Goal: Task Accomplishment & Management: Complete application form

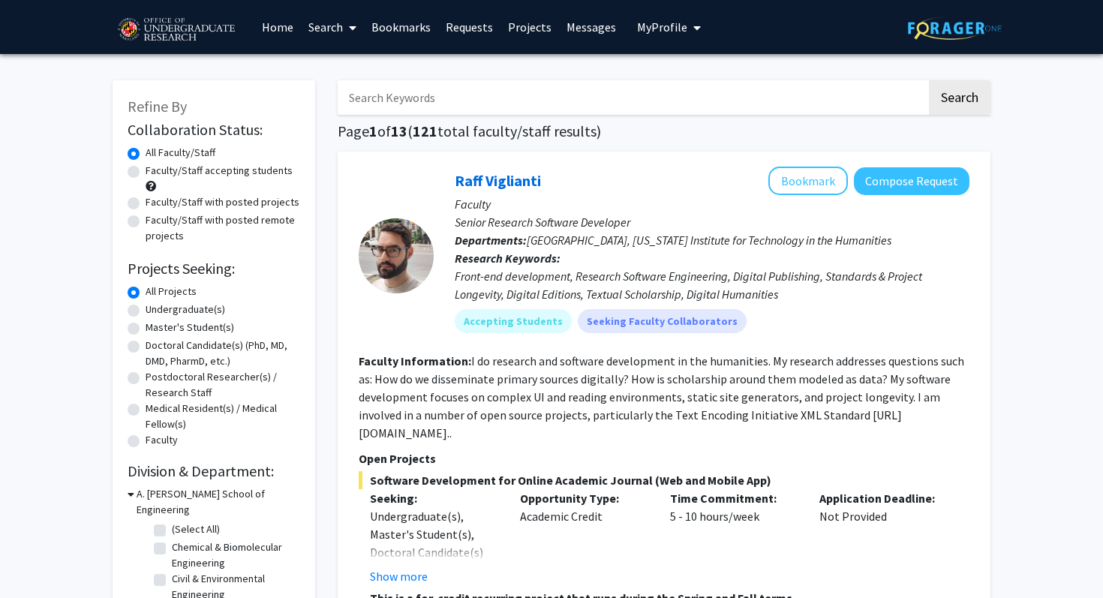
click at [388, 24] on link "Bookmarks" at bounding box center [401, 27] width 74 height 53
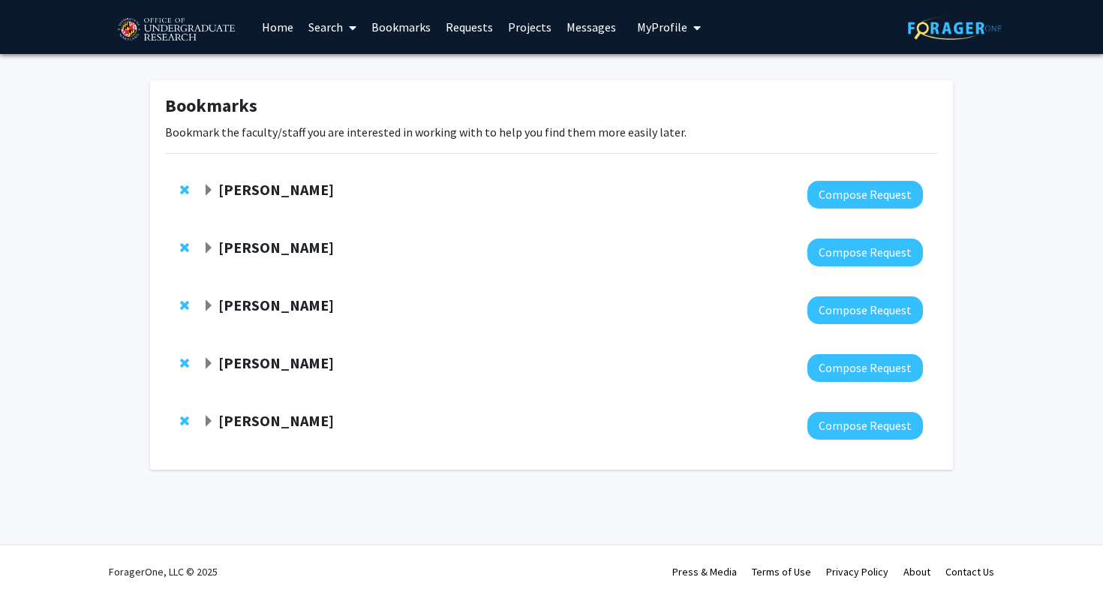
click at [282, 191] on strong "[PERSON_NAME]" at bounding box center [276, 189] width 116 height 19
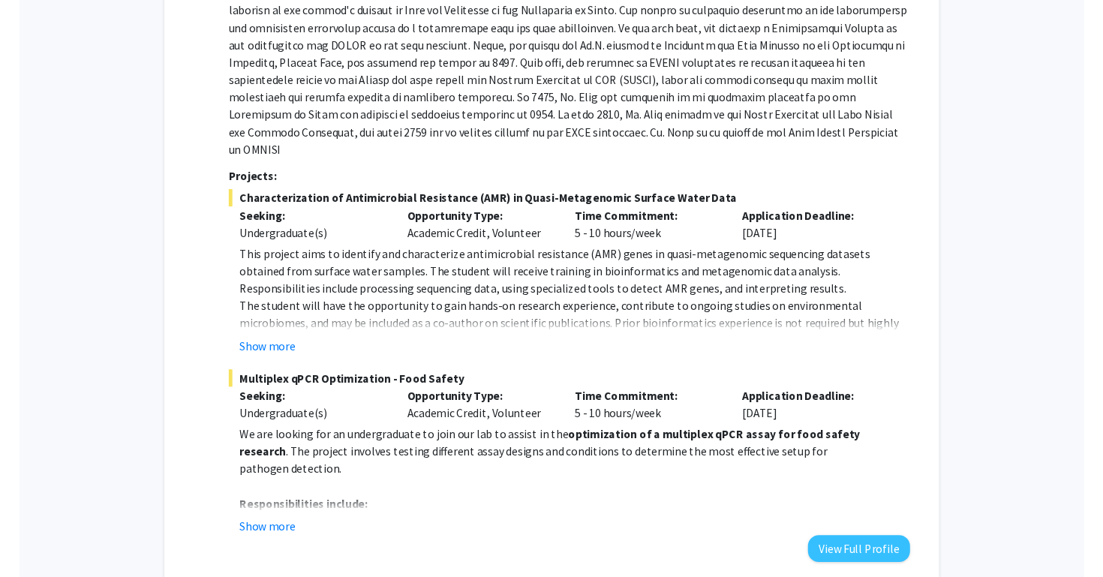
scroll to position [263, 0]
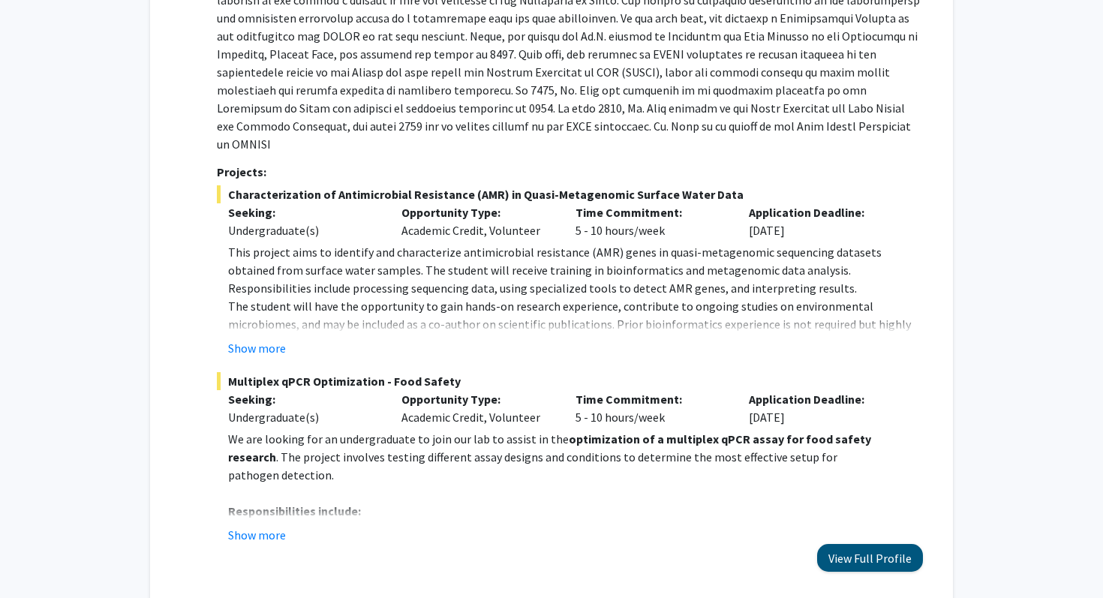
click at [852, 544] on button "View Full Profile" at bounding box center [870, 558] width 106 height 28
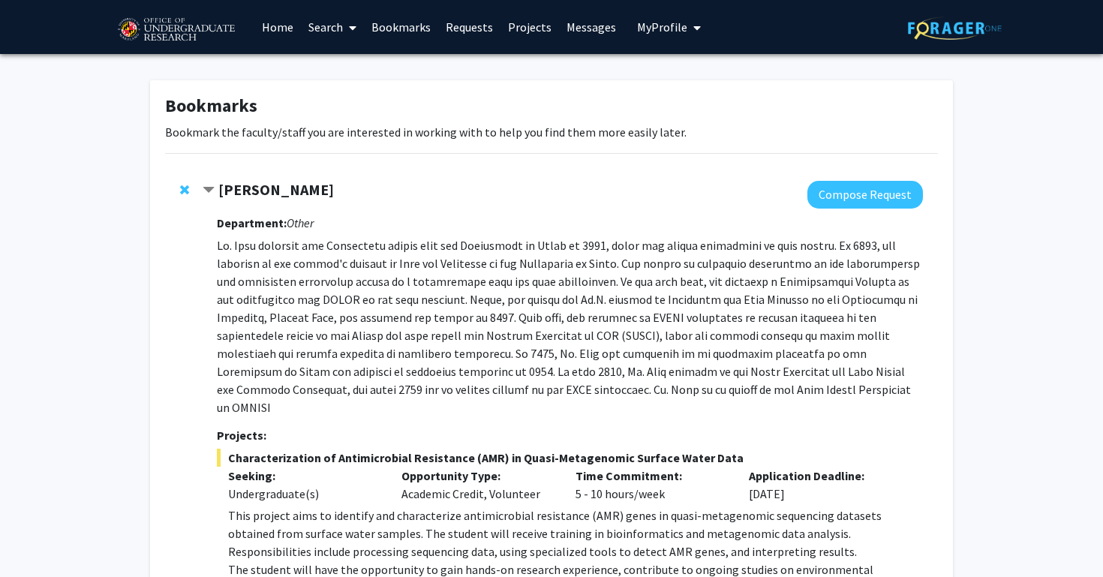
scroll to position [0, 0]
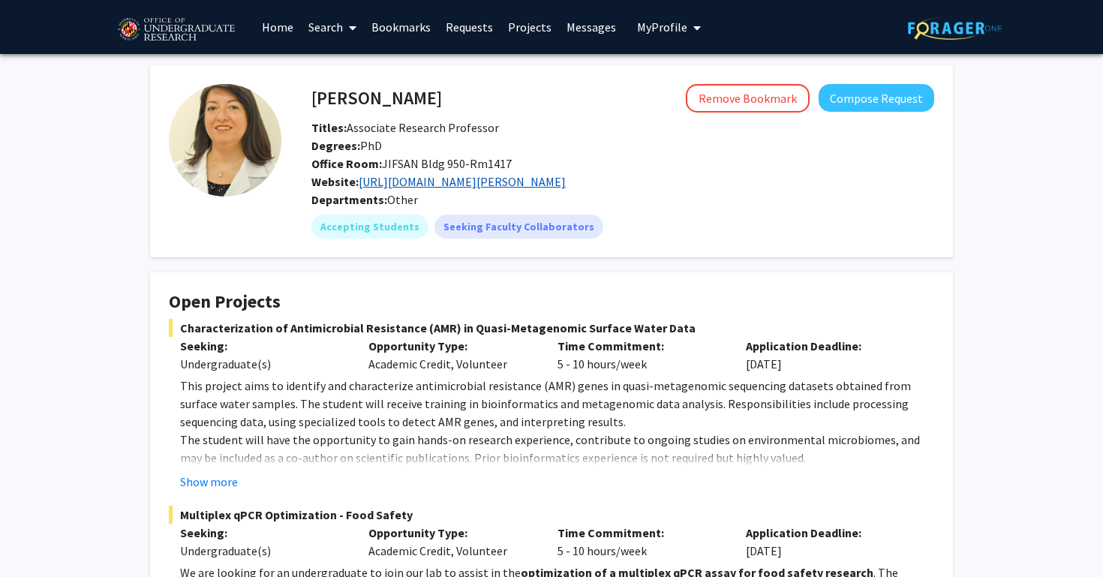
click at [541, 182] on link "[URL][DOMAIN_NAME][PERSON_NAME]" at bounding box center [462, 181] width 207 height 15
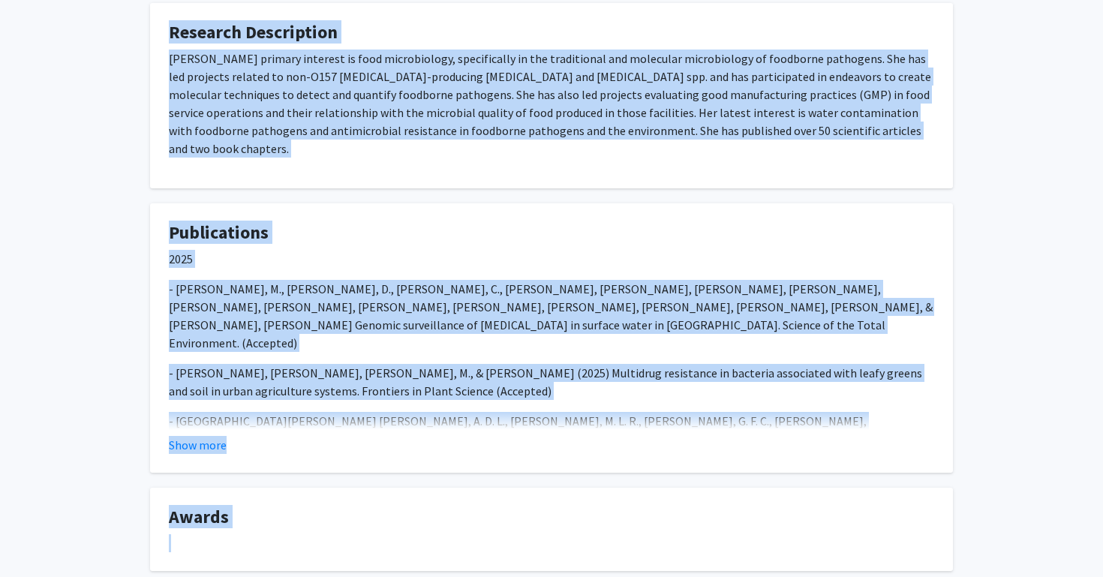
scroll to position [1260, 0]
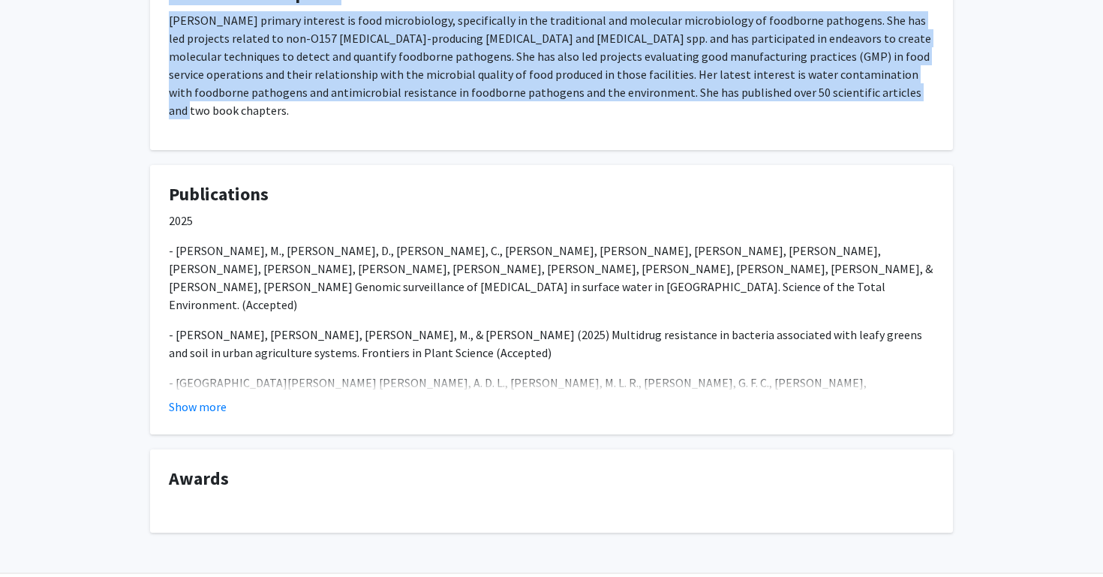
drag, startPoint x: 311, startPoint y: 83, endPoint x: 800, endPoint y: 95, distance: 489.2
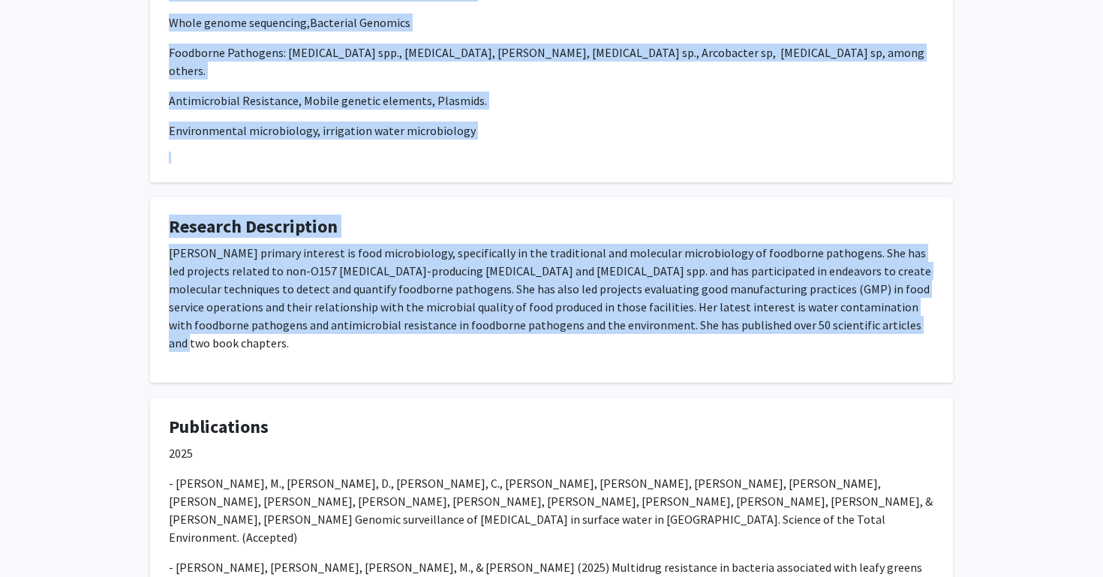
click at [737, 197] on fg-card "Research Description [PERSON_NAME] primary interest is food microbiology, speci…" at bounding box center [551, 289] width 803 height 185
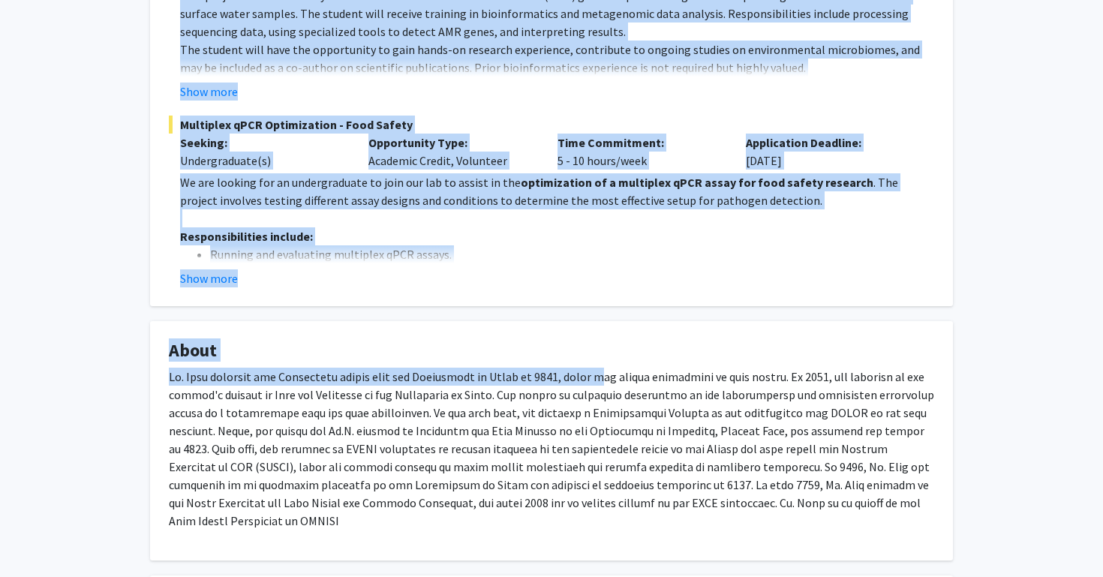
scroll to position [400, 0]
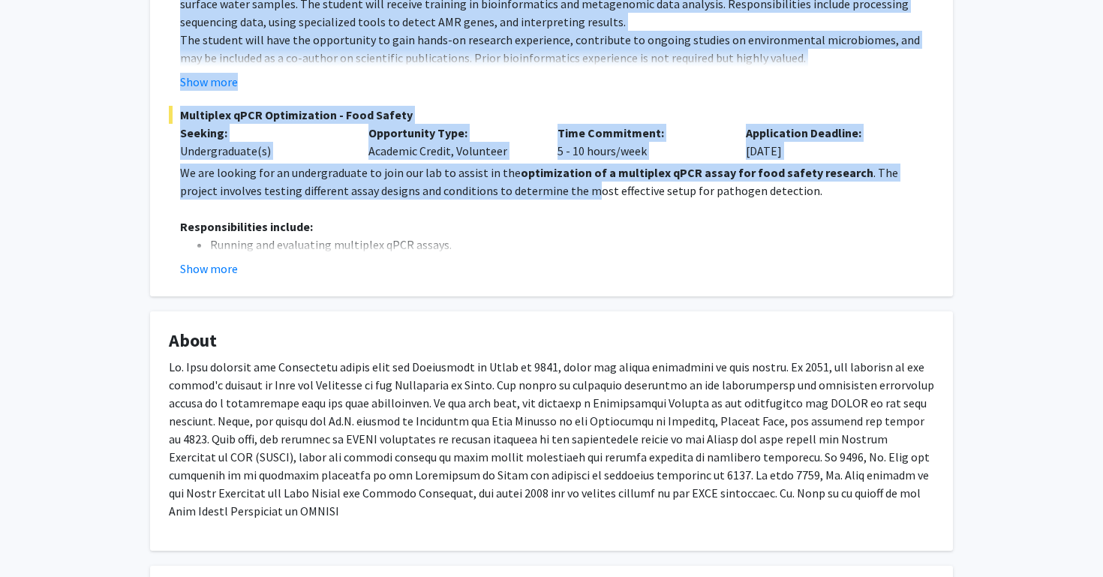
drag, startPoint x: 301, startPoint y: 80, endPoint x: 548, endPoint y: 187, distance: 269.8
click at [548, 187] on div "[PERSON_NAME] Remove Bookmark Compose Request Titles: Associate Research Profes…" at bounding box center [551, 528] width 825 height 1727
click at [206, 80] on button "Show more" at bounding box center [209, 82] width 58 height 18
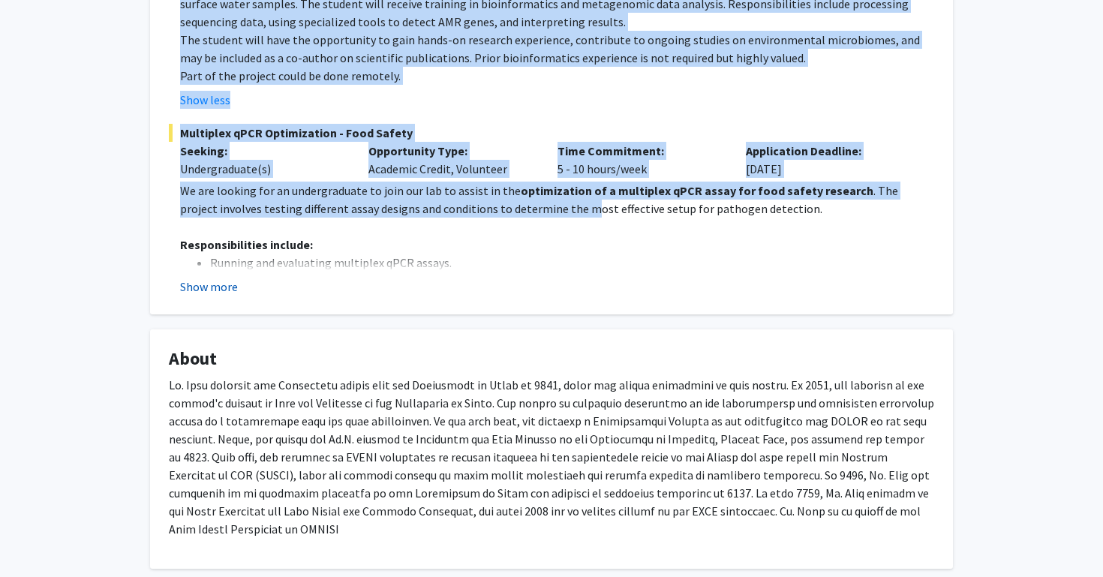
click at [209, 288] on button "Show more" at bounding box center [209, 287] width 58 height 18
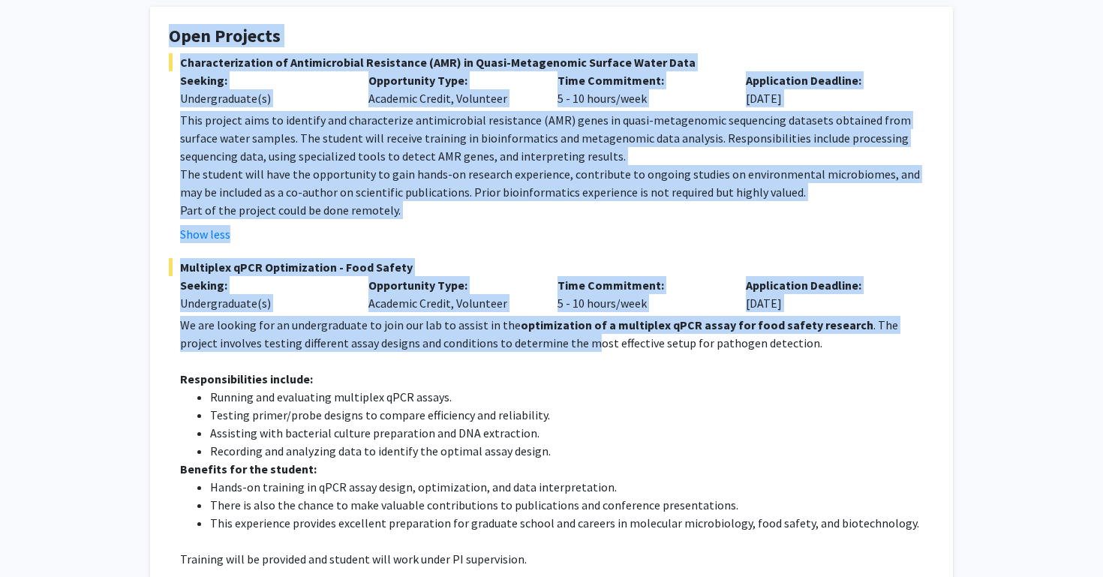
click at [152, 284] on fg-card "Open Projects Characterization of Antimicrobial Resistance (AMR) in Quasi-Metag…" at bounding box center [551, 318] width 803 height 622
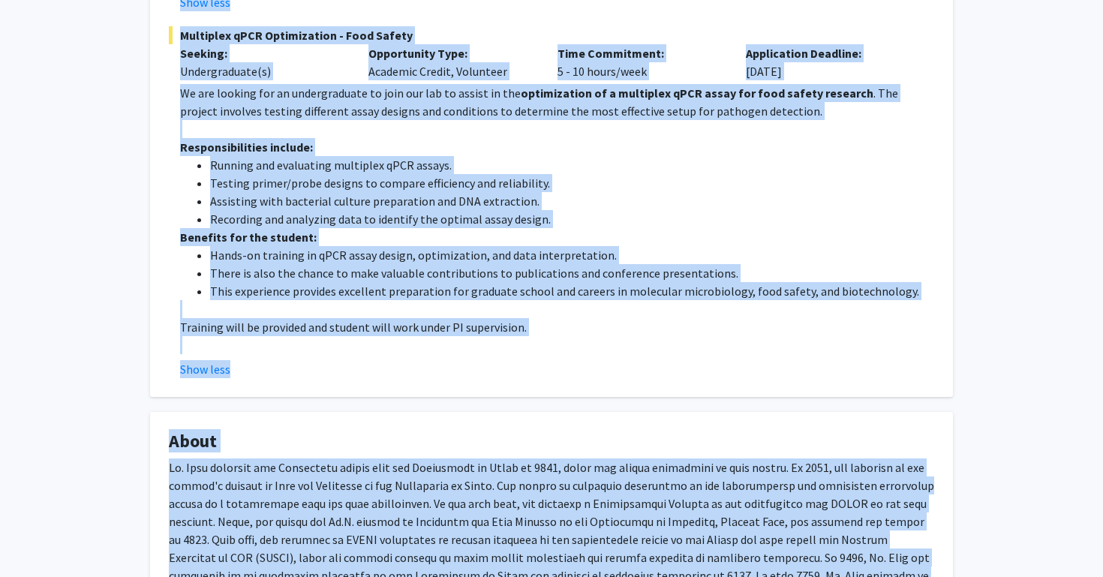
scroll to position [516, 0]
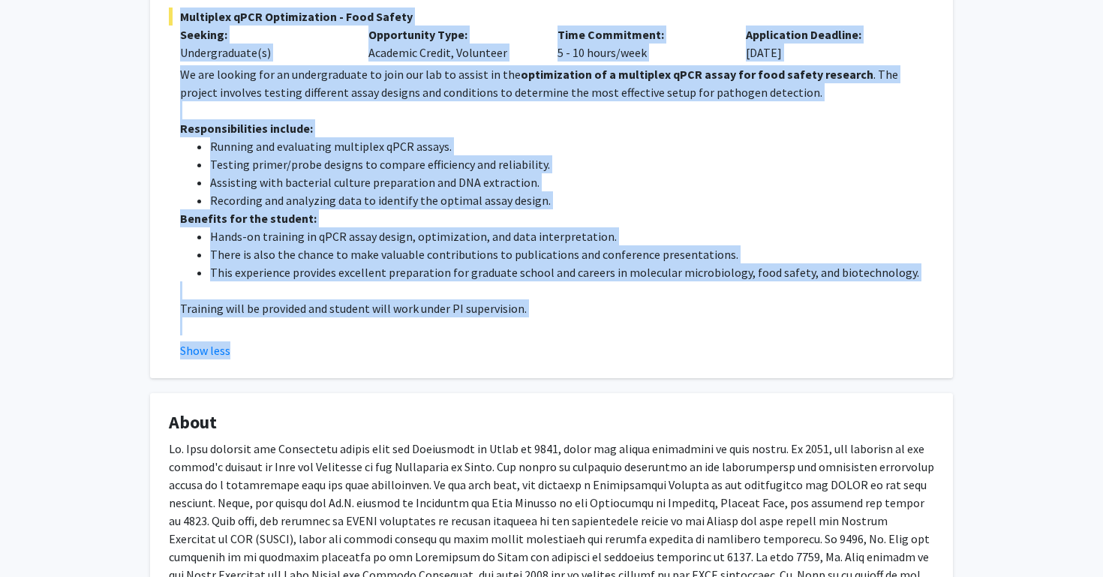
drag, startPoint x: 303, startPoint y: 87, endPoint x: 583, endPoint y: 370, distance: 397.8
click at [583, 370] on div "[PERSON_NAME] Remove Bookmark Compose Request Titles: Associate Research Profes…" at bounding box center [551, 511] width 825 height 1925
copy div "Remove Bookmark Compose Request Titles: Associate Research Professor Degrees: P…"
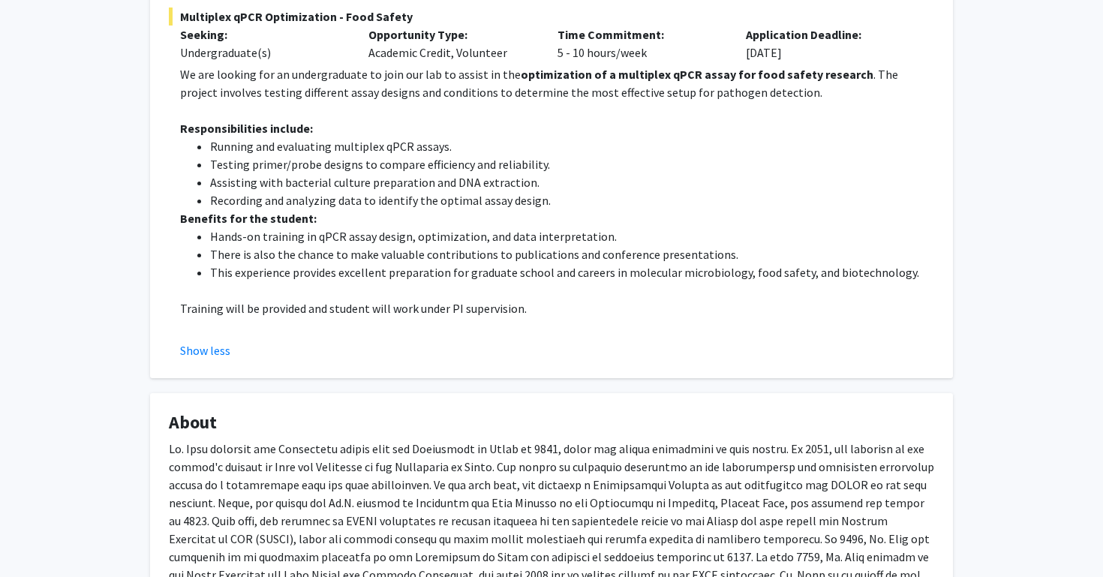
click at [386, 284] on p at bounding box center [557, 290] width 754 height 18
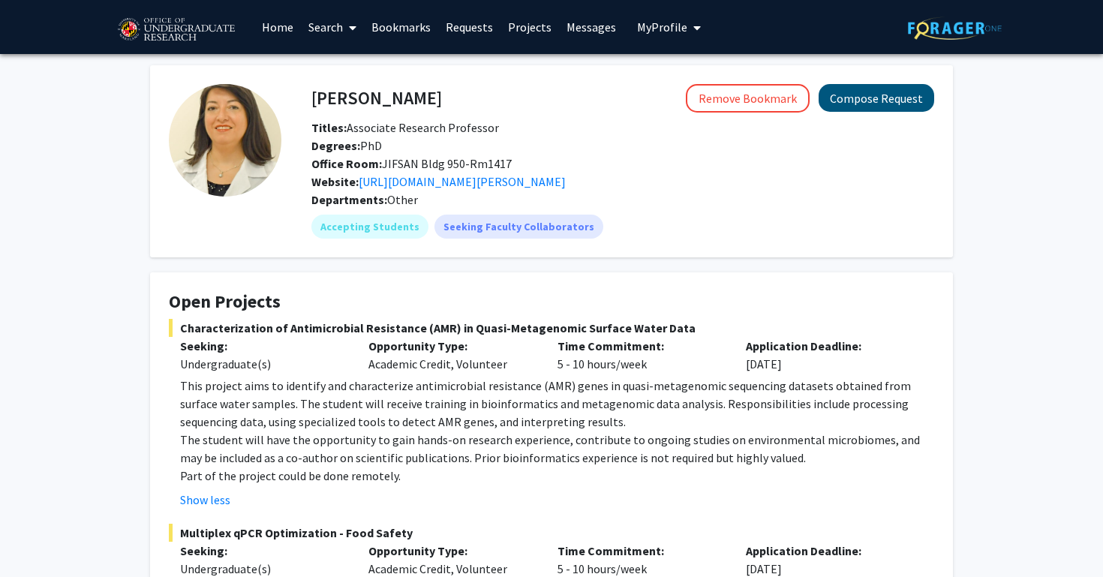
scroll to position [0, 0]
click at [902, 100] on button "Compose Request" at bounding box center [876, 98] width 116 height 28
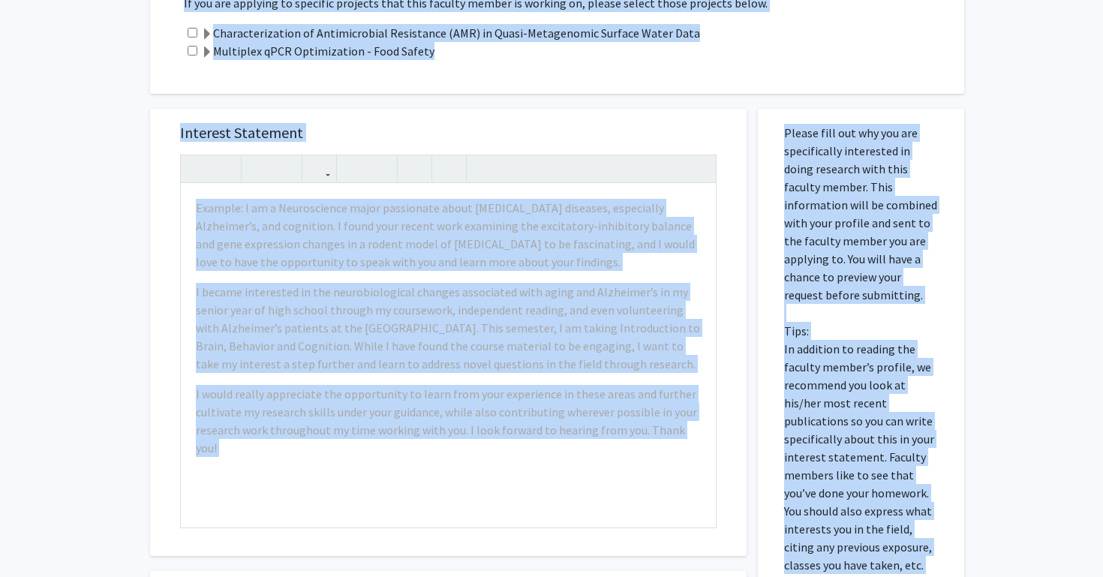
scroll to position [691, 0]
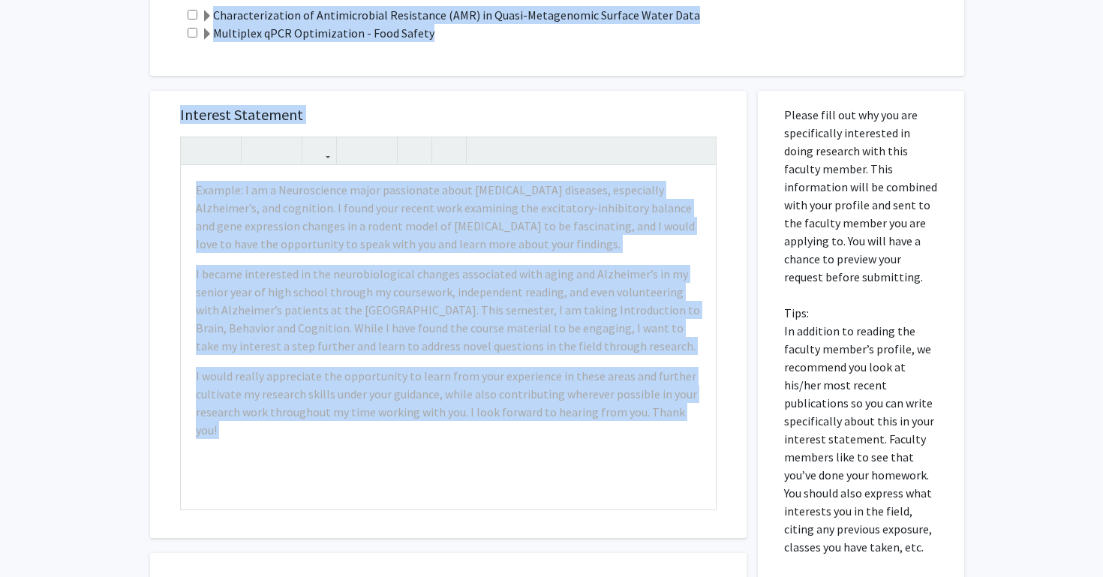
drag, startPoint x: 175, startPoint y: 208, endPoint x: 866, endPoint y: 574, distance: 781.8
click at [866, 573] on div "All Requests Request for [PERSON_NAME] Request for [PERSON_NAME] Departments: O…" at bounding box center [551, 63] width 825 height 1379
copy div "[PERSON_NAME] primary interest is food microbiology, specifically in the tradit…"
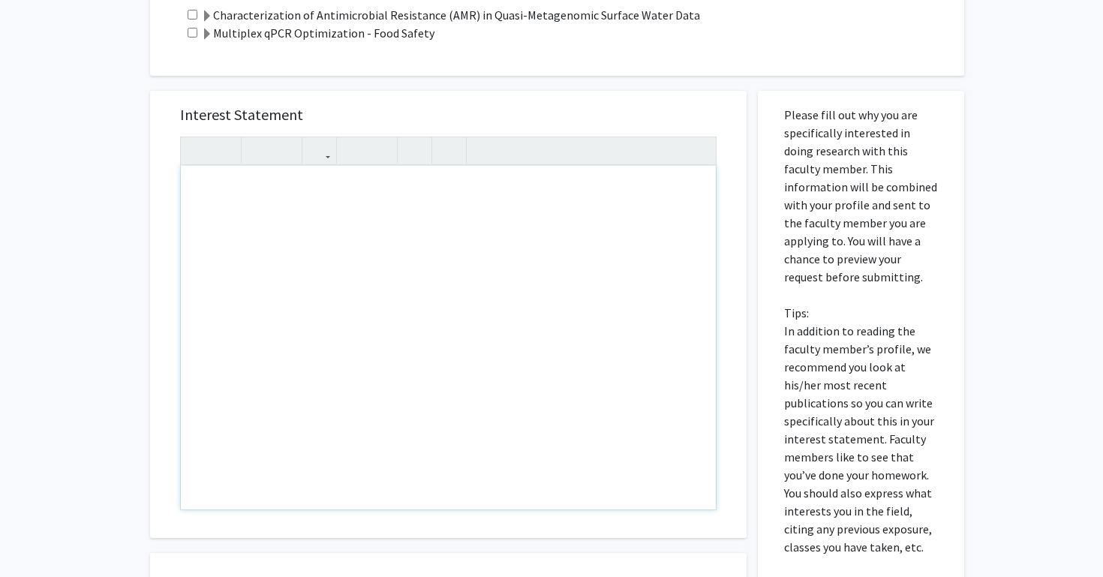
click at [477, 207] on div "Note to users with screen readers: Please press Alt+0 or Option+0 to deactivate…" at bounding box center [448, 338] width 535 height 344
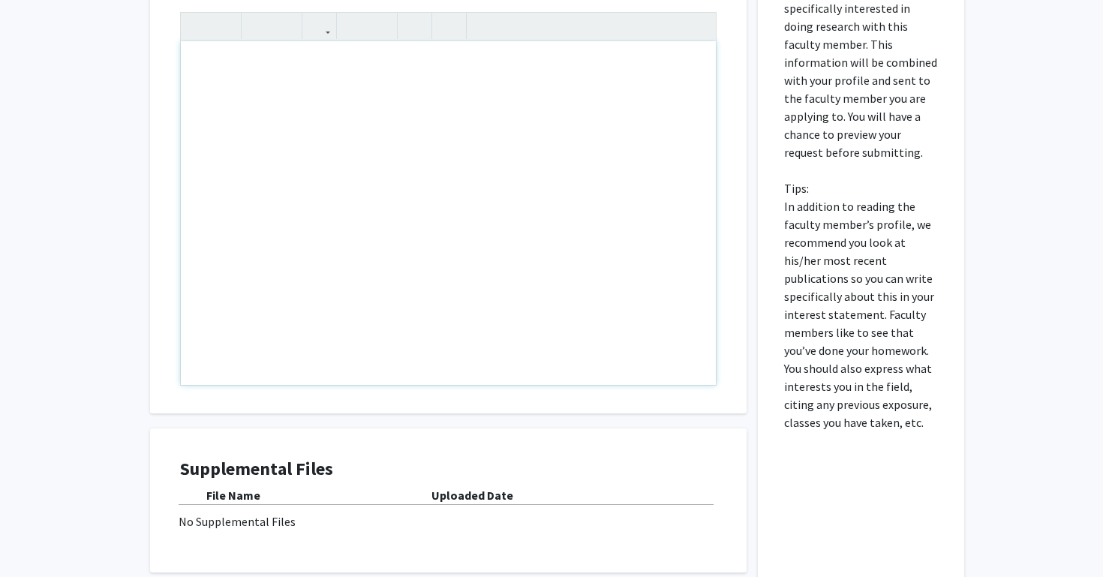
click at [612, 250] on div "Note to users with screen readers: Please press Alt+0 or Option+0 to deactivate…" at bounding box center [448, 213] width 535 height 344
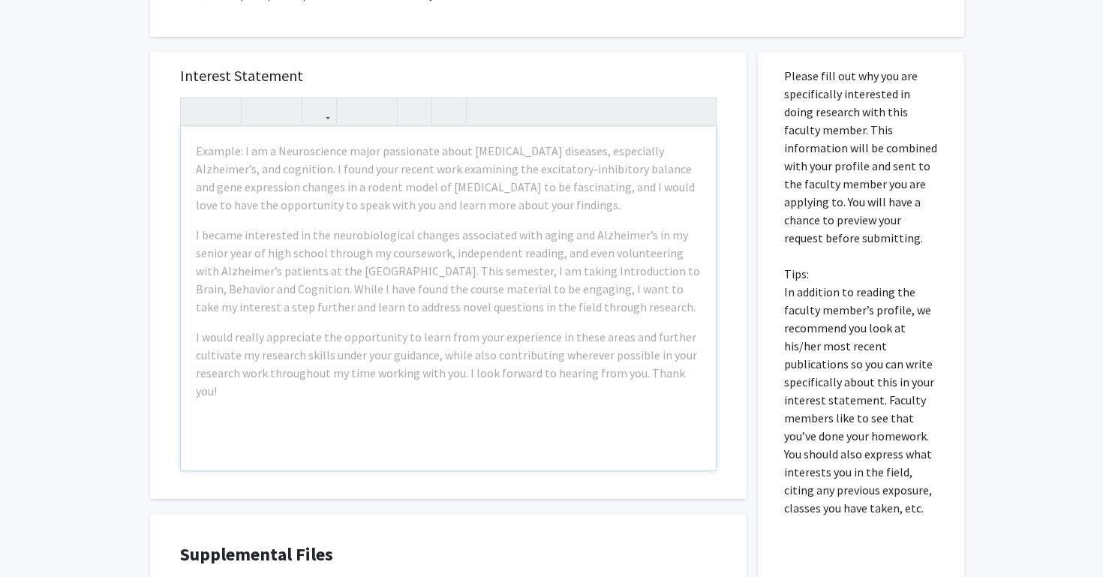
scroll to position [662, 0]
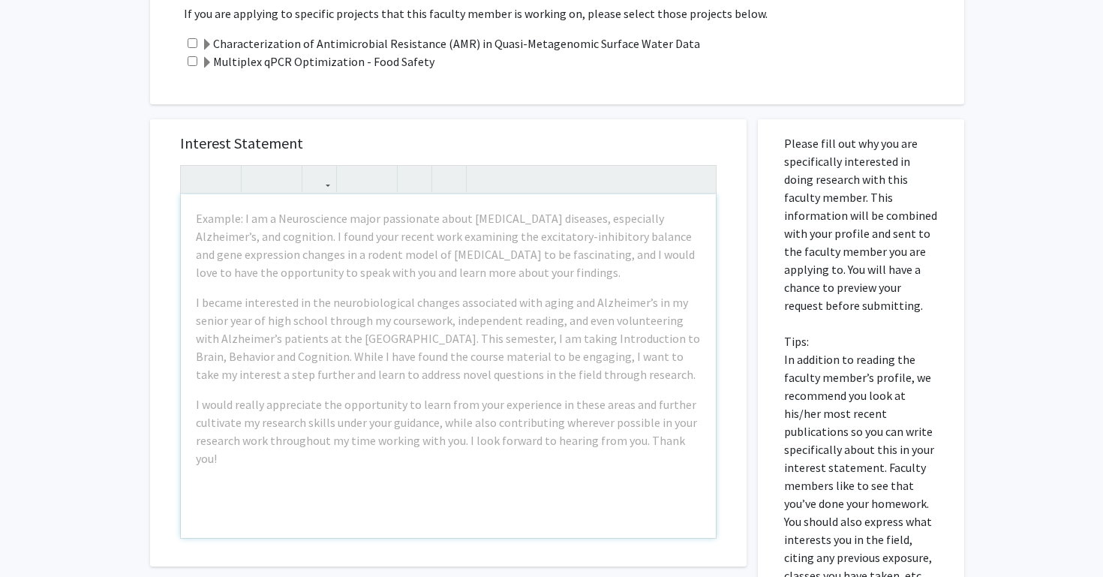
click at [367, 274] on div "Example: I am a Neuroscience major passionate about [MEDICAL_DATA] diseases, es…" at bounding box center [448, 366] width 535 height 344
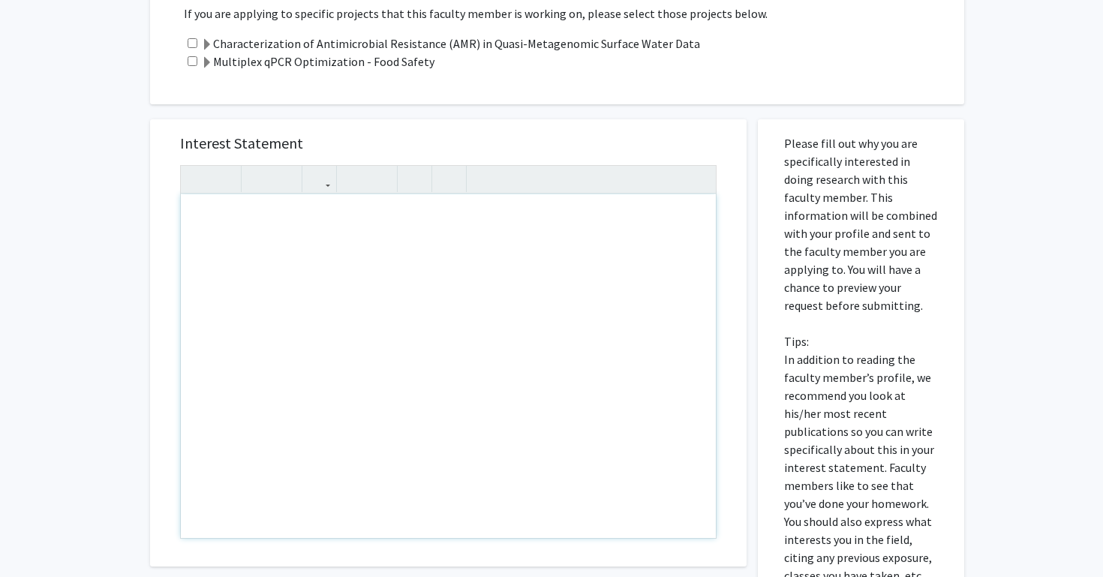
click at [418, 253] on div "Note to users with screen readers: Please press Alt+0 or Option+0 to deactivate…" at bounding box center [448, 366] width 535 height 344
paste div "Note to users with screen readers: Please press Alt+0 or Option+0 to deactivate…"
type textarea "<p>I hope this message finds you well. I came across the undergraduate research…"
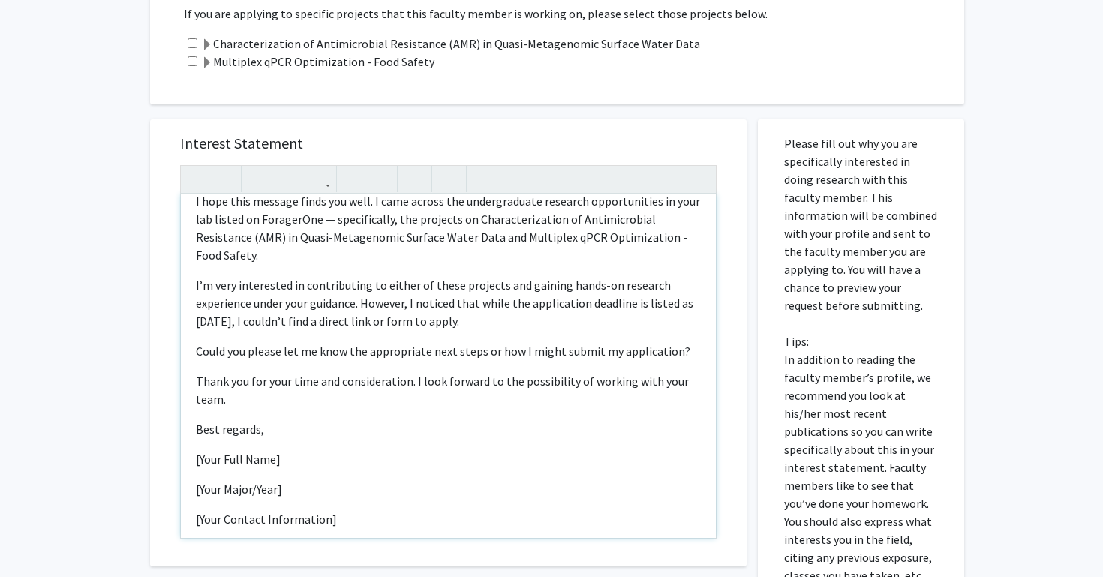
scroll to position [17, 0]
click at [335, 511] on div "I hope this message finds you well. I came across the undergraduate research op…" at bounding box center [448, 366] width 535 height 344
drag, startPoint x: 340, startPoint y: 485, endPoint x: 197, endPoint y: 417, distance: 158.0
click at [197, 417] on div "I hope this message finds you well. I came across the undergraduate research op…" at bounding box center [448, 366] width 535 height 344
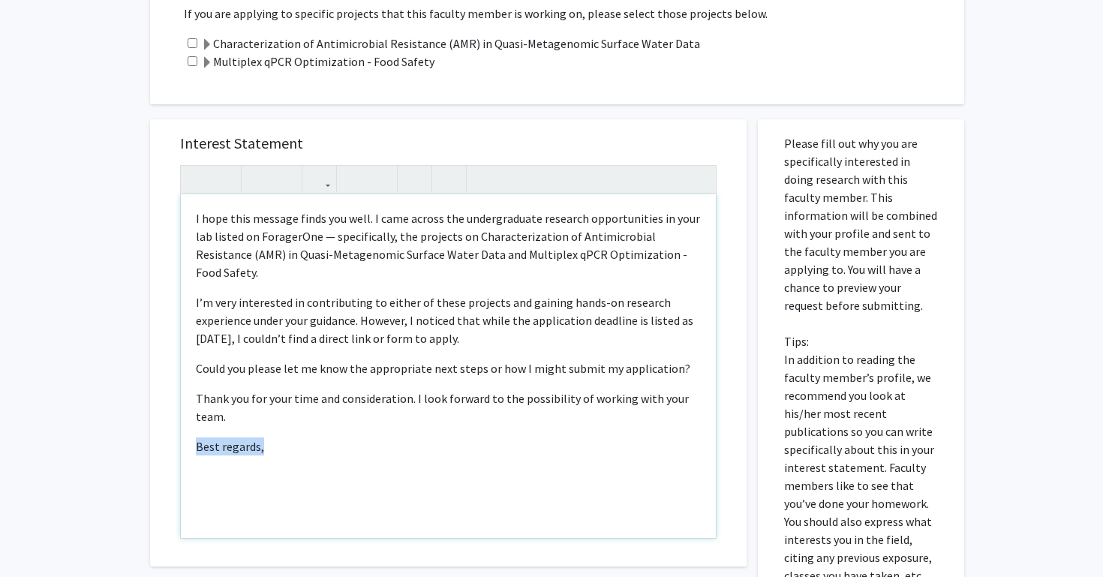
drag, startPoint x: 270, startPoint y: 414, endPoint x: 155, endPoint y: 411, distance: 115.6
click at [155, 411] on div "Interest Statement <p>I hope this message finds you well. I came across the und…" at bounding box center [448, 342] width 596 height 447
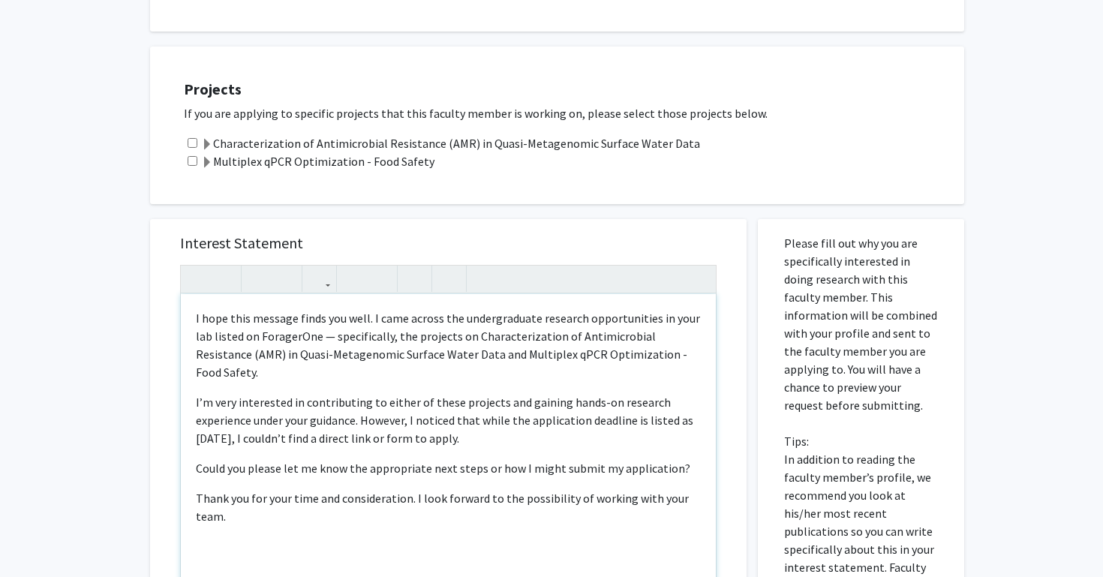
scroll to position [617, 0]
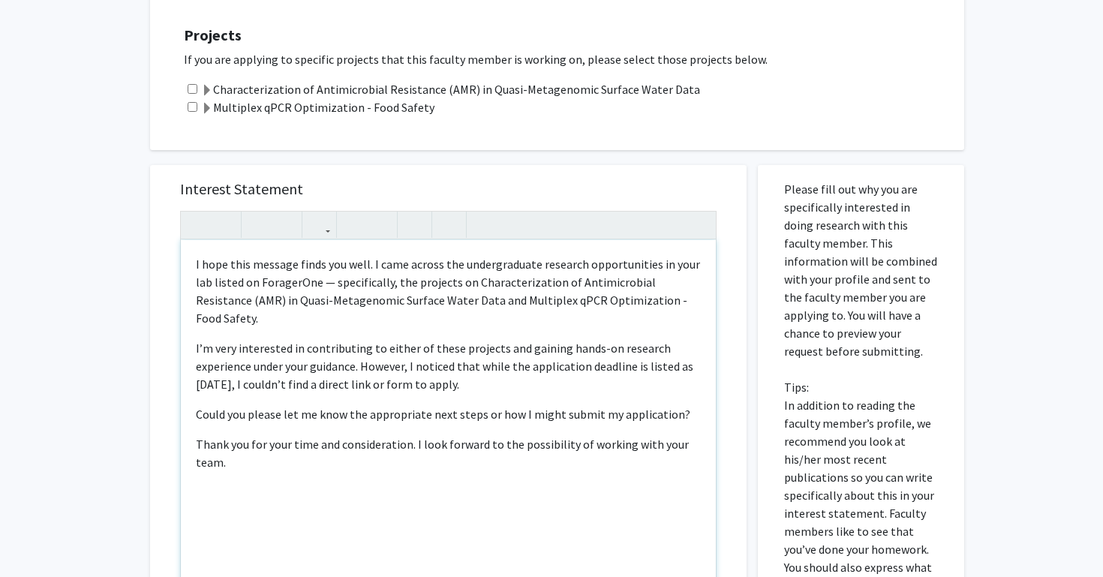
click at [370, 255] on p "I hope this message finds you well. I came across the undergraduate research op…" at bounding box center [448, 291] width 505 height 72
click at [192, 245] on div "I hope this message finds you well. I came across the undergraduate research op…" at bounding box center [448, 412] width 535 height 344
click at [404, 255] on p "Hello, I hope this message finds you well. I came across the undergraduate rese…" at bounding box center [448, 291] width 505 height 72
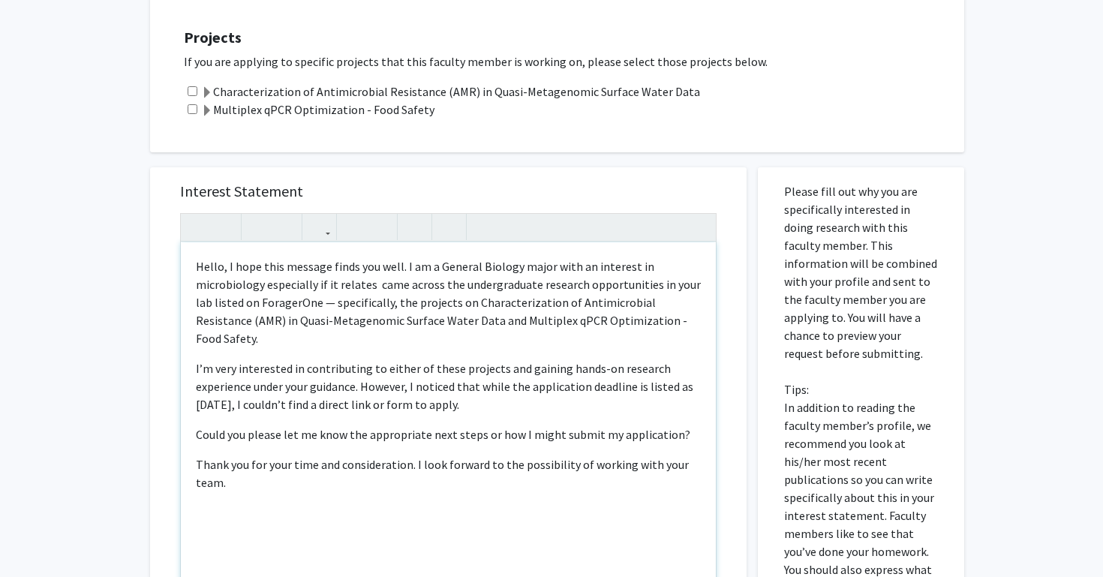
click at [336, 266] on p "Hello, I hope this message finds you well. I am a General Biology major with an…" at bounding box center [448, 302] width 505 height 90
click at [395, 269] on p "Hello, I hope this message finds you well. I am a General Biology major with an…" at bounding box center [448, 302] width 505 height 90
click at [473, 331] on p "Hello, I hope this message finds you well. I am a General Biology major with an…" at bounding box center [448, 302] width 505 height 90
click at [614, 271] on p "Hello, I hope this message finds you well. I am a General Biology major with an…" at bounding box center [448, 302] width 505 height 90
click at [532, 298] on p "Hello, I hope this message finds you well. I am a General Biology major with an…" at bounding box center [448, 302] width 505 height 90
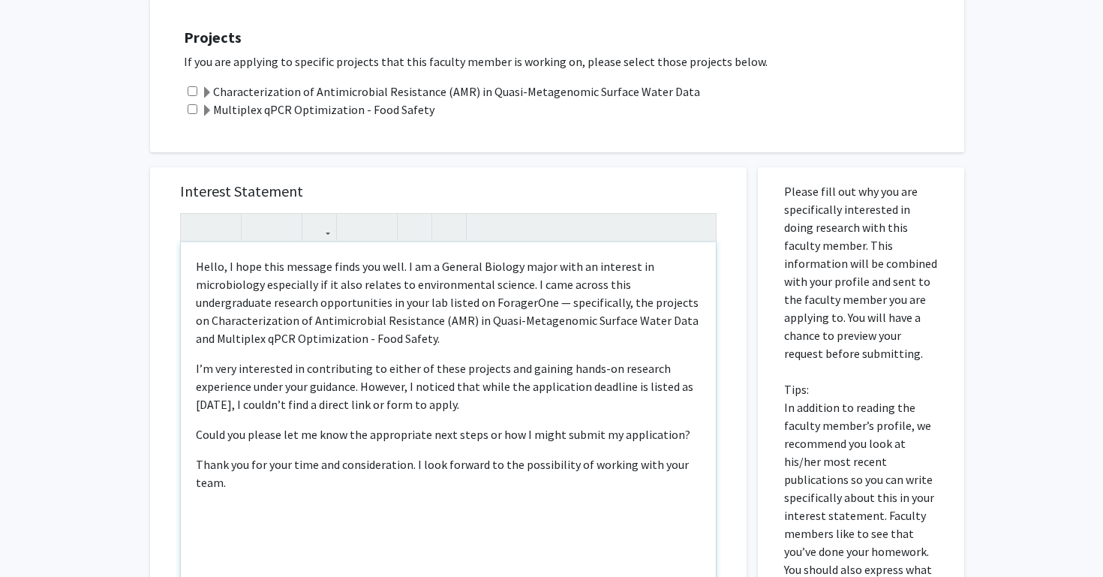
click at [502, 323] on p "Hello, I hope this message finds you well. I am a General Biology major with an…" at bounding box center [448, 302] width 505 height 90
click at [410, 287] on p "Hello, I hope this message finds you well. I am a General Biology major with an…" at bounding box center [448, 302] width 505 height 90
click at [459, 326] on p "Hello, I hope this message finds you well. I am a General Biology major with an…" at bounding box center [448, 302] width 505 height 90
click at [613, 268] on p "Hello, I hope this message finds you well. I am a General Biology major with an…" at bounding box center [448, 302] width 505 height 90
click at [270, 294] on p "Hello, I hope this message finds you well. I am a General Biology major with an…" at bounding box center [448, 302] width 505 height 90
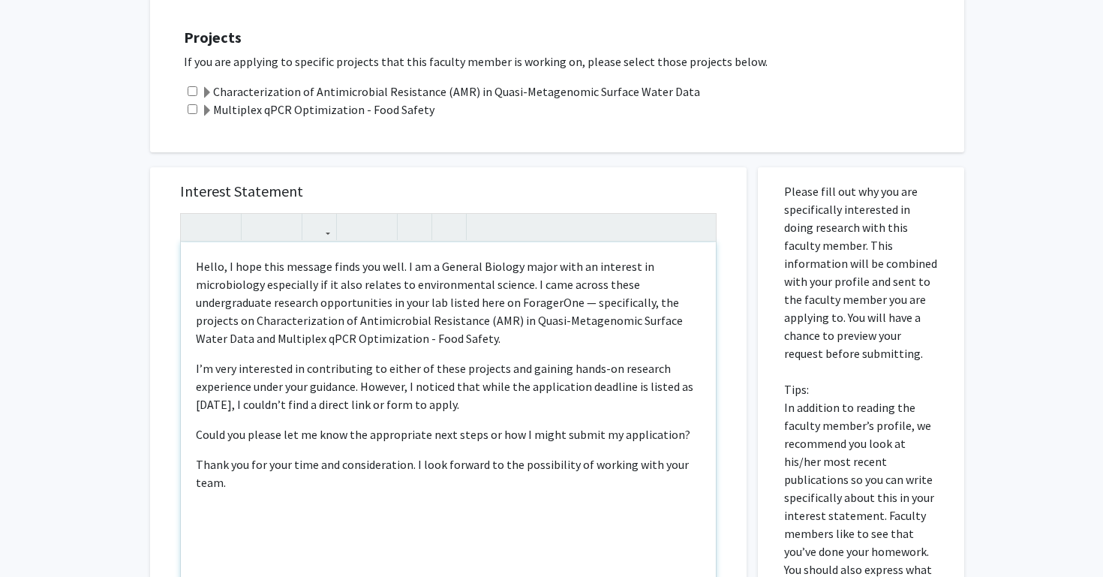
click at [305, 285] on p "Hello, I hope this message finds you well. I am a General Biology major with an…" at bounding box center [448, 302] width 505 height 90
click at [312, 285] on p "Hello, I hope this message finds you well. I am a General Biology major with an…" at bounding box center [448, 302] width 505 height 90
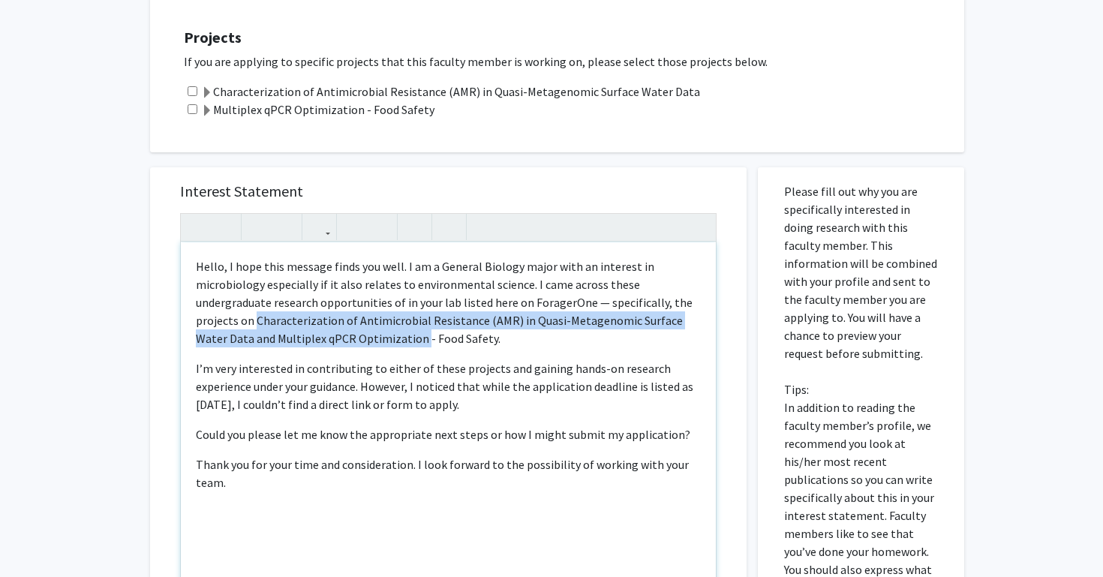
drag, startPoint x: 196, startPoint y: 300, endPoint x: 341, endPoint y: 326, distance: 147.9
click at [341, 326] on p "Hello, I hope this message finds you well. I am a General Biology major with an…" at bounding box center [448, 302] width 505 height 90
copy p "Characterization of Antimicrobial Resistance (AMR) in Quasi-Metagenomic Surface…"
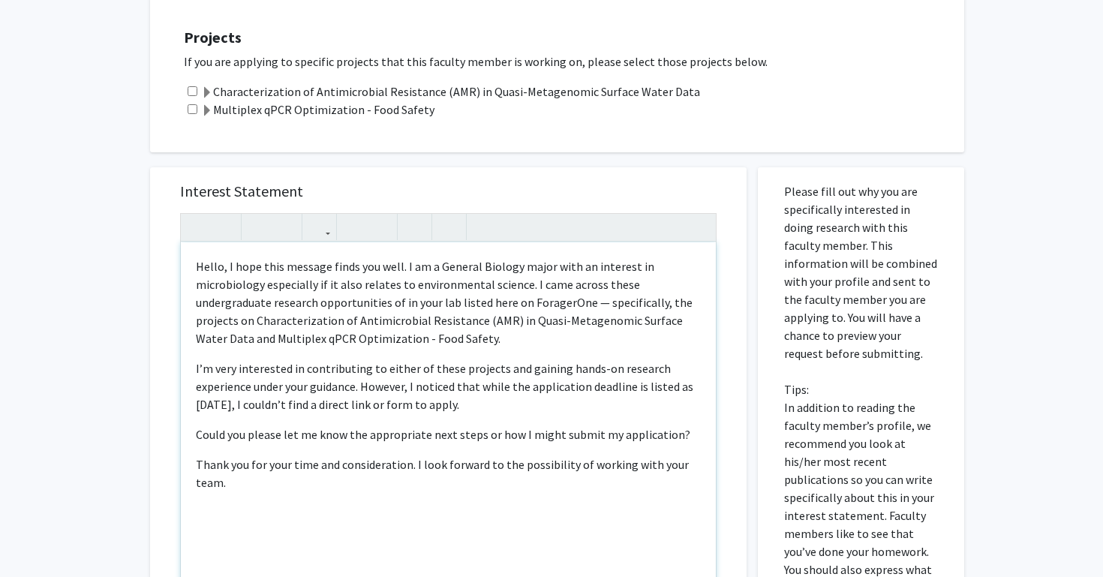
click at [325, 285] on p "Hello, I hope this message finds you well. I am a General Biology major with an…" at bounding box center [448, 302] width 505 height 90
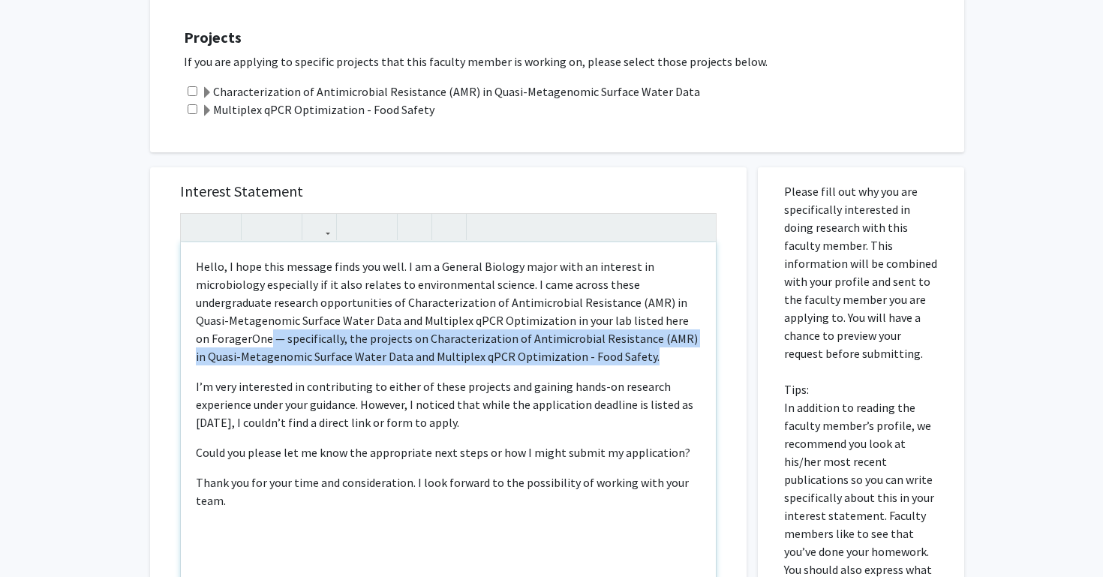
drag, startPoint x: 549, startPoint y: 344, endPoint x: 642, endPoint y: 306, distance: 100.3
click at [642, 306] on p "Hello, I hope this message finds you well. I am a General Biology major with an…" at bounding box center [448, 311] width 505 height 108
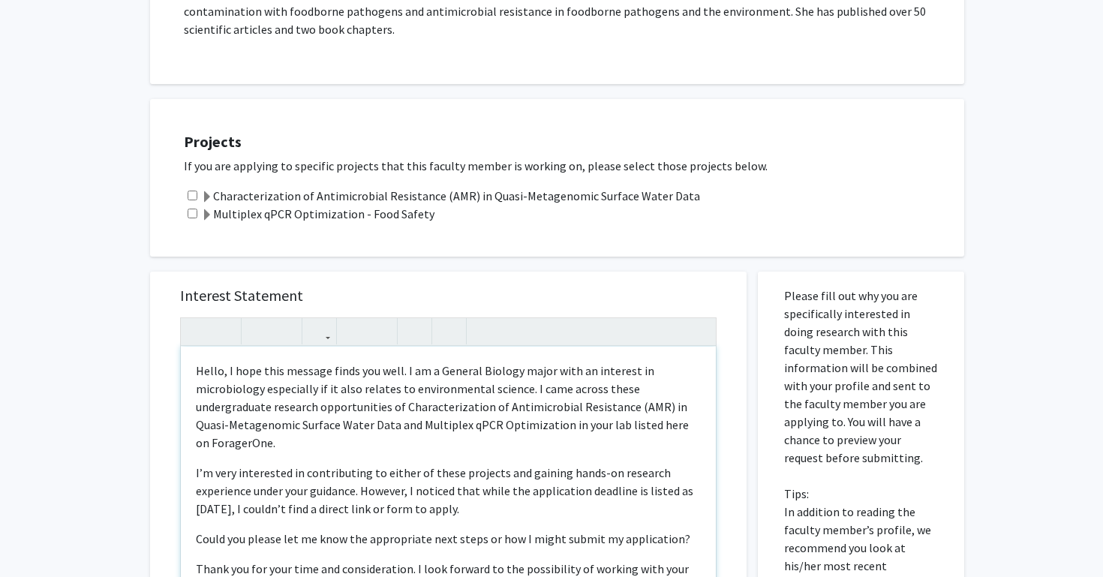
scroll to position [515, 0]
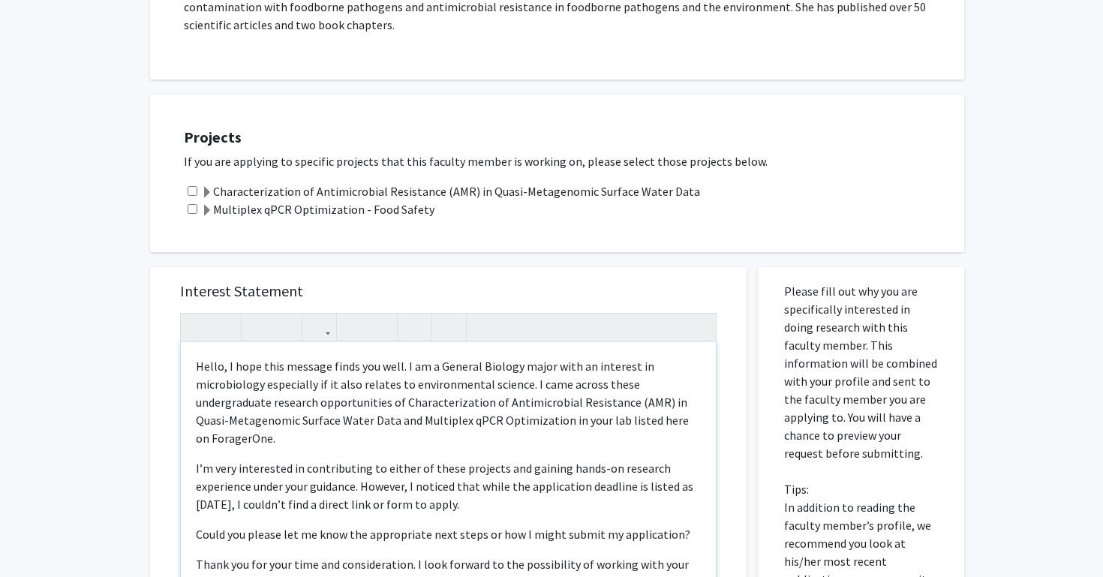
click at [458, 407] on p "Hello, I hope this message finds you well. I am a General Biology major with an…" at bounding box center [448, 402] width 505 height 90
click at [506, 432] on div "Hello, I hope this message finds you well. I am a General Biology major with an…" at bounding box center [448, 514] width 535 height 344
click at [606, 390] on p "Hello, I hope this message finds you well. I am a General Biology major with an…" at bounding box center [448, 402] width 505 height 90
click at [644, 389] on p "Hello, I hope this message finds you well. I am a General Biology major with an…" at bounding box center [448, 402] width 505 height 90
click at [548, 428] on p "Hello, I hope this message finds you well. I am a General Biology major with an…" at bounding box center [448, 402] width 505 height 90
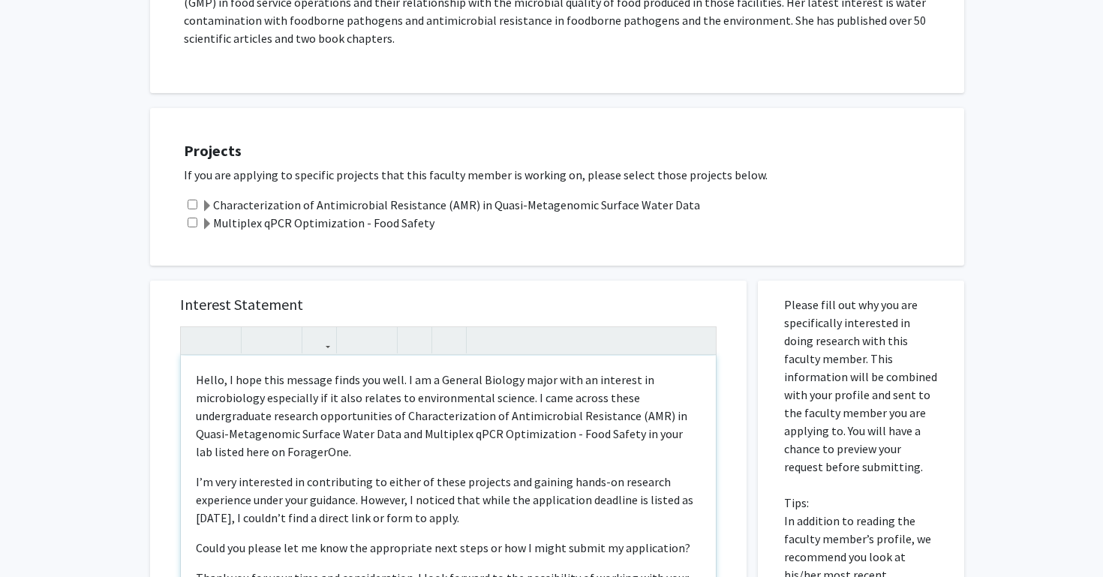
scroll to position [511, 0]
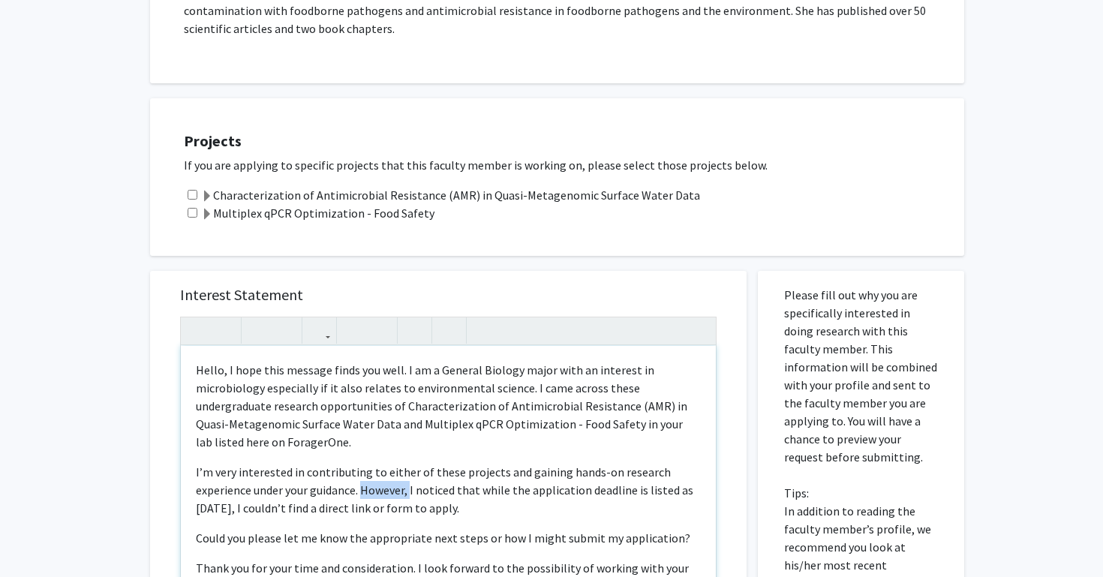
drag, startPoint x: 411, startPoint y: 475, endPoint x: 364, endPoint y: 473, distance: 47.3
click at [364, 473] on p "I’m very interested in contributing to either of these projects and gaining han…" at bounding box center [448, 490] width 505 height 54
click at [424, 489] on p "I’m very interested in contributing to either of these projects and gaining han…" at bounding box center [448, 490] width 505 height 54
drag, startPoint x: 460, startPoint y: 474, endPoint x: 434, endPoint y: 473, distance: 25.5
click at [434, 473] on p "I’m very interested in contributing to either of these projects and gaining han…" at bounding box center [448, 490] width 505 height 54
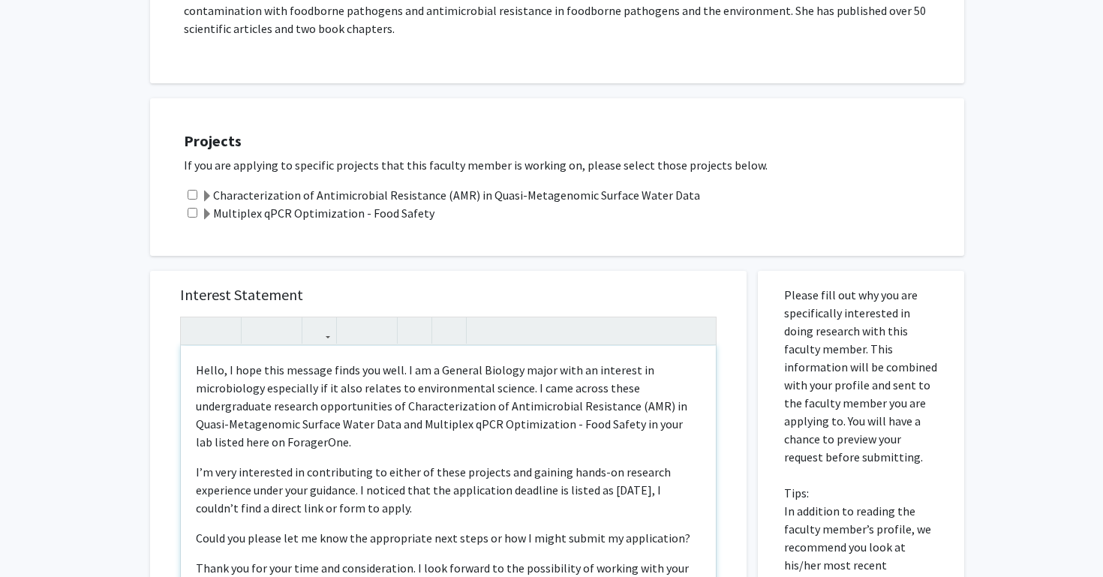
click at [434, 486] on p "I’m very interested in contributing to either of these projects and gaining han…" at bounding box center [448, 490] width 505 height 54
click at [666, 472] on p "I’m very interested in contributing to either of these projects and gaining han…" at bounding box center [448, 490] width 505 height 54
click at [627, 495] on p "I’m very interested in contributing to either of these projects and gaining han…" at bounding box center [448, 490] width 505 height 54
click at [686, 475] on p "I’m very interested in contributing to either of these projects and gaining han…" at bounding box center [448, 490] width 505 height 54
click at [625, 491] on p "I’m very interested in contributing to either of these projects and gaining han…" at bounding box center [448, 490] width 505 height 54
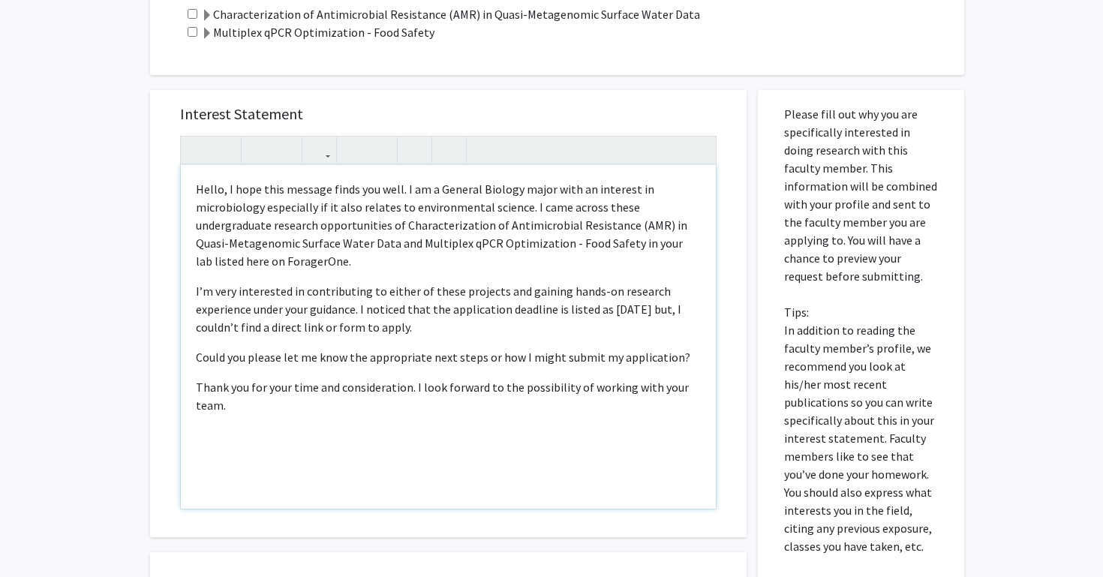
scroll to position [705, 0]
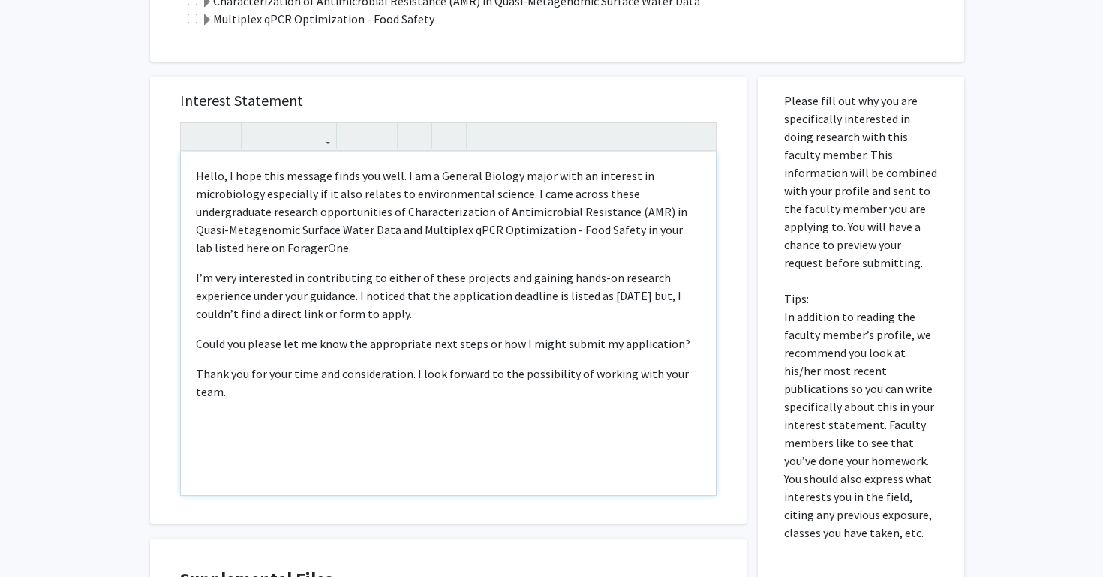
click at [408, 386] on div "Hello, I hope this message finds you well. I am a General Biology major with an…" at bounding box center [448, 324] width 535 height 344
click at [338, 380] on p "Thank you for your time and consideration. I look forward to the possibility of…" at bounding box center [448, 383] width 505 height 36
click at [185, 389] on div "Hello, I hope this message finds you well. I am a General Biology major with an…" at bounding box center [448, 324] width 535 height 344
click at [167, 389] on div "Interest Statement <p>Hello, I hope this message finds you well. I am a General…" at bounding box center [448, 300] width 566 height 447
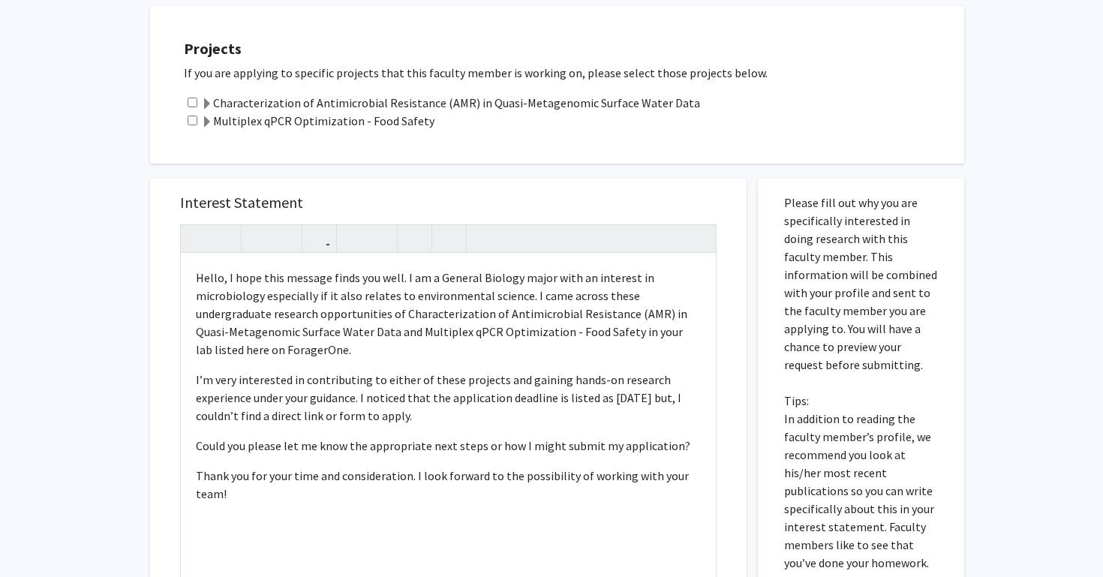
scroll to position [593, 0]
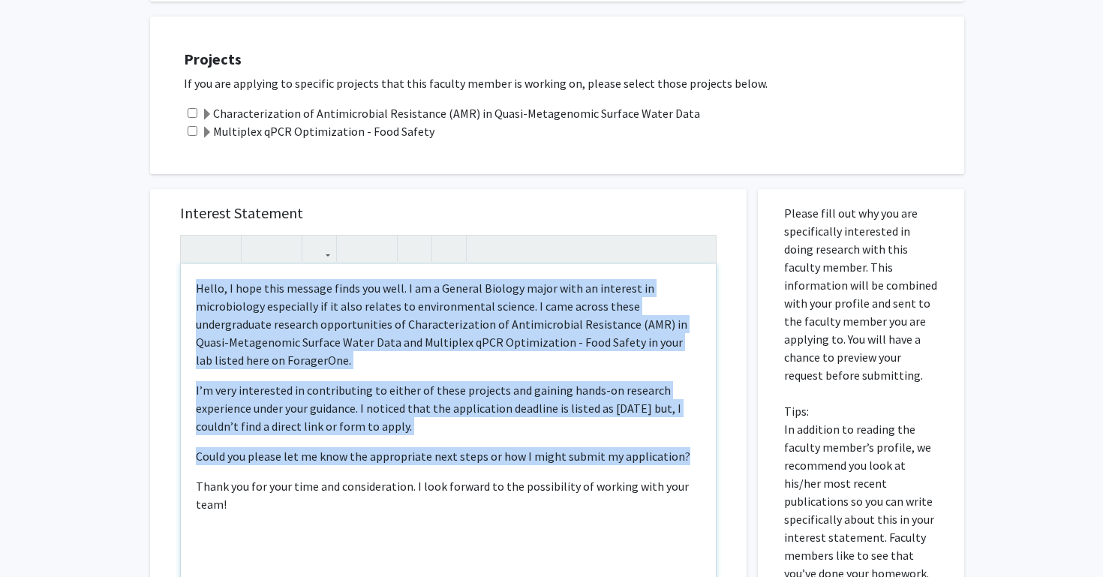
drag, startPoint x: 270, startPoint y: 500, endPoint x: 179, endPoint y: 257, distance: 259.7
click at [179, 257] on div "Interest Statement <p>Hello, I hope this message finds you well. I am a General…" at bounding box center [448, 412] width 566 height 447
copy div "Hello, I hope this message finds you well. I am a General Biology major with an…"
click at [347, 381] on p "I’m very interested in contributing to either of these projects and gaining han…" at bounding box center [448, 408] width 505 height 54
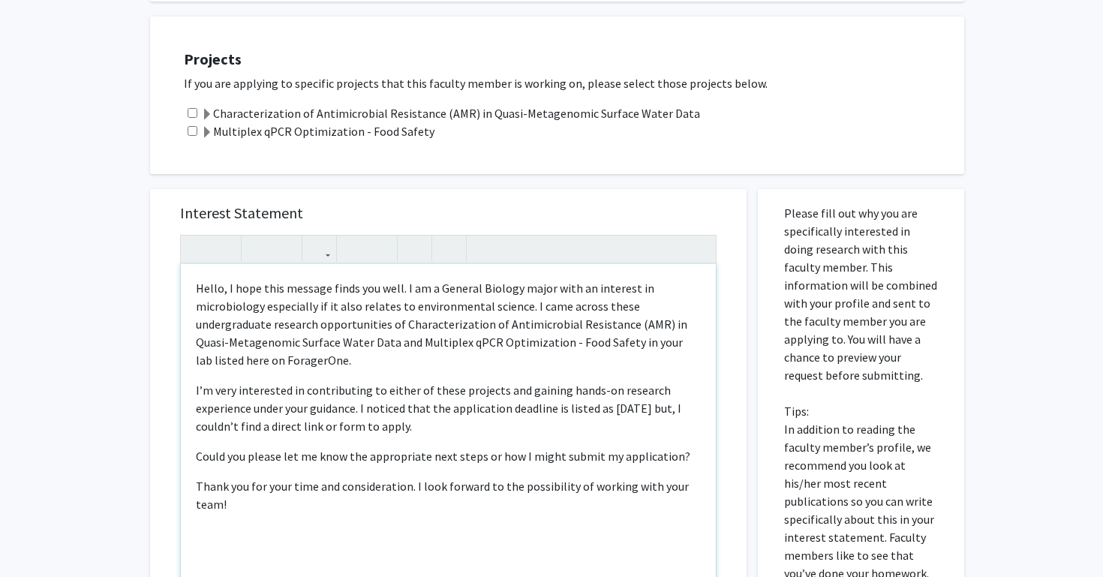
click at [452, 422] on div "Hello, I hope this message finds you well. I am a General Biology major with an…" at bounding box center [448, 436] width 535 height 344
click at [433, 413] on p "I’m very interested in contributing to either of these projects and gaining han…" at bounding box center [448, 408] width 505 height 54
click at [357, 395] on p "I’m very interested in contributing to either of these projects and gaining han…" at bounding box center [448, 408] width 505 height 54
click at [419, 413] on p "I’m very interested in contributing to either of these projects and gaining han…" at bounding box center [448, 408] width 505 height 54
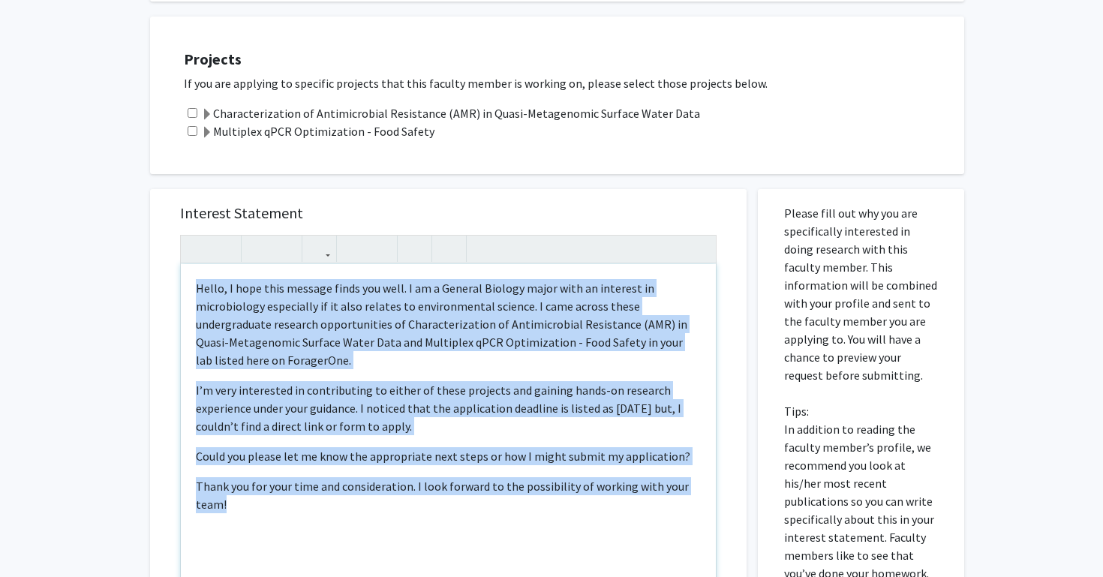
drag, startPoint x: 328, startPoint y: 483, endPoint x: 176, endPoint y: 237, distance: 289.3
click at [176, 238] on div "Interest Statement <p>Hello, I hope this message finds you well. I am a General…" at bounding box center [448, 412] width 566 height 447
click at [665, 392] on p "I’m very interested in contributing to either of these projects and gaining han…" at bounding box center [448, 408] width 505 height 54
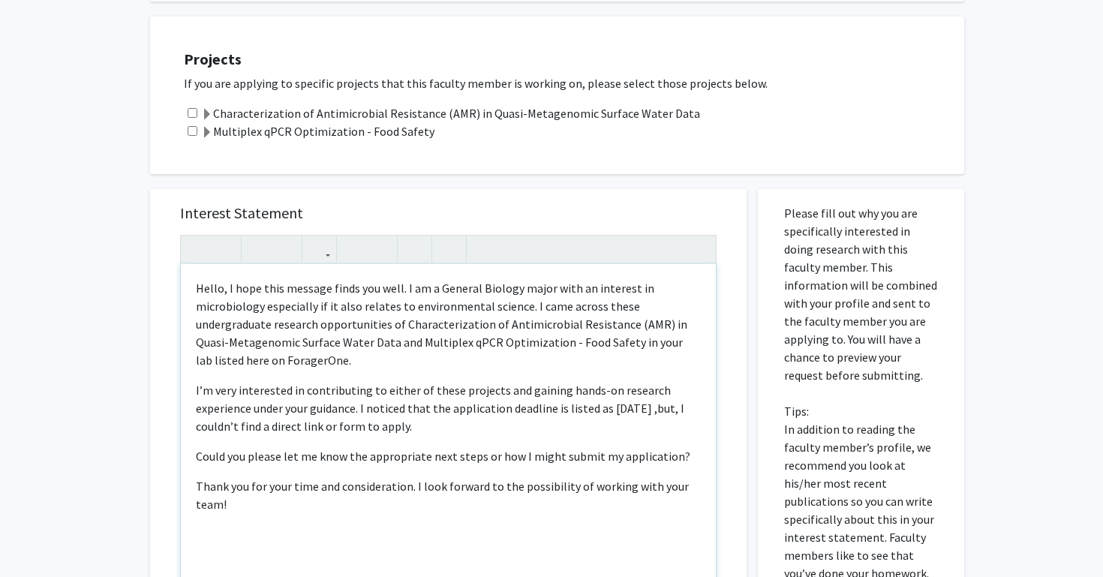
click at [686, 394] on p "I’m very interested in contributing to either of these projects and gaining han…" at bounding box center [448, 408] width 505 height 54
click at [683, 393] on p "I’m very interested in contributing to either of these projects and gaining han…" at bounding box center [448, 408] width 505 height 54
click at [670, 392] on p "I’m very interested in contributing to either of these projects and gaining han…" at bounding box center [448, 408] width 505 height 54
click at [668, 419] on p "I’m very interested in contributing to either of these projects and gaining han…" at bounding box center [448, 408] width 505 height 54
click at [672, 390] on p "I’m very interested in contributing to either of these projects and gaining han…" at bounding box center [448, 408] width 505 height 54
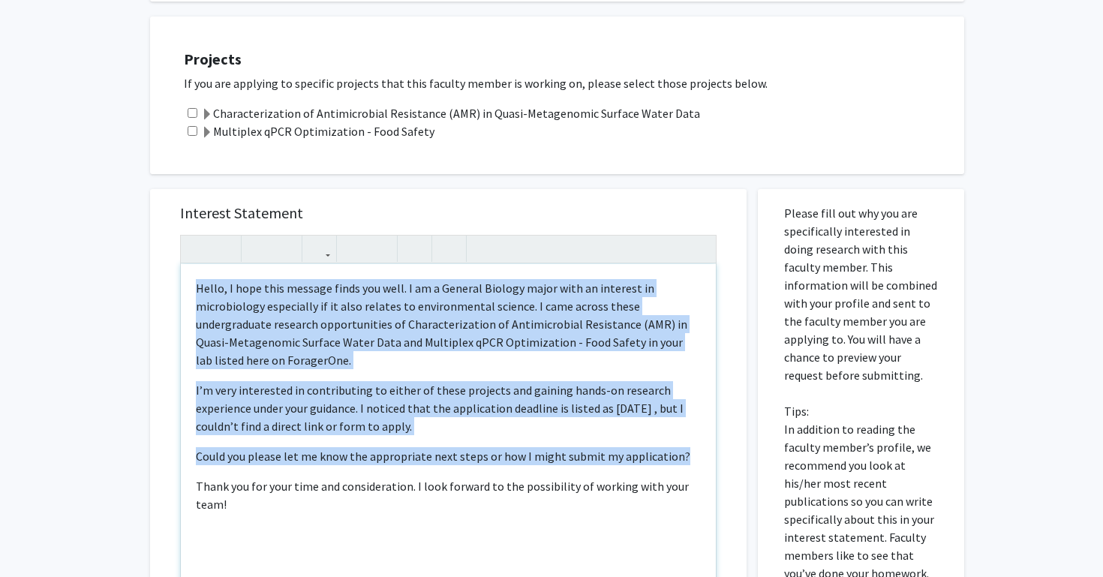
drag, startPoint x: 387, startPoint y: 511, endPoint x: 191, endPoint y: 251, distance: 325.5
click at [191, 264] on div "Hello, I hope this message finds you well. I am a General Biology major with an…" at bounding box center [448, 436] width 535 height 344
copy div "Hello, I hope this message finds you well. I am a General Biology major with an…"
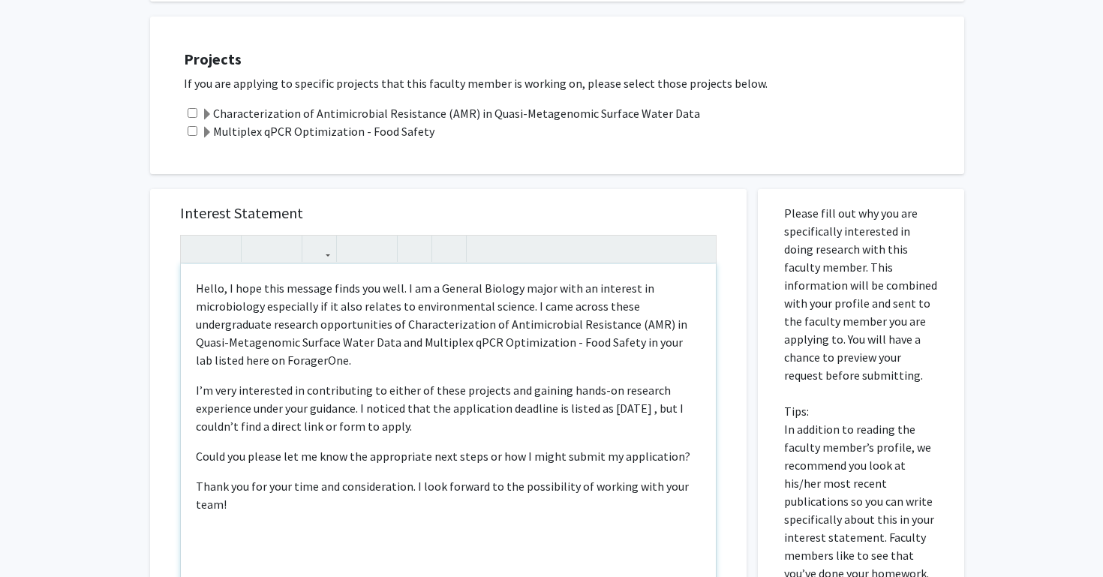
click at [329, 355] on div "Hello, I hope this message finds you well. I am a General Biology major with an…" at bounding box center [448, 436] width 535 height 344
click at [620, 291] on p "Hello, I hope this message finds you well. I am a General Biology major with an…" at bounding box center [448, 324] width 505 height 90
click at [312, 354] on div "Hello, I hope this message finds you well. I am a General Biology major with an…" at bounding box center [448, 436] width 535 height 344
drag, startPoint x: 327, startPoint y: 307, endPoint x: 412, endPoint y: 341, distance: 91.5
click at [412, 341] on p "Hello, I hope this message finds you well. I am a General Biology major with an…" at bounding box center [448, 324] width 505 height 90
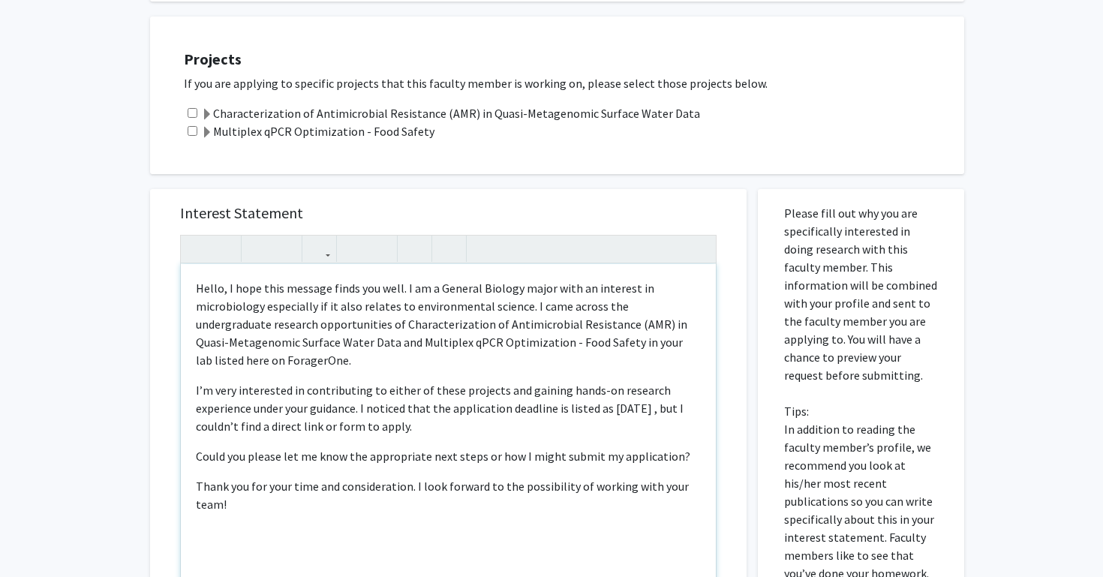
click at [412, 341] on p "Hello, I hope this message finds you well. I am a General Biology major with an…" at bounding box center [448, 324] width 505 height 90
click at [389, 458] on div "Hello, I hope this message finds you well. I am a General Biology major with an…" at bounding box center [448, 436] width 535 height 344
click at [421, 447] on p "Could you please let me know the appropriate next steps or how I might submit m…" at bounding box center [448, 456] width 505 height 18
drag, startPoint x: 424, startPoint y: 438, endPoint x: 367, endPoint y: 444, distance: 57.3
click at [367, 447] on p "Could you please let me know the appropriate next steps or how I might submit m…" at bounding box center [448, 456] width 505 height 18
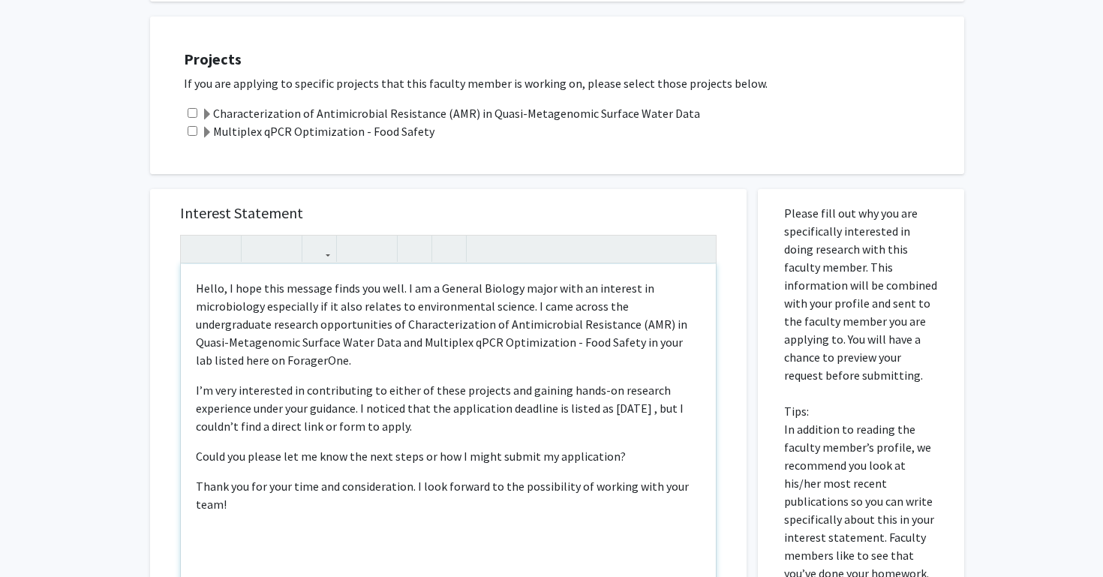
click at [412, 447] on p "Could you please let me know the next steps or how I might submit my applicatio…" at bounding box center [448, 456] width 505 height 18
click at [416, 447] on p "Could you please let me know the next steps or how I might submit my applicatio…" at bounding box center [448, 456] width 505 height 18
type textarea "<p>Hello, I hope this message finds you well. I am a General Biology major with…"
click at [411, 518] on div "Hello, I hope this message finds you well. I am a General Biology major with an…" at bounding box center [448, 436] width 535 height 344
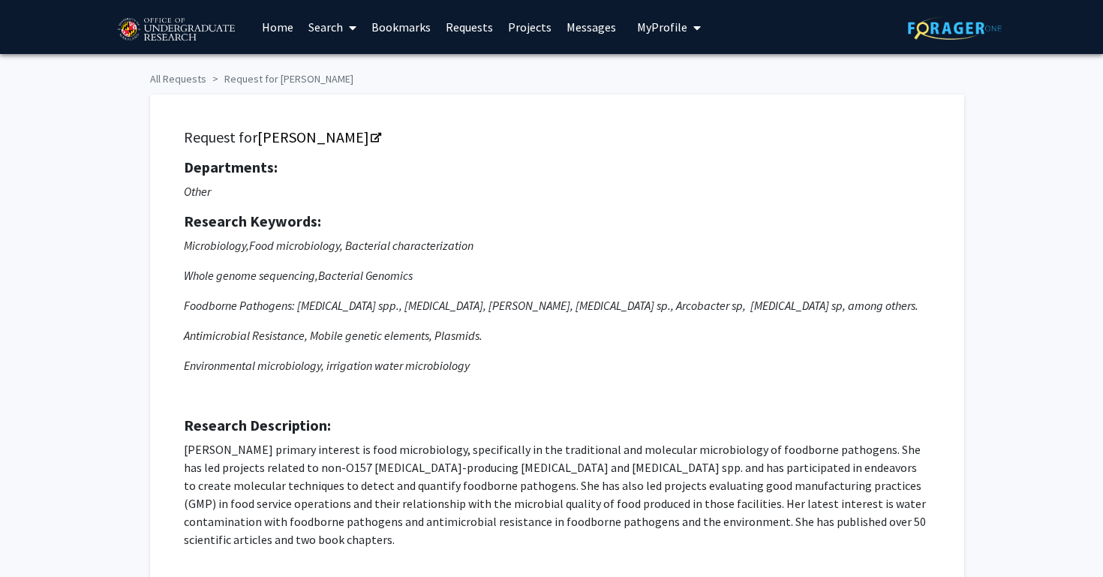
scroll to position [0, 0]
click at [575, 108] on div "Request for [PERSON_NAME] Departments: Other Research Keywords: Microbiology, F…" at bounding box center [557, 345] width 814 height 500
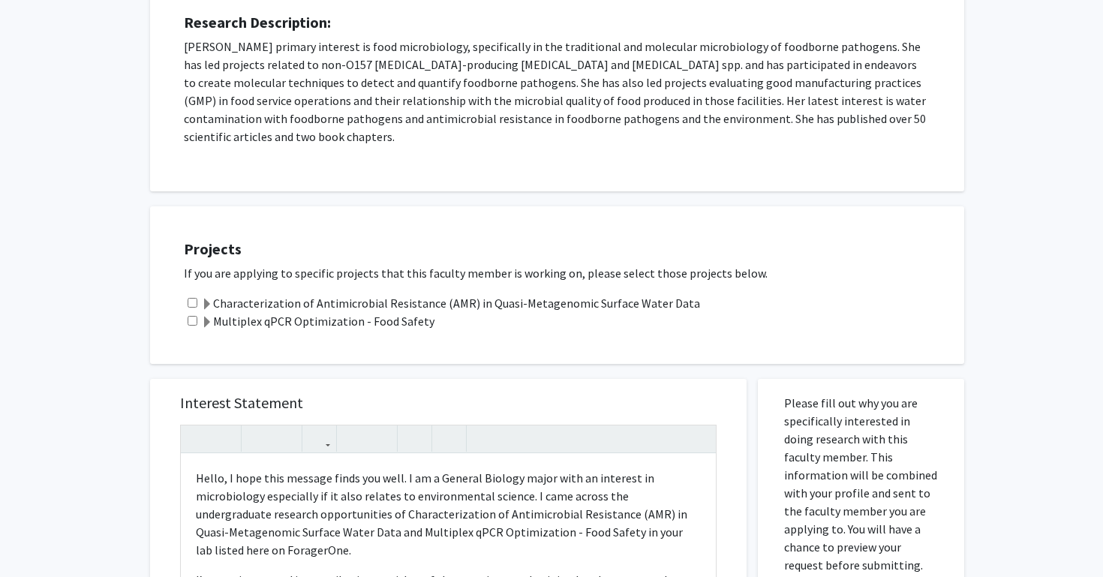
scroll to position [542, 0]
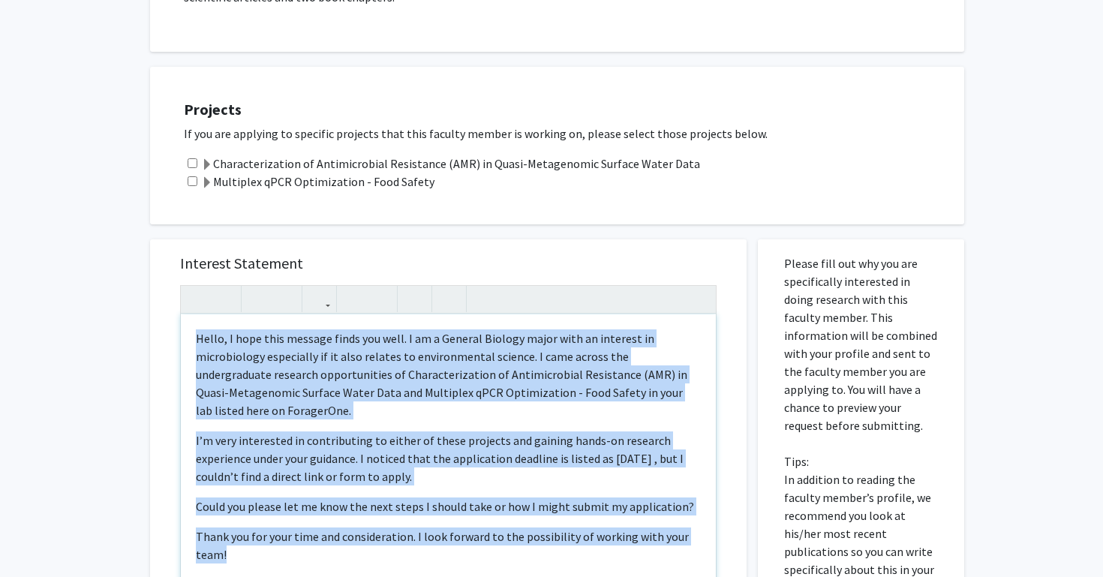
drag, startPoint x: 243, startPoint y: 537, endPoint x: 157, endPoint y: 235, distance: 314.4
click at [157, 239] on div "Interest Statement <p>Hello, I hope this message finds you well. I am a General…" at bounding box center [448, 462] width 596 height 447
copy div "Hello, I hope this message finds you well. I am a General Biology major with an…"
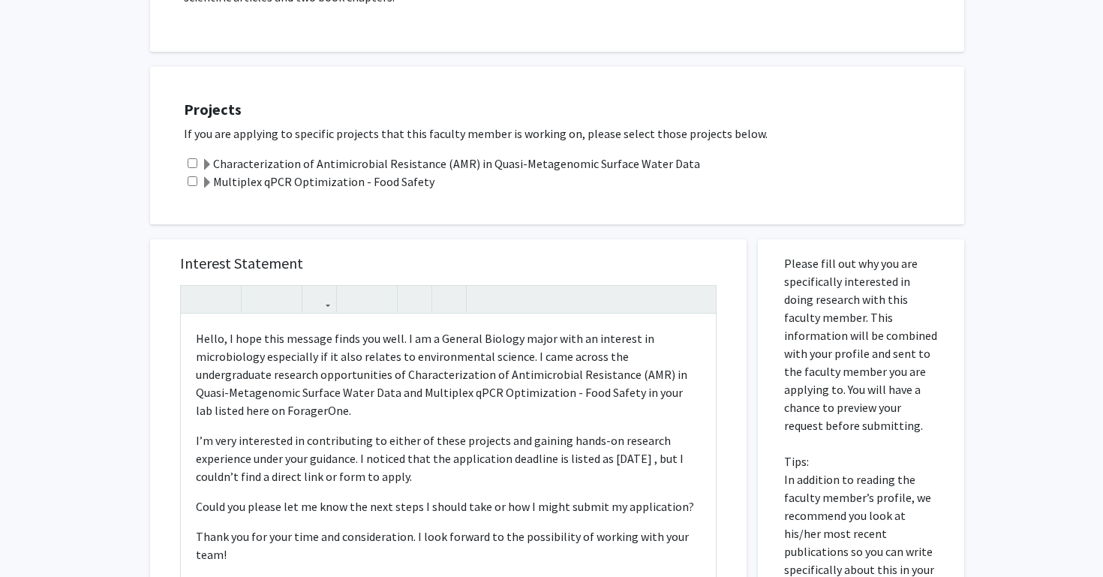
click at [493, 173] on div "Multiplex qPCR Optimization - Food Safety" at bounding box center [566, 182] width 765 height 18
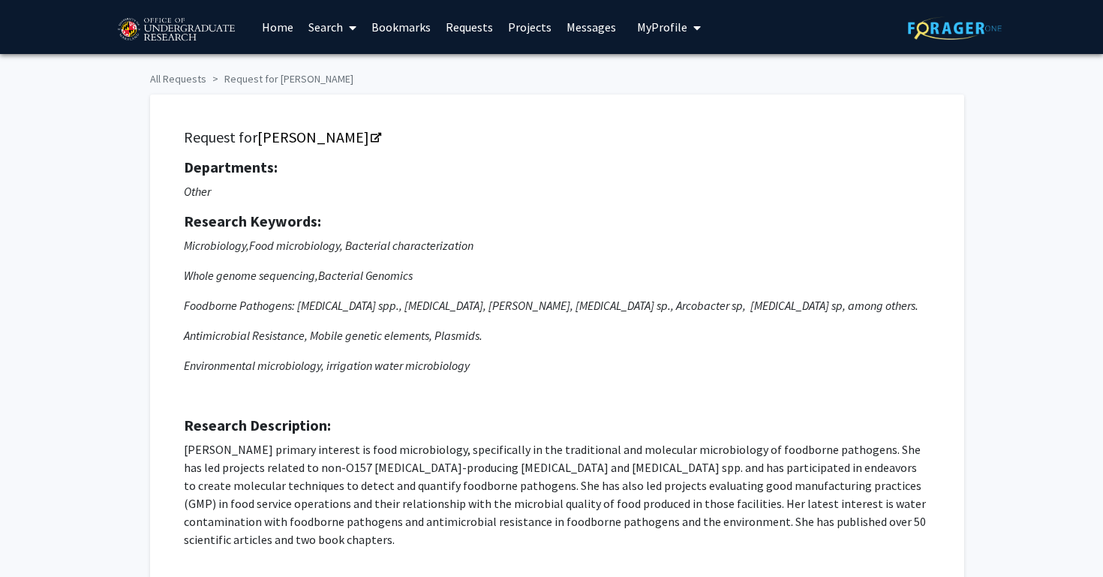
scroll to position [-1, 0]
click at [640, 32] on span "My Profile" at bounding box center [662, 27] width 50 height 15
click at [672, 80] on div "[PERSON_NAME] View Profile" at bounding box center [711, 78] width 128 height 33
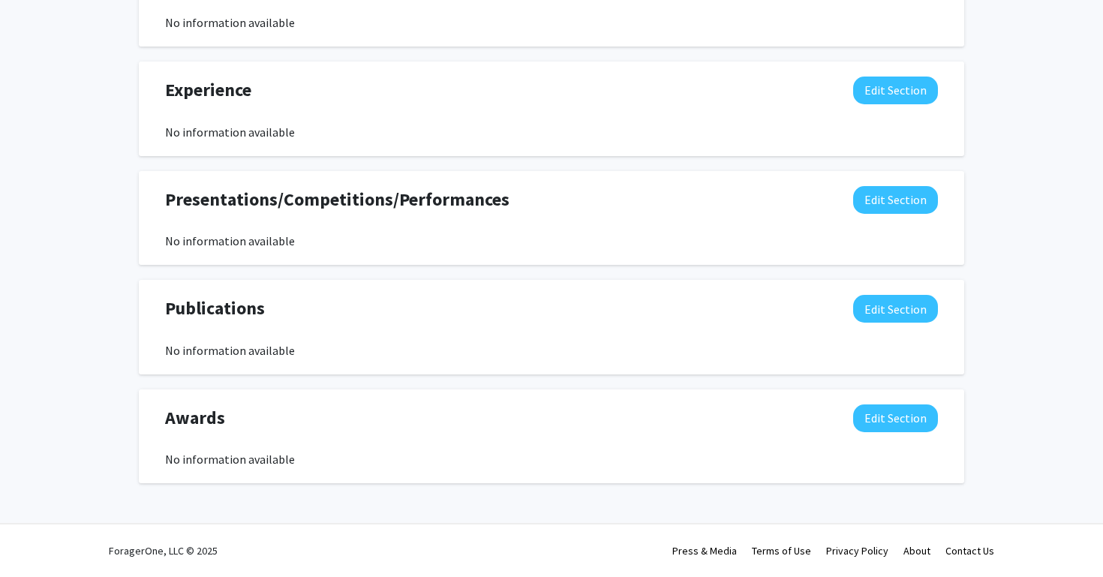
scroll to position [863, 0]
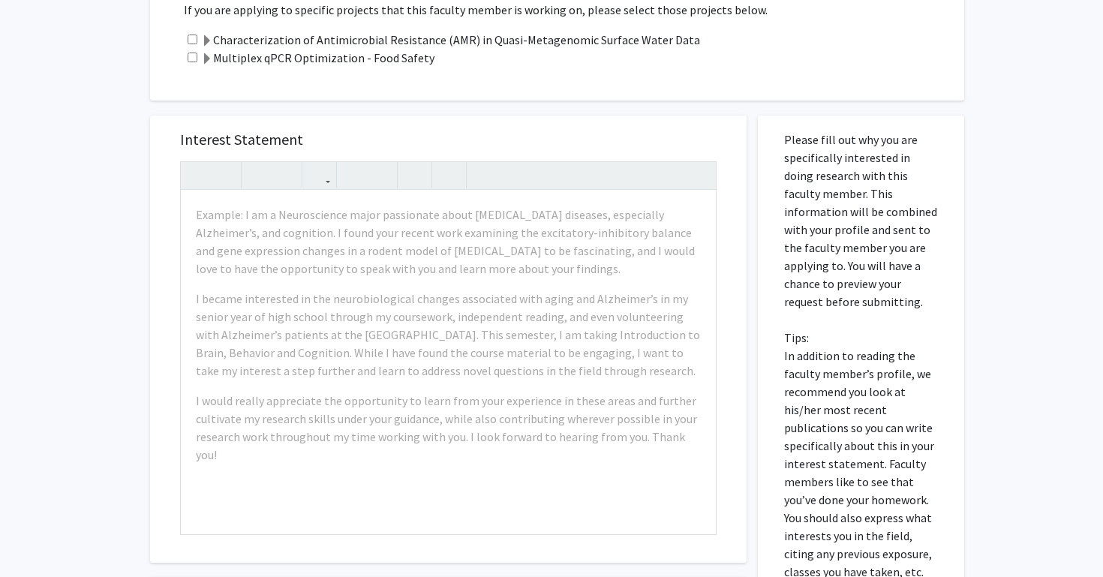
scroll to position [681, 0]
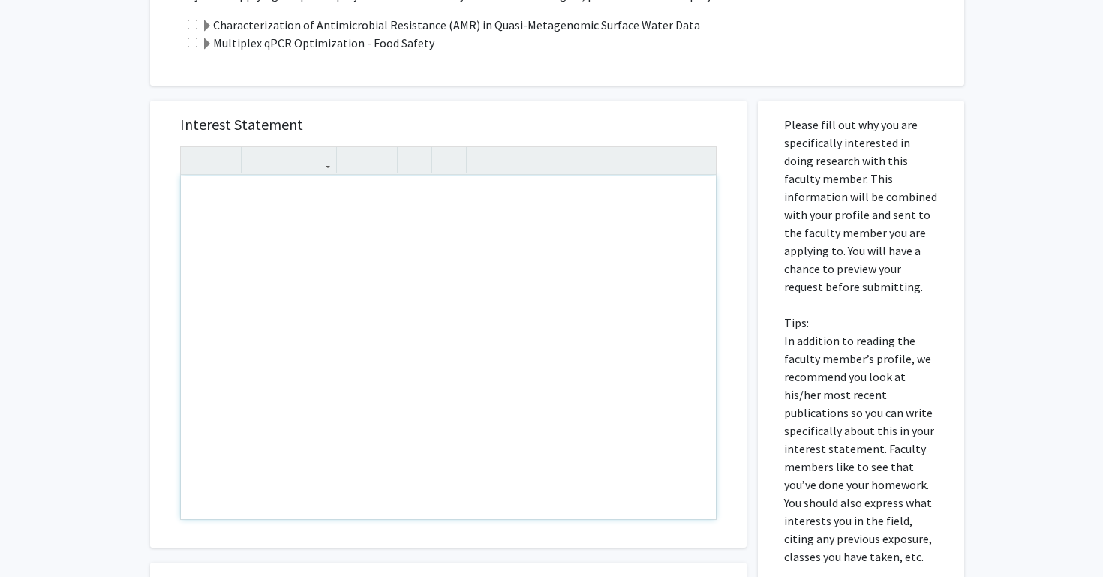
paste div "Note to users with screen readers: Please press Alt+0 or Option+0 to deactivate…"
type textarea "<p>Hello, I hope this message finds you well. I am a General Biology major with…"
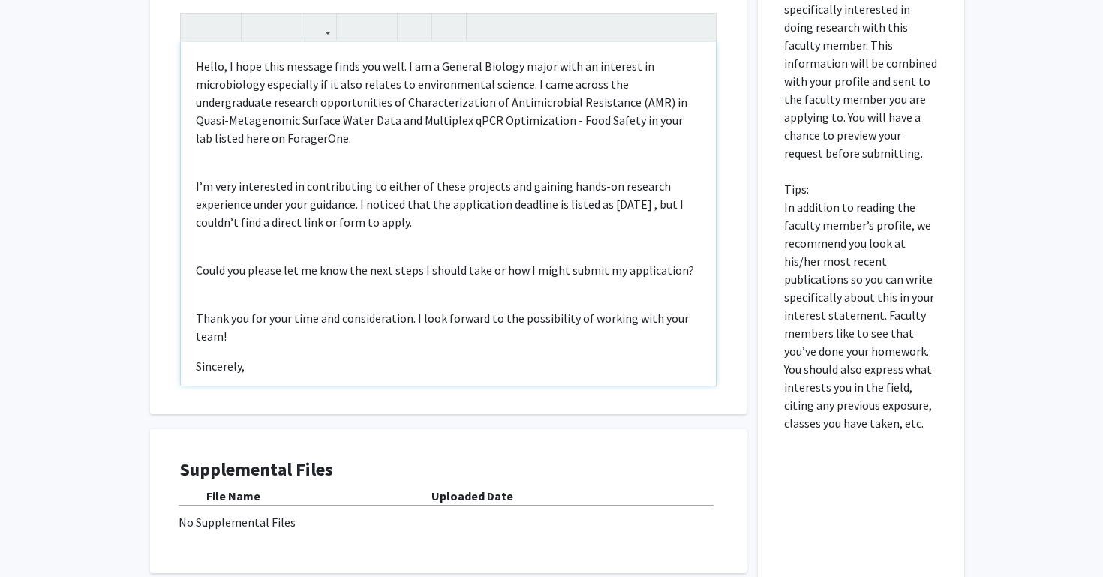
scroll to position [814, 0]
click at [235, 361] on div "Hello, I hope this message finds you well. I am a General Biology major with an…" at bounding box center [448, 215] width 535 height 344
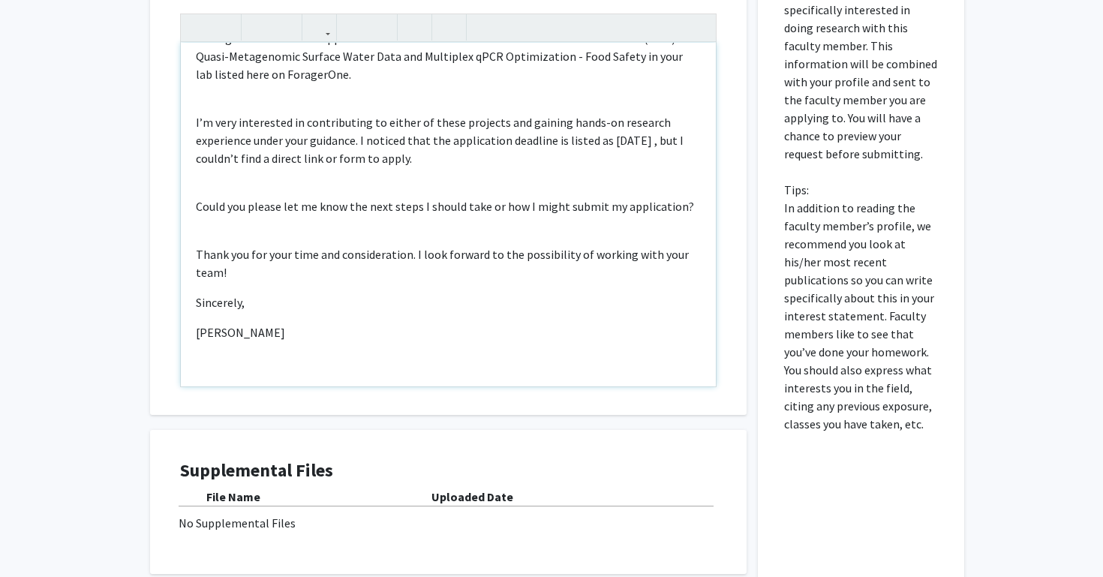
scroll to position [35, 0]
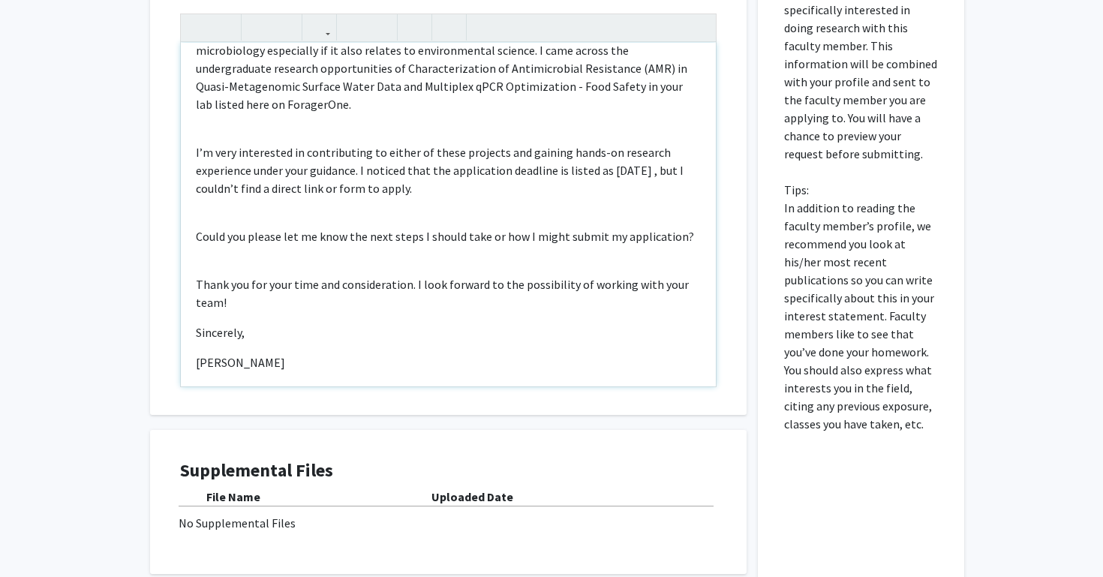
click at [268, 353] on p "[PERSON_NAME]" at bounding box center [448, 362] width 505 height 18
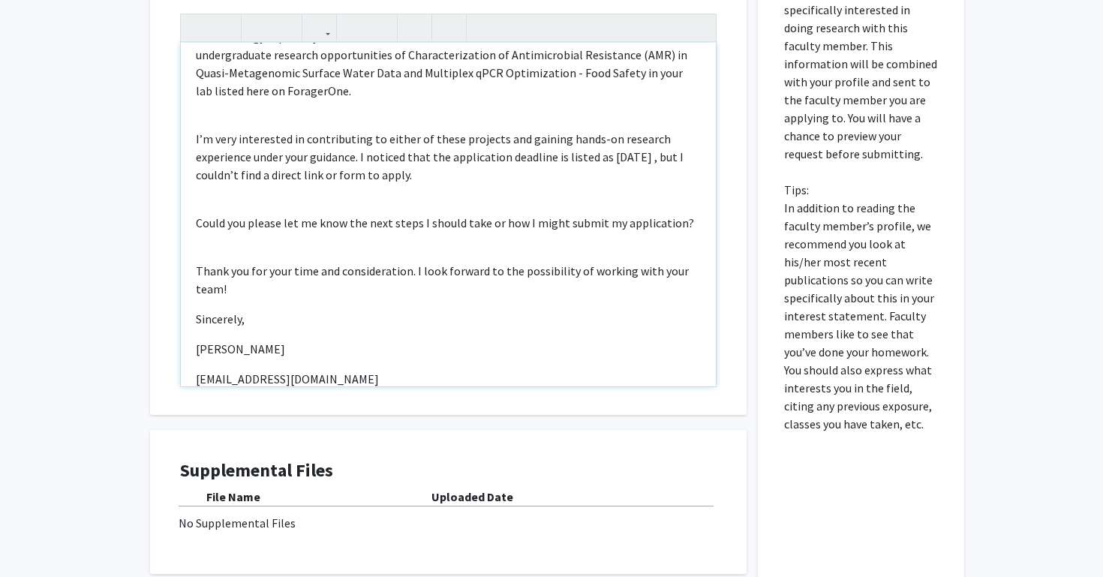
click at [194, 365] on div "Hello, I hope this message finds you well. I am a General Biology major with an…" at bounding box center [448, 215] width 535 height 344
click at [260, 398] on div "Interest Statement Hello, I hope this message finds you well. I am a General Bi…" at bounding box center [448, 191] width 566 height 447
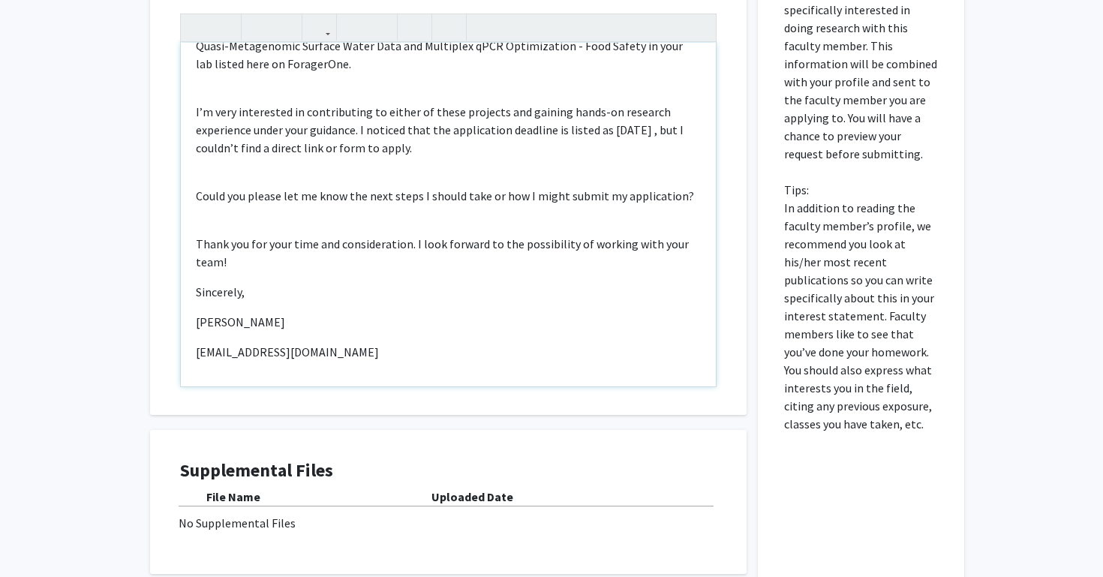
scroll to position [77, 0]
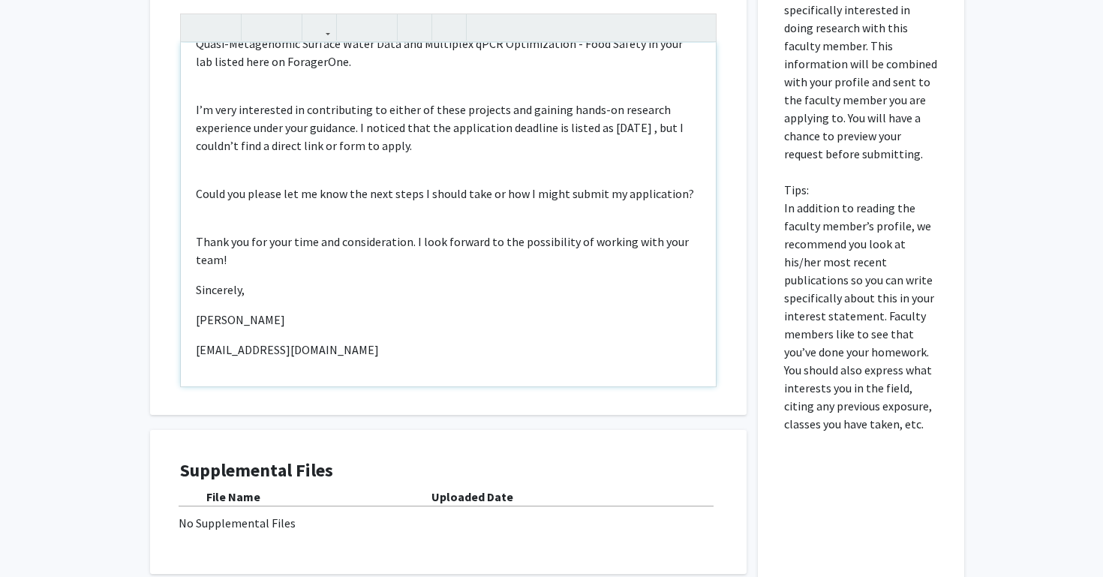
click at [388, 341] on p "[EMAIL_ADDRESS][DOMAIN_NAME]" at bounding box center [448, 350] width 505 height 18
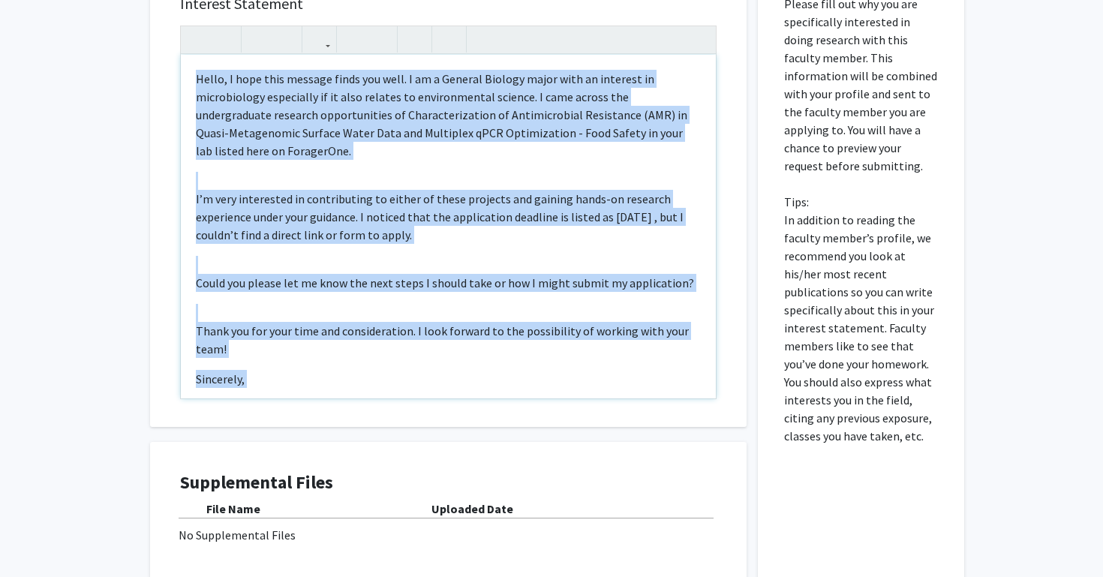
scroll to position [797, 0]
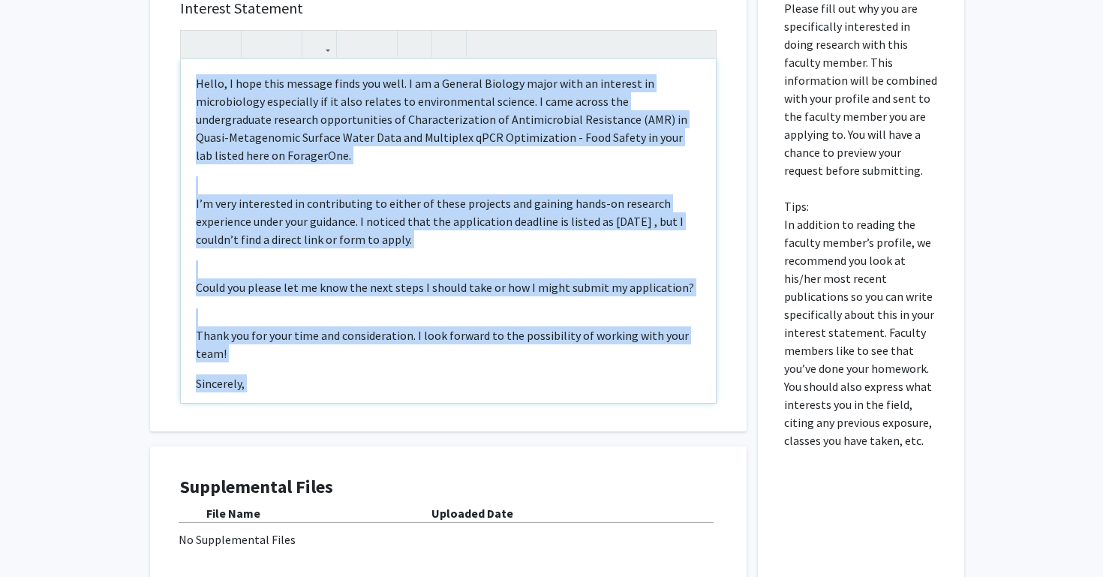
drag, startPoint x: 368, startPoint y: 335, endPoint x: 206, endPoint y: -3, distance: 375.1
copy div "Hello, I hope this message finds you well. I am a General Biology major with an…"
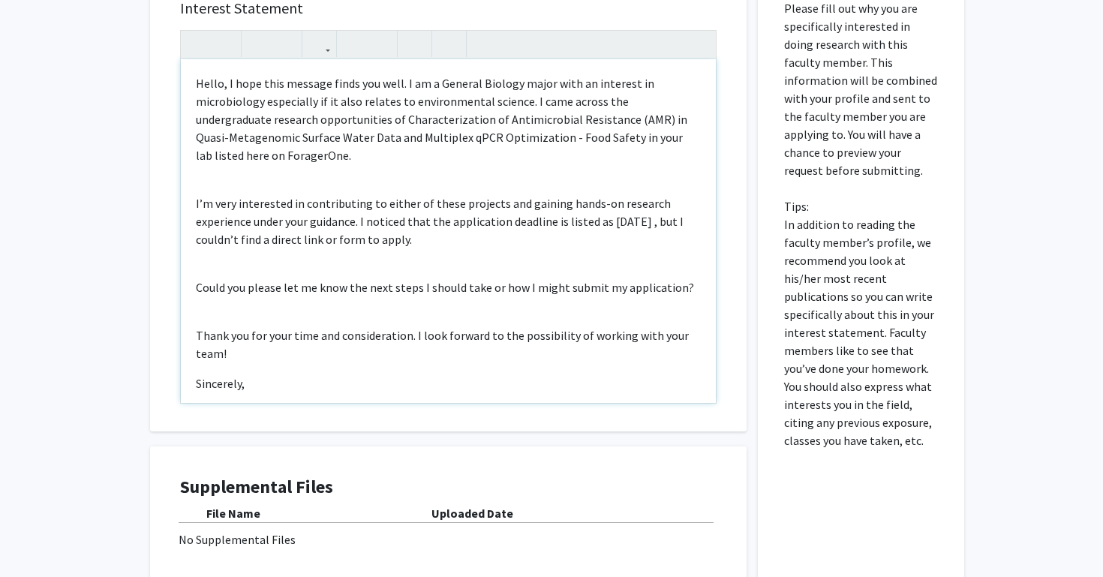
click at [317, 114] on p "Hello, I hope this message finds you well. I am a General Biology major with an…" at bounding box center [448, 119] width 505 height 90
click at [663, 206] on p "I’m very interested in contributing to either of these projects and gaining han…" at bounding box center [448, 221] width 505 height 54
click at [665, 210] on p "I’m very interested in contributing to either of these projects and gaining han…" at bounding box center [448, 221] width 505 height 54
click at [665, 216] on p "I’m very interested in contributing to either of these projects and gaining han…" at bounding box center [448, 221] width 505 height 54
click at [207, 254] on div "Hello, I hope this message finds you well. I am a General Biology major with an…" at bounding box center [448, 231] width 535 height 344
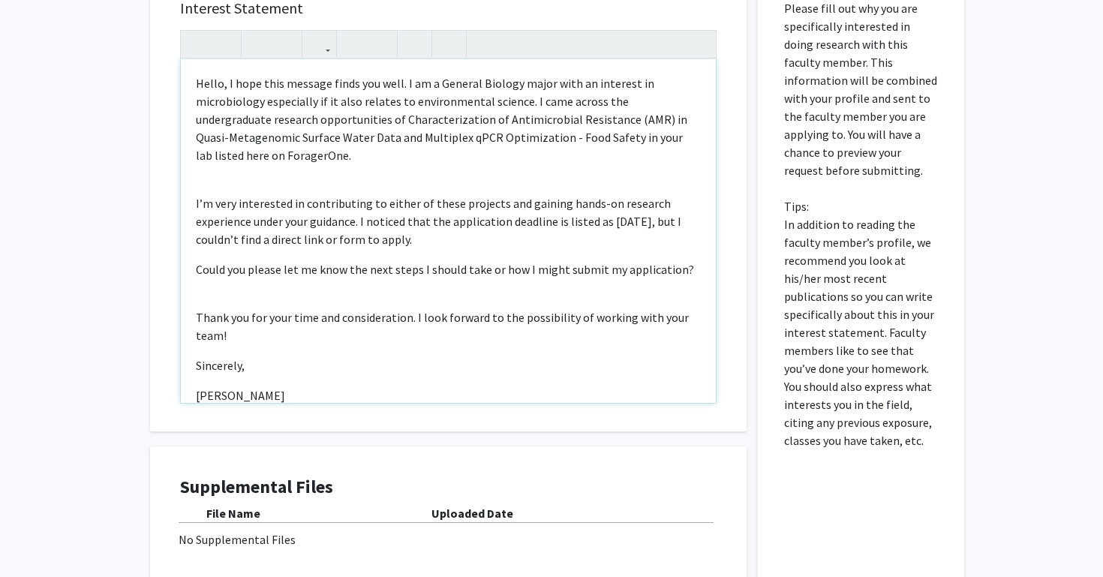
click at [215, 284] on div "Hello, I hope this message finds you well. I am a General Biology major with an…" at bounding box center [448, 231] width 535 height 344
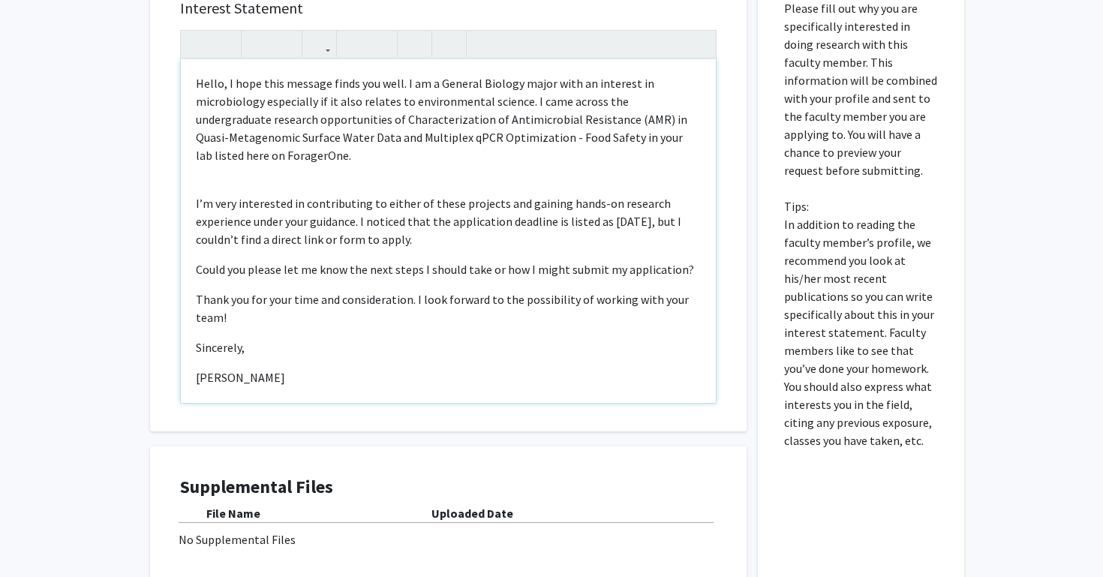
click at [315, 338] on p "Sincerely," at bounding box center [448, 347] width 505 height 18
drag, startPoint x: 337, startPoint y: 283, endPoint x: 292, endPoint y: 289, distance: 45.4
click at [292, 290] on p "Thank you for your time and consideration. I look forward to the possibility of…" at bounding box center [448, 308] width 505 height 36
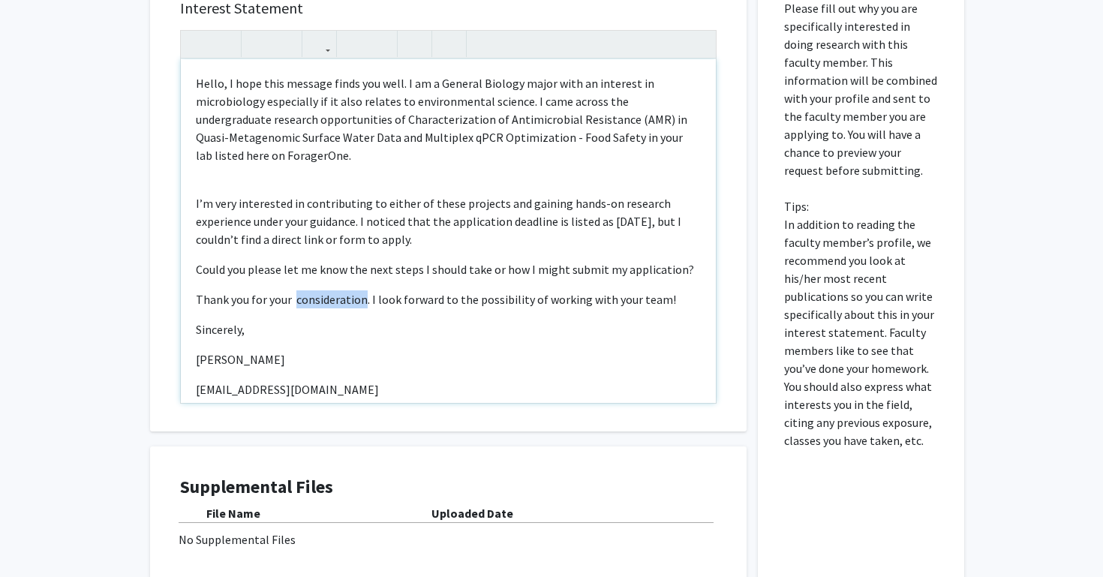
drag, startPoint x: 363, startPoint y: 285, endPoint x: 295, endPoint y: 286, distance: 68.3
click at [295, 290] on p "Thank you for your consideration. I look forward to the possibility of working …" at bounding box center [448, 299] width 505 height 18
type textarea "<p>Hello, I hope this message finds you well. I am a General Biology major with…"
click at [321, 305] on div "Hello, I hope this message finds you well. I am a General Biology major with an…" at bounding box center [448, 231] width 535 height 344
click at [321, 325] on div "Hello, I hope this message finds you well. I am a General Biology major with an…" at bounding box center [448, 231] width 535 height 344
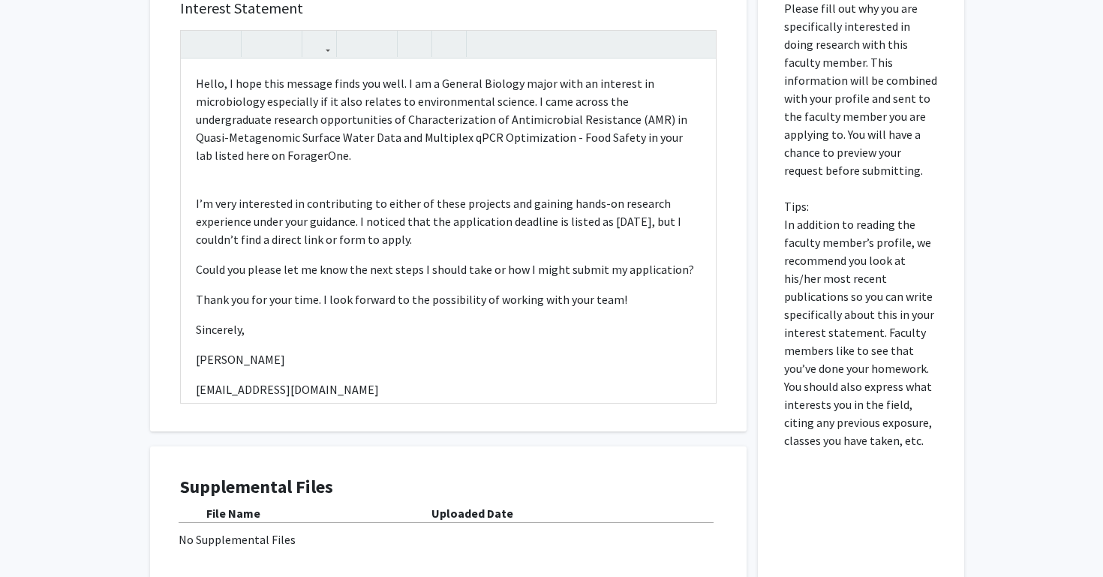
click at [439, 428] on div "Interest Statement Hello, I hope this message finds you well. I am a General Bi…" at bounding box center [448, 308] width 619 height 678
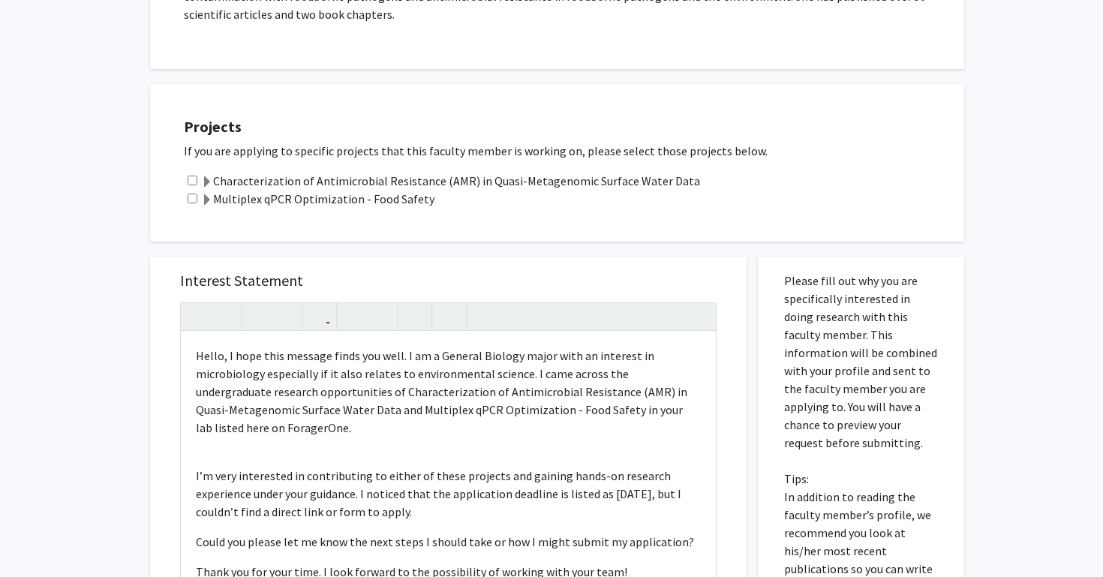
scroll to position [509, 0]
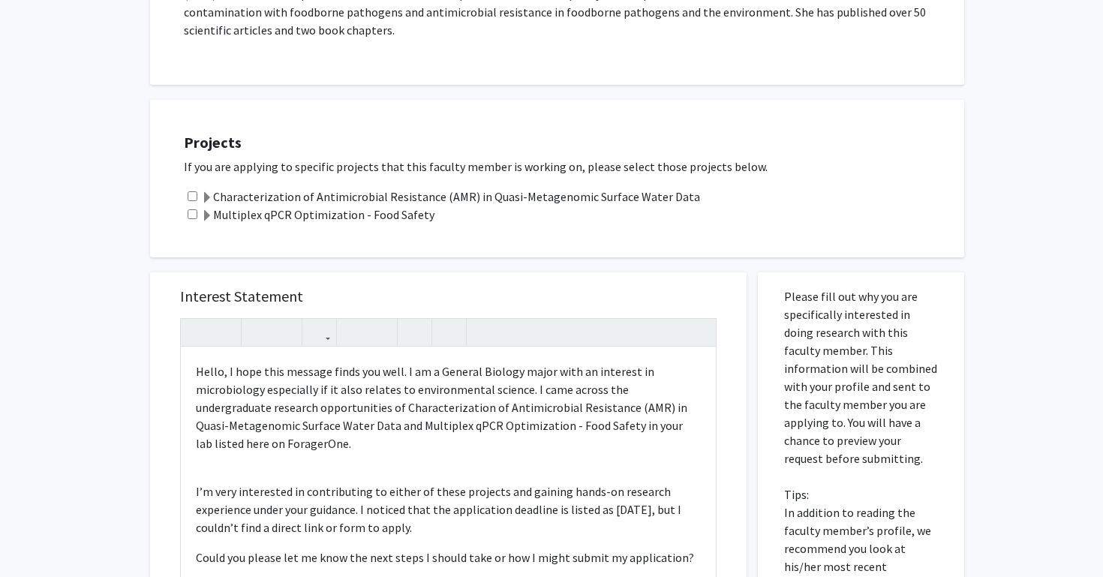
click at [191, 191] on input "checkbox" at bounding box center [193, 196] width 10 height 10
checkbox input "true"
click at [191, 206] on div "Multiplex qPCR Optimization - Food Safety" at bounding box center [566, 215] width 765 height 18
click at [187, 206] on div "Multiplex qPCR Optimization - Food Safety" at bounding box center [566, 215] width 765 height 18
click at [191, 209] on input "checkbox" at bounding box center [193, 214] width 10 height 10
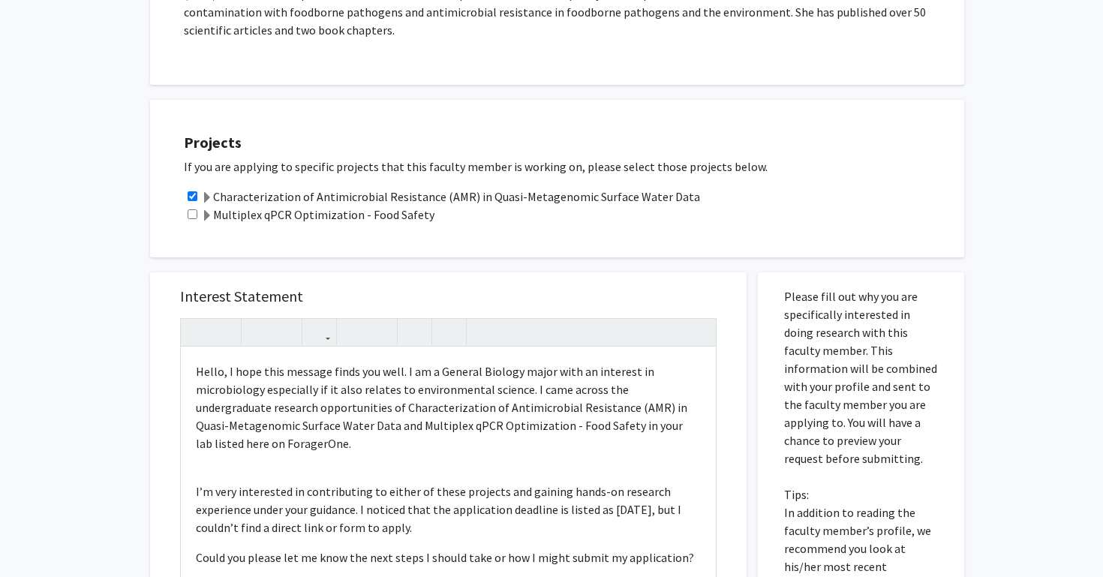
checkbox input "true"
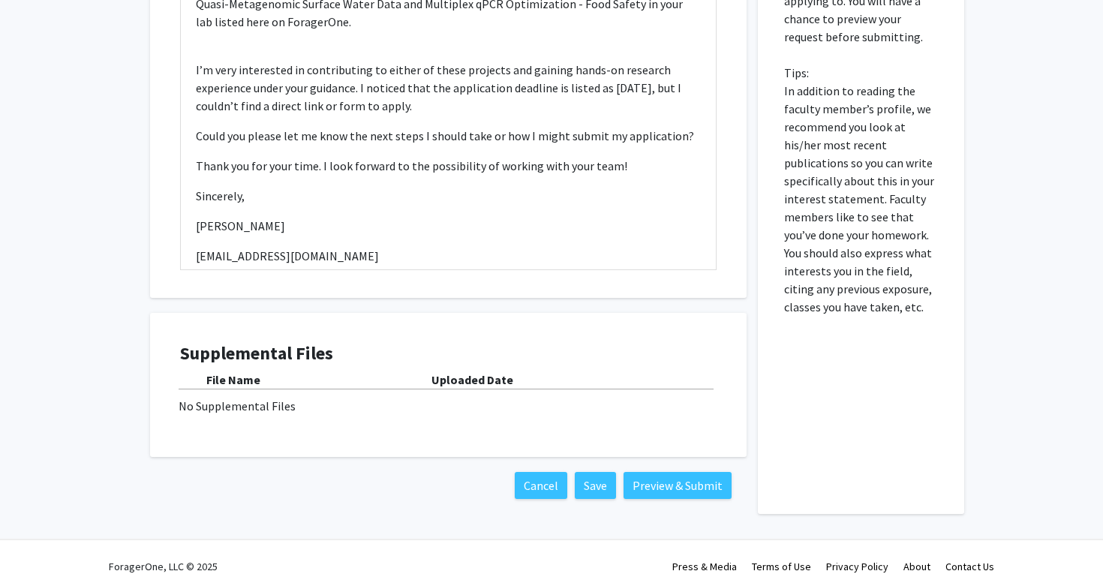
scroll to position [930, 0]
click at [654, 473] on button "Preview & Submit" at bounding box center [677, 486] width 108 height 27
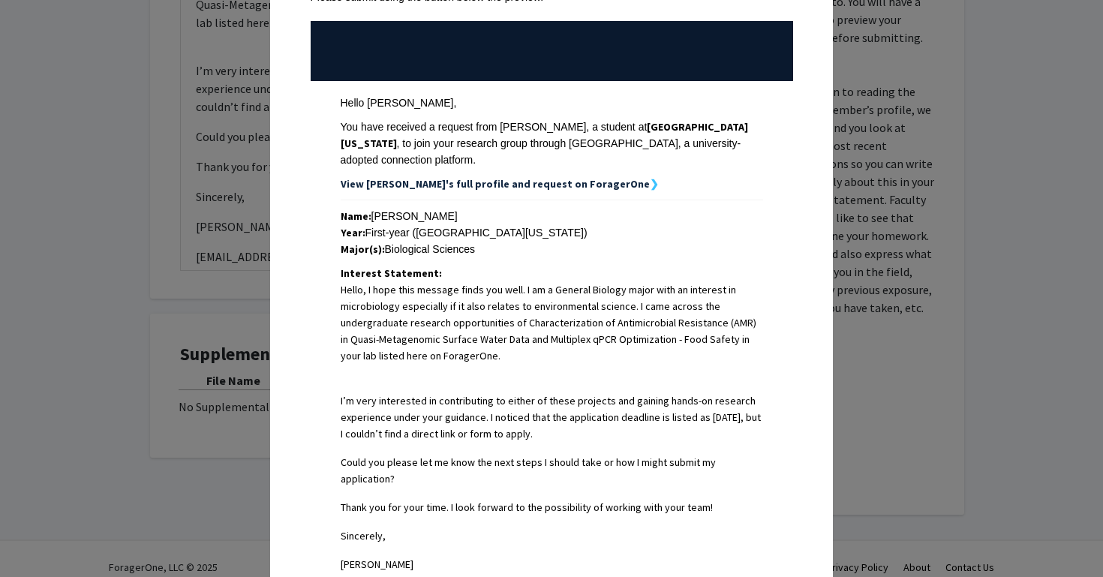
scroll to position [152, 0]
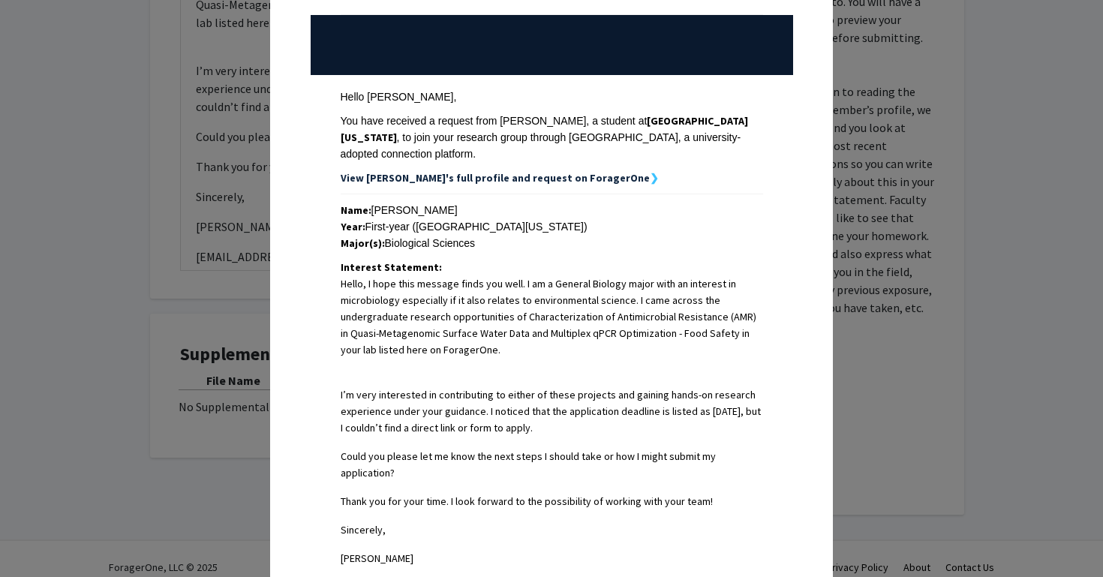
click at [236, 317] on div "Request Preview × Below is a copy of the request that you are submitting to [PE…" at bounding box center [551, 288] width 1103 height 577
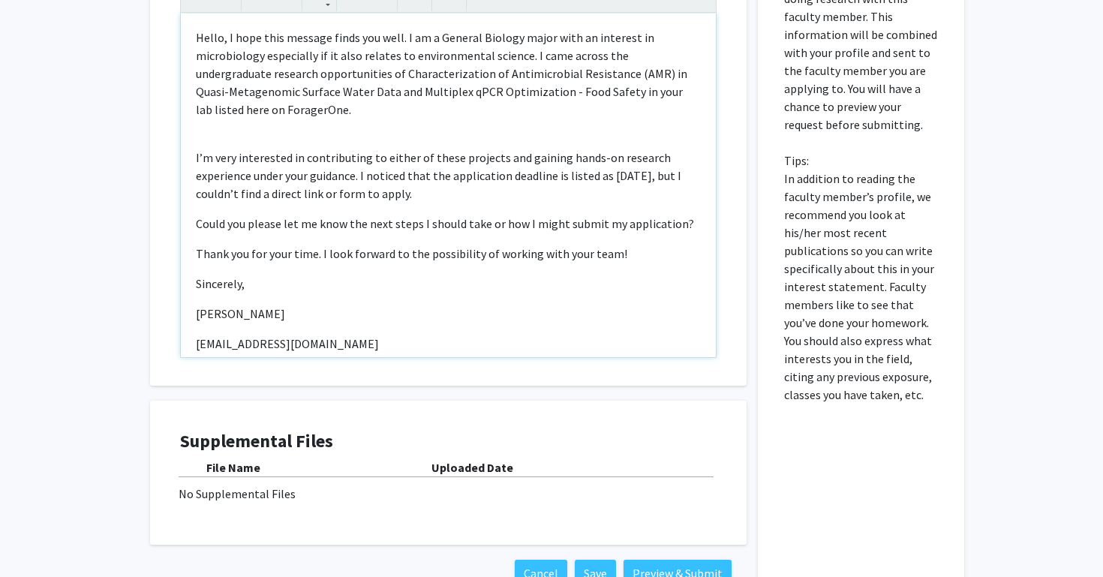
scroll to position [839, 0]
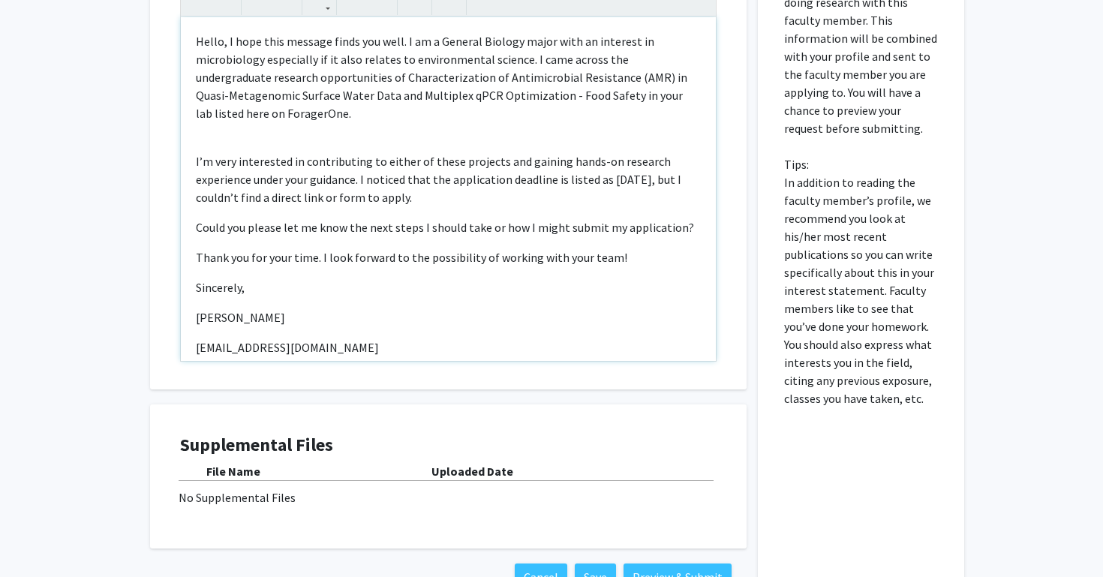
click at [264, 130] on div "Hello, I hope this message finds you well. I am a General Biology major with an…" at bounding box center [448, 189] width 535 height 344
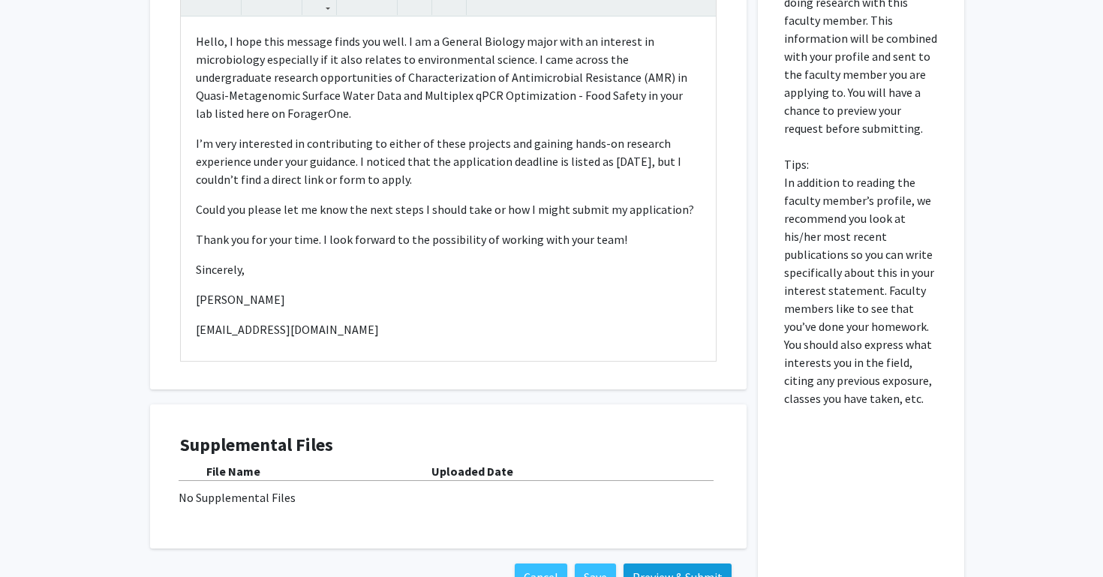
click at [710, 569] on button "Preview & Submit" at bounding box center [677, 576] width 108 height 27
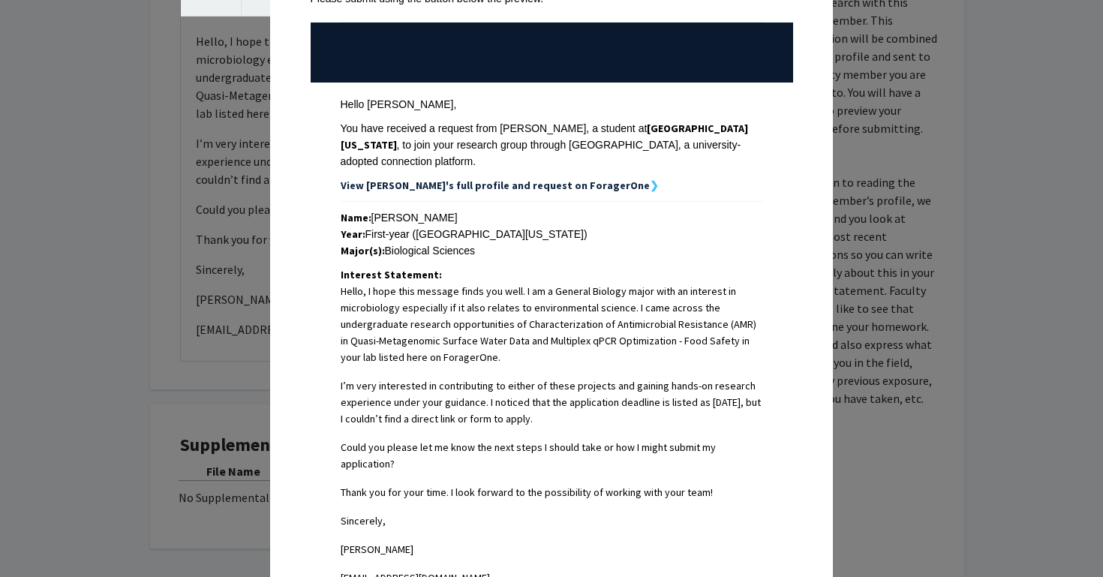
scroll to position [148, 0]
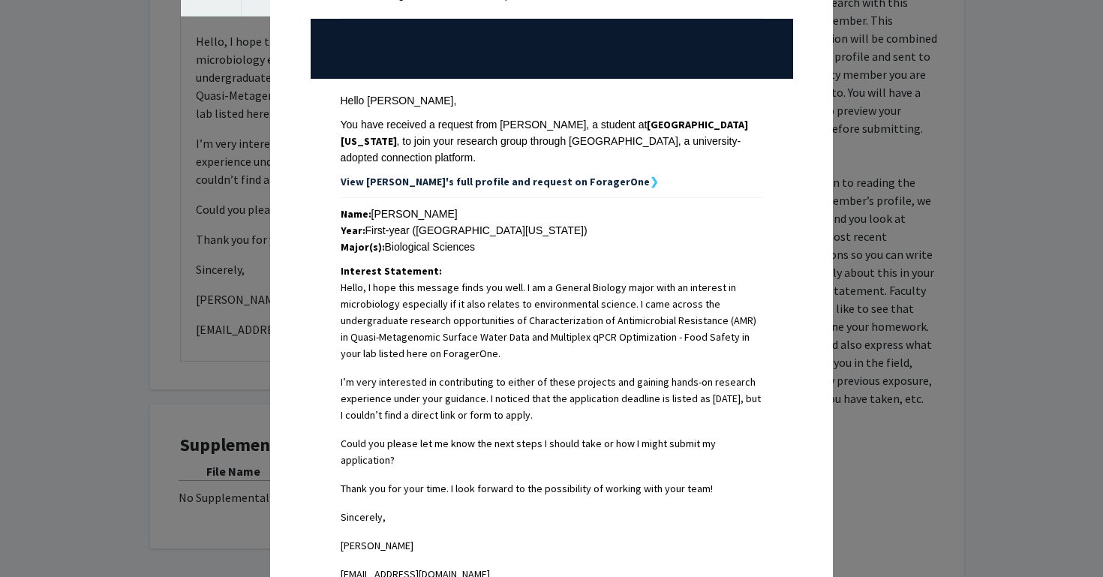
click at [245, 426] on div "Request Preview × Below is a copy of the request that you are submitting to [PE…" at bounding box center [551, 288] width 1103 height 577
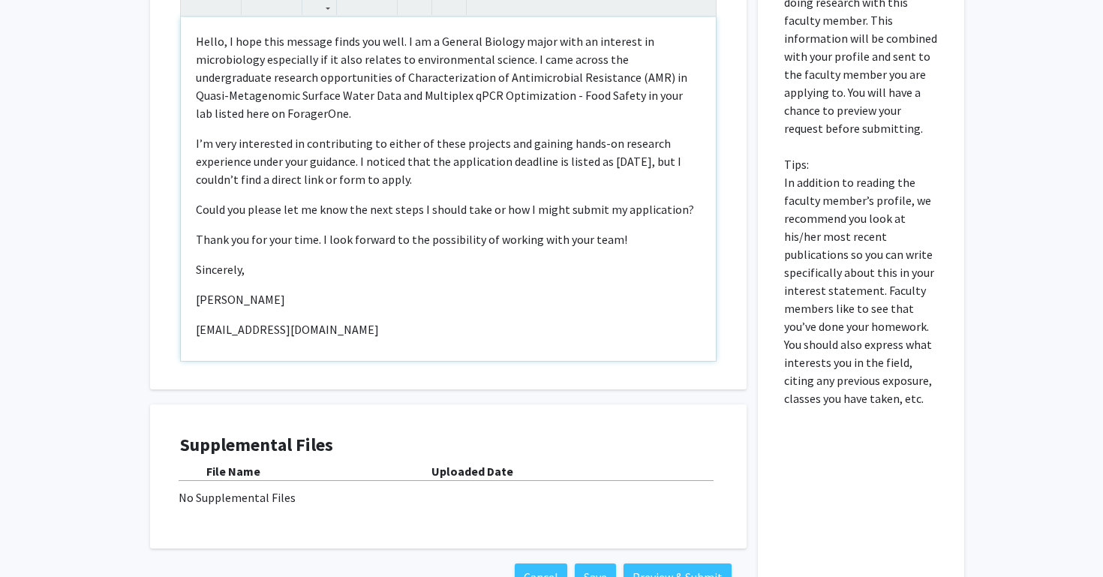
click at [194, 191] on div "Hello, I hope this message finds you well. I am a General Biology major with an…" at bounding box center [448, 189] width 535 height 344
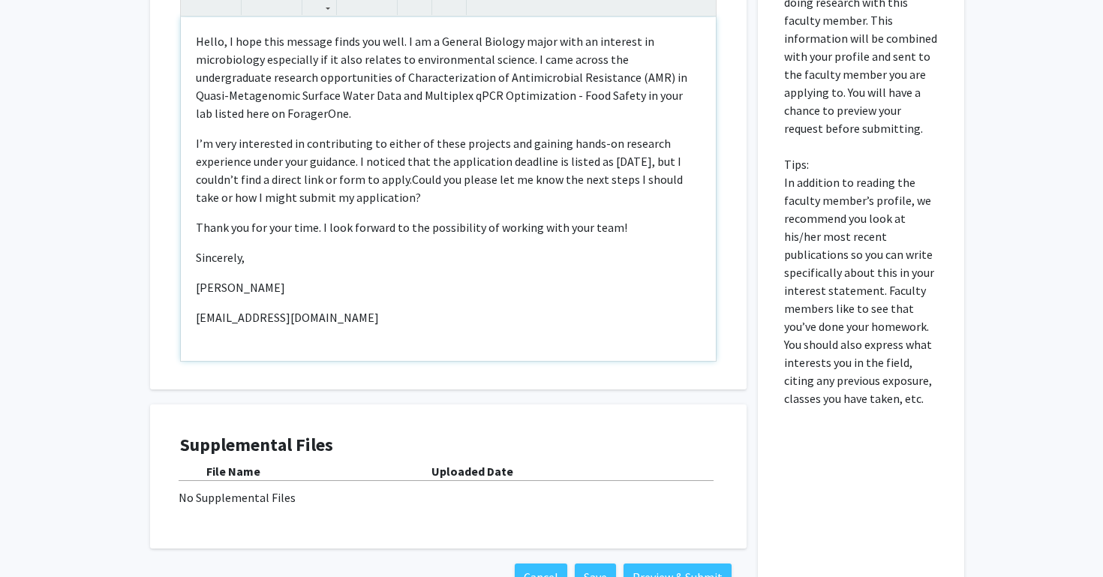
type textarea "<l>Ipsum, D sita cons adipisc elits doe temp. I ut l Etdolor Magnaal enima mini…"
click at [381, 290] on div "Hello, I hope this message finds you well. I am a General Biology major with an…" at bounding box center [448, 189] width 535 height 344
click at [458, 404] on div "Supplemental Files File Name Uploaded Date No Supplemental Files" at bounding box center [448, 476] width 596 height 144
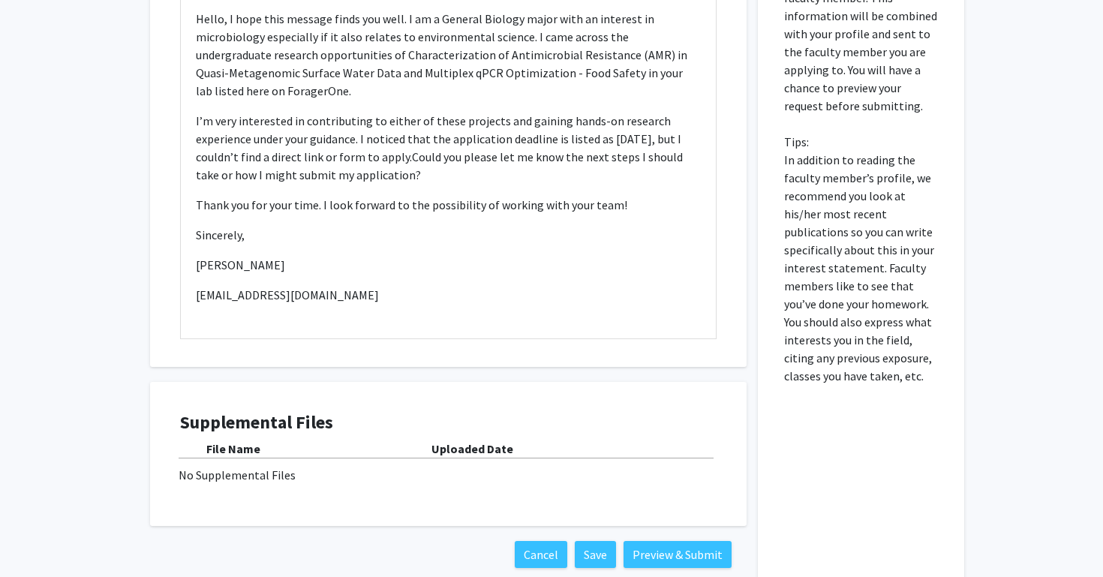
scroll to position [863, 0]
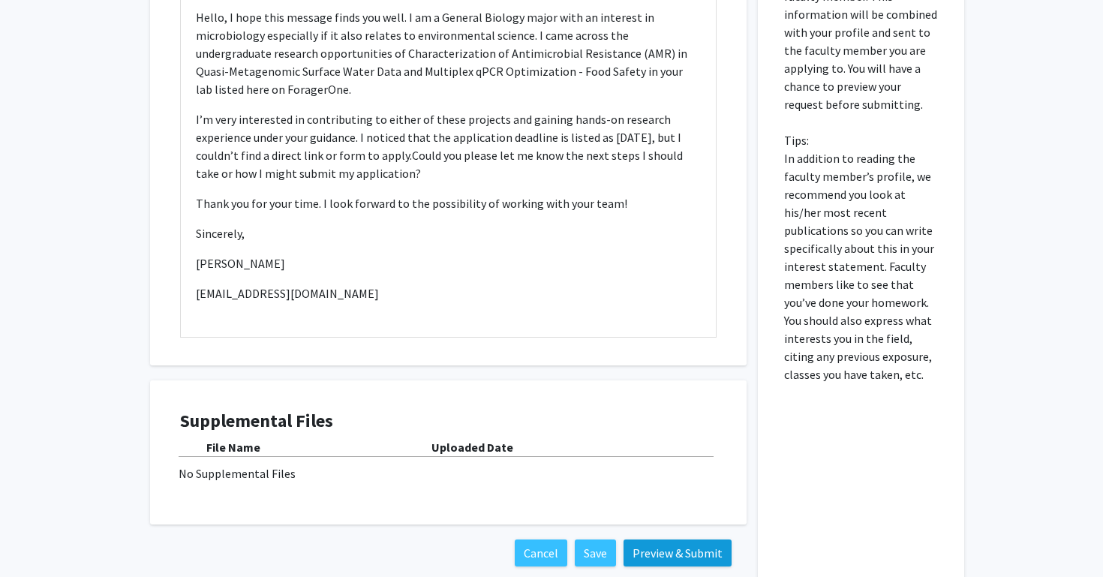
click at [661, 539] on button "Preview & Submit" at bounding box center [677, 552] width 108 height 27
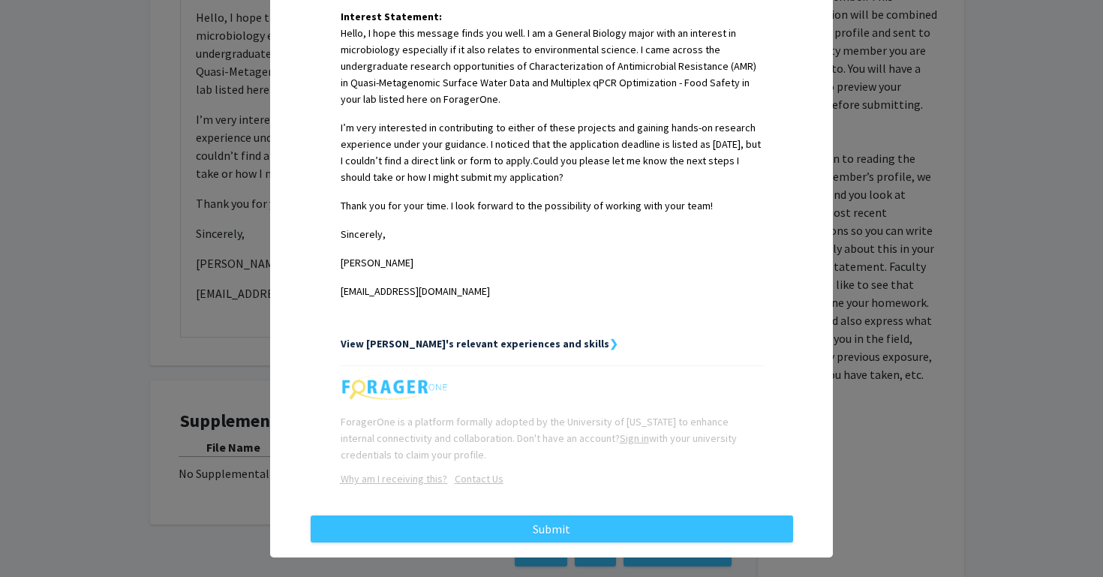
scroll to position [402, 0]
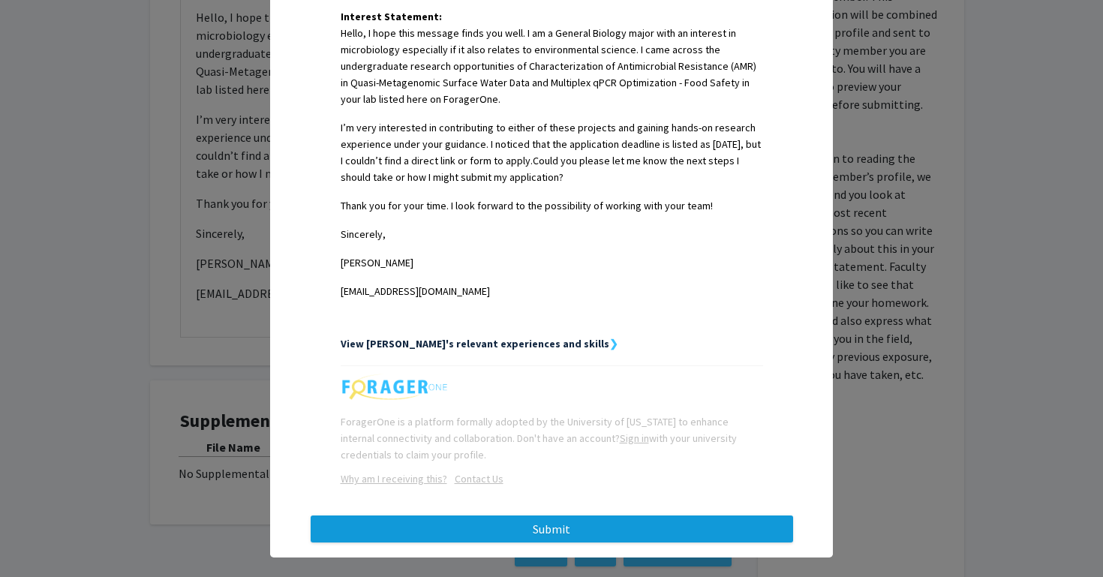
click at [462, 515] on button "Submit" at bounding box center [552, 528] width 482 height 27
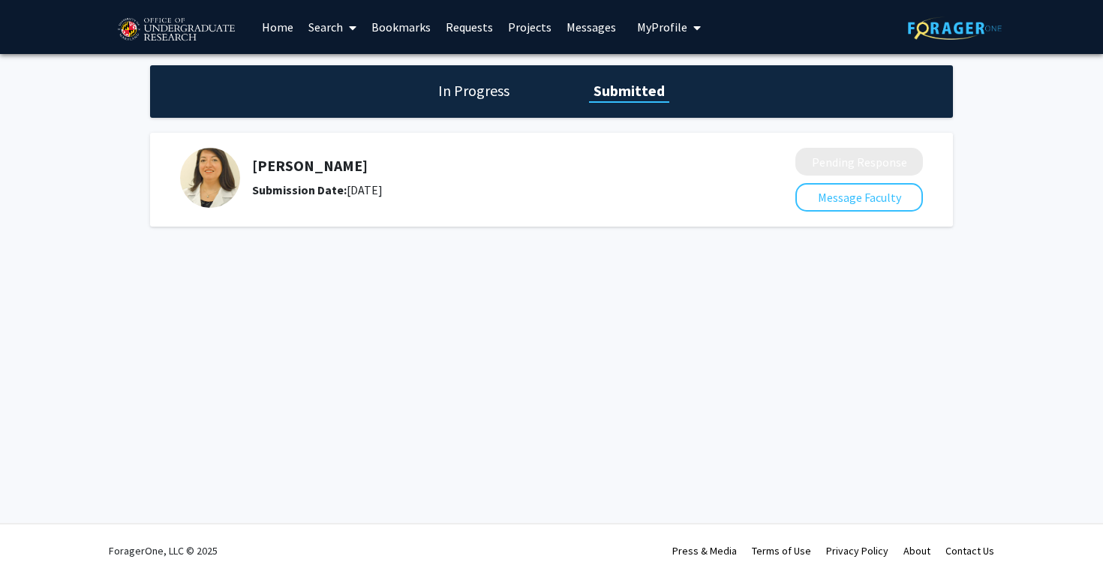
click at [485, 86] on h1 "In Progress" at bounding box center [474, 90] width 80 height 21
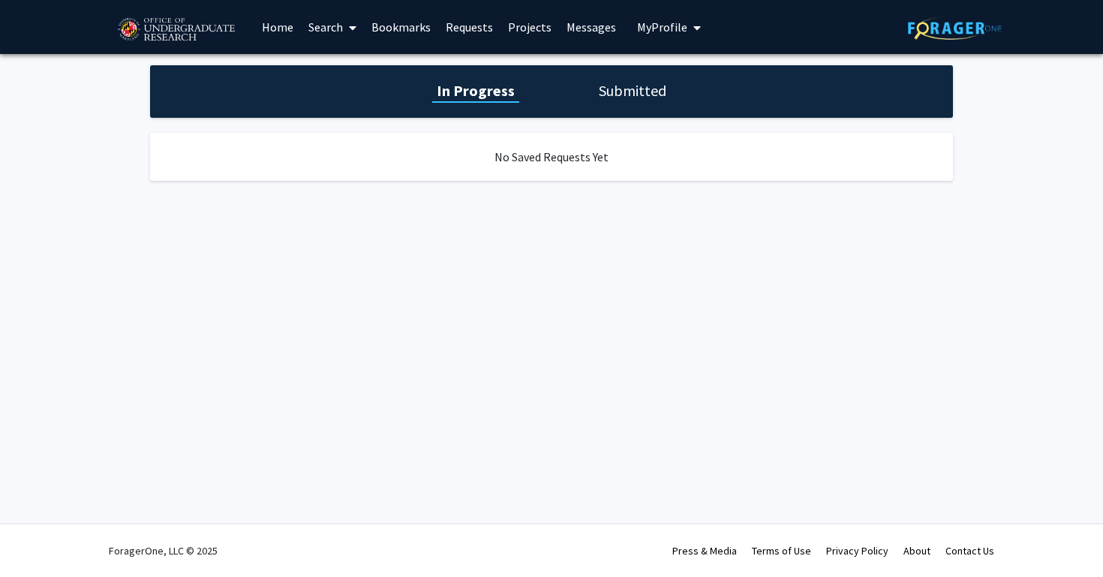
click at [636, 96] on h1 "Submitted" at bounding box center [632, 90] width 77 height 21
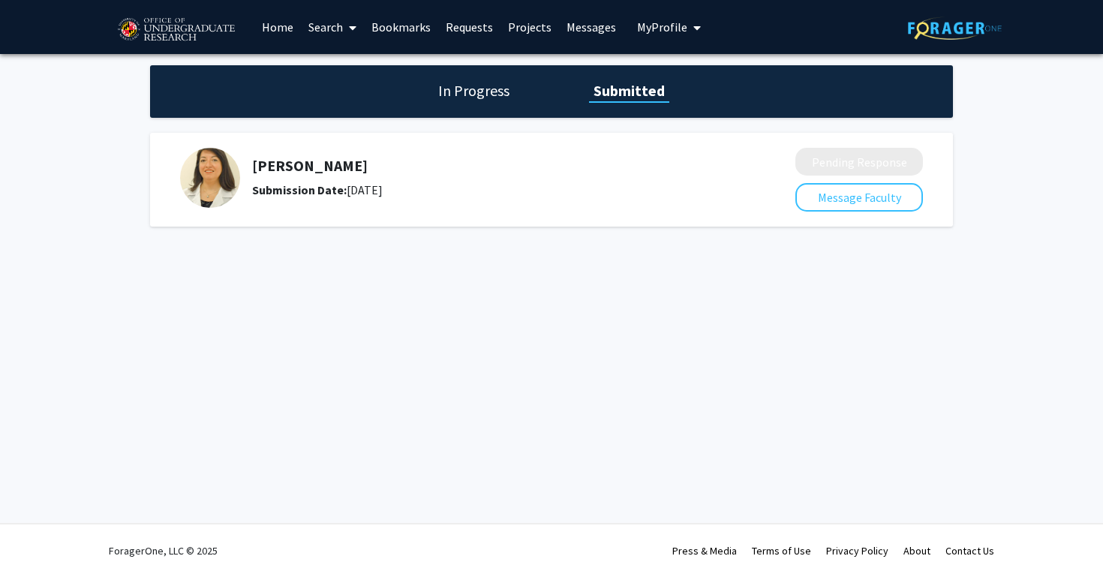
click at [289, 167] on h5 "[PERSON_NAME]" at bounding box center [484, 166] width 464 height 18
click at [221, 176] on img at bounding box center [210, 178] width 60 height 60
click at [490, 91] on h1 "In Progress" at bounding box center [474, 90] width 80 height 21
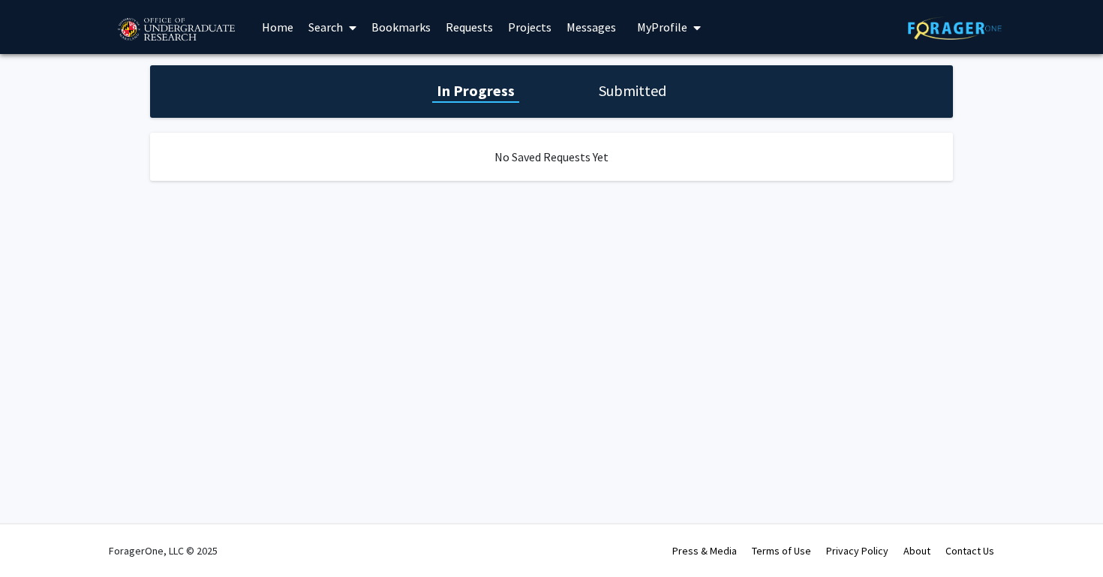
click at [669, 35] on button "My Profile" at bounding box center [668, 27] width 73 height 54
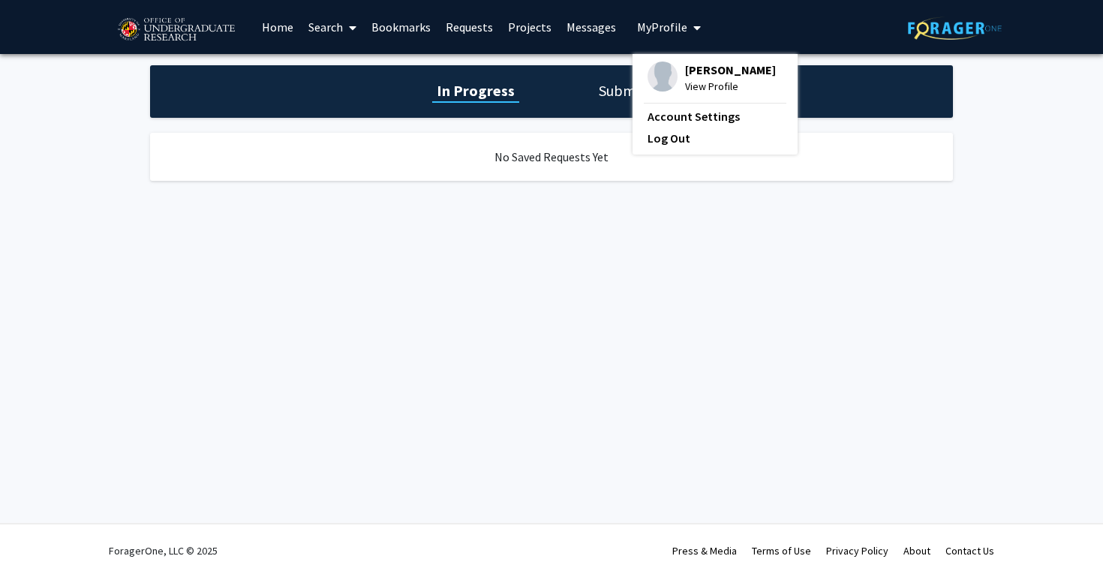
click at [576, 83] on div "In Progress Submitted" at bounding box center [551, 91] width 803 height 53
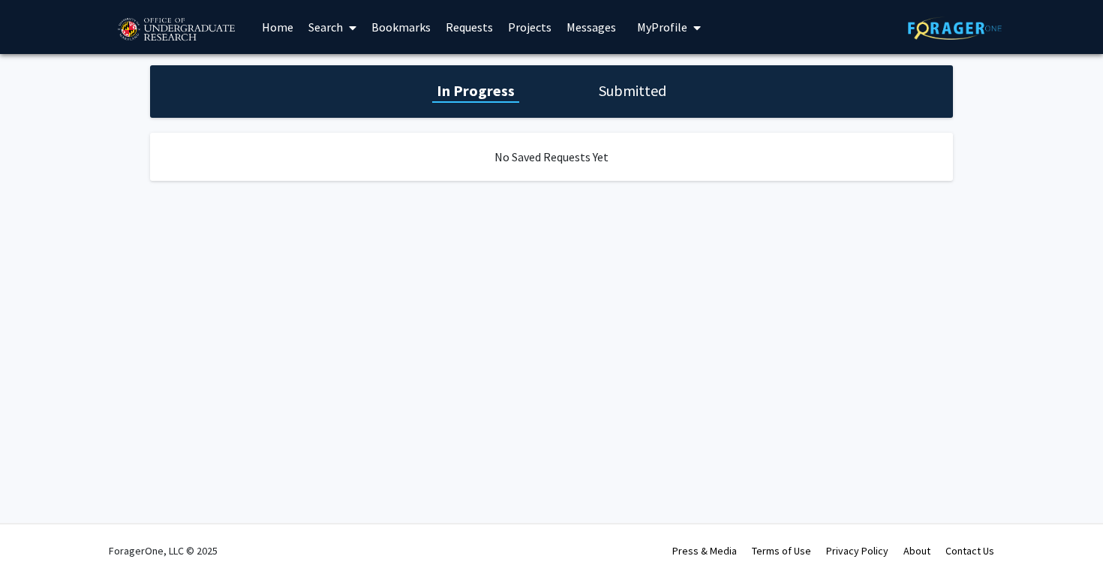
click at [613, 88] on h1 "Submitted" at bounding box center [632, 90] width 77 height 21
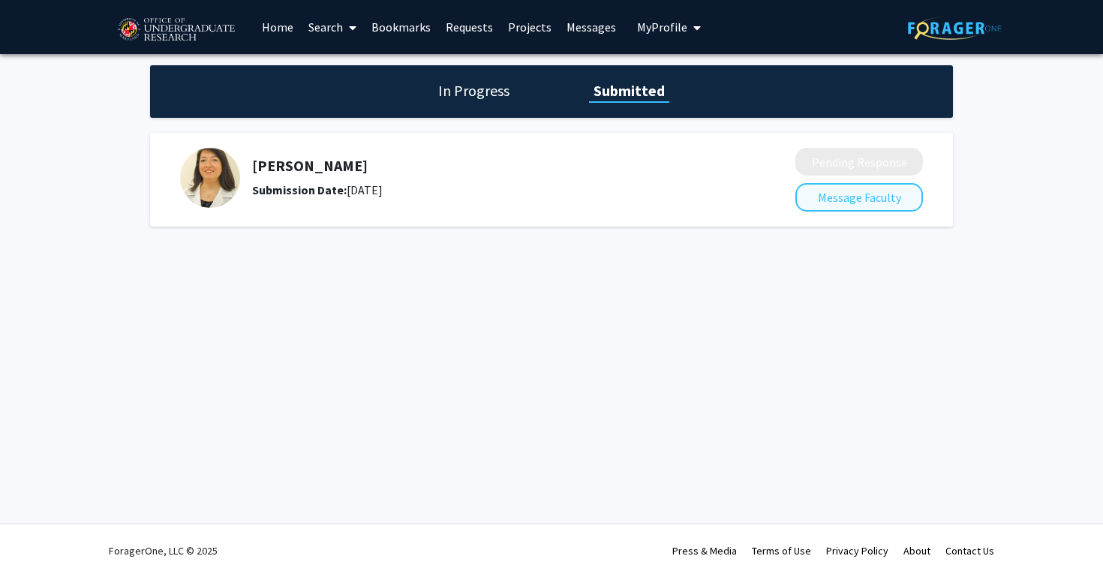
click at [884, 200] on button "Message Faculty" at bounding box center [859, 197] width 128 height 29
click at [435, 109] on div "In Progress Submitted" at bounding box center [551, 91] width 803 height 53
click at [447, 107] on div "In Progress Submitted" at bounding box center [551, 91] width 803 height 53
click at [467, 104] on div "In Progress Submitted" at bounding box center [551, 91] width 803 height 53
click at [455, 89] on h1 "In Progress" at bounding box center [474, 90] width 80 height 21
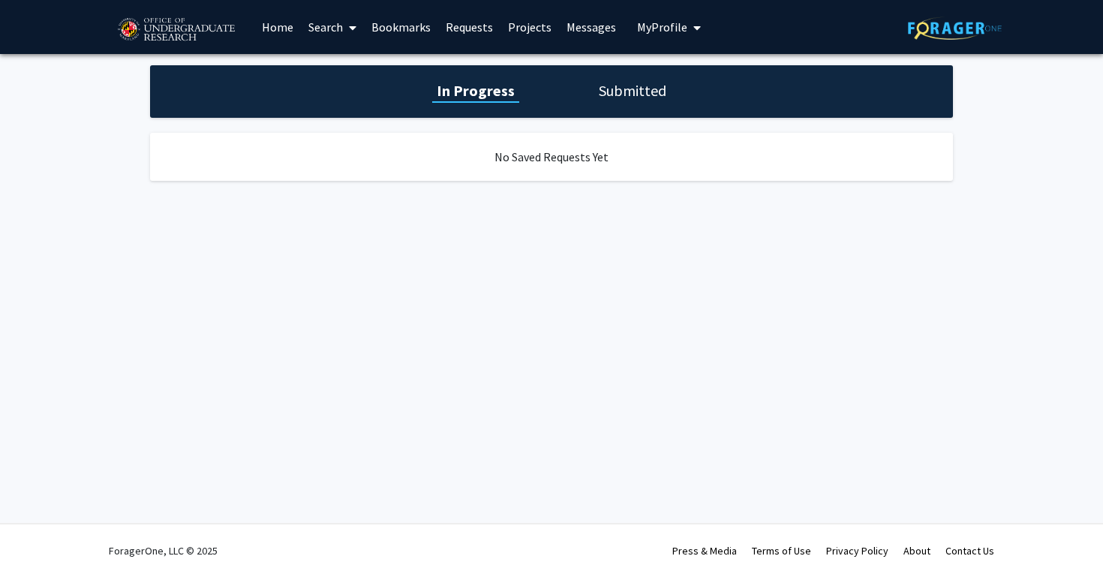
click at [287, 29] on link "Home" at bounding box center [277, 27] width 47 height 53
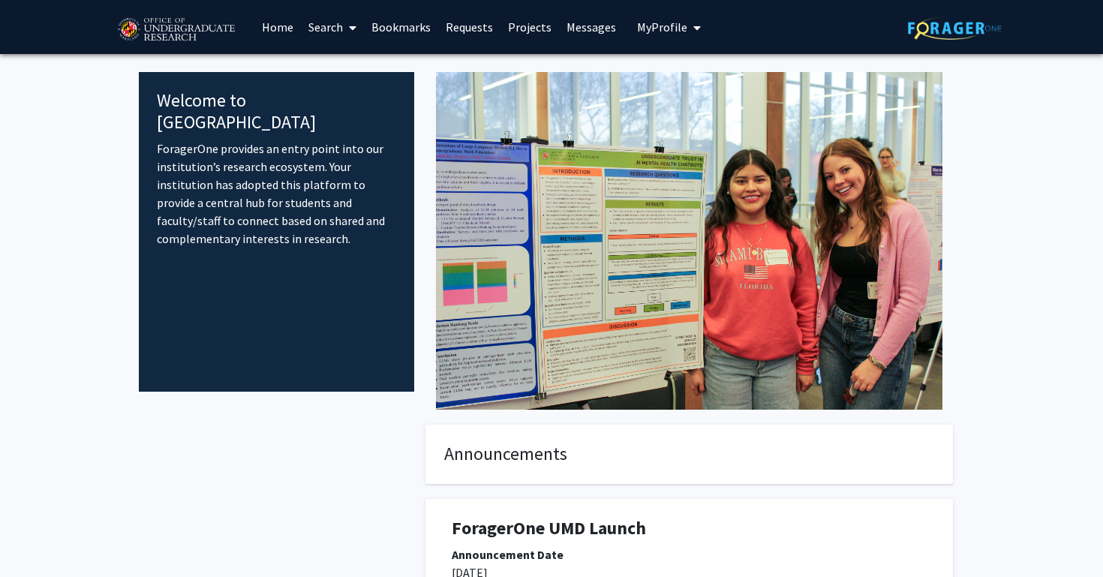
click at [335, 35] on link "Search" at bounding box center [332, 27] width 63 height 53
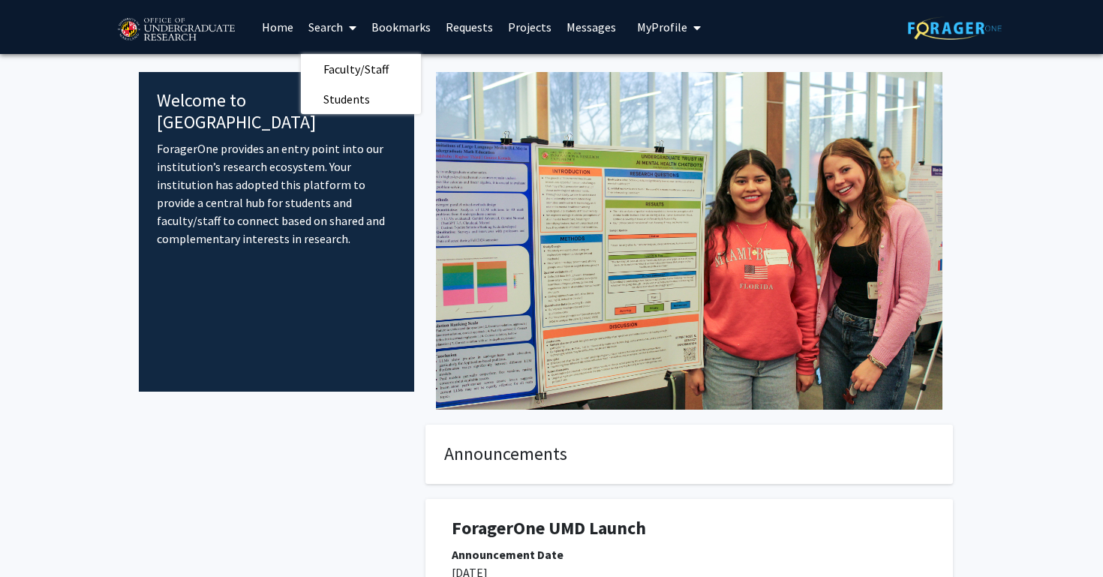
click at [637, 32] on span "My Profile" at bounding box center [662, 27] width 50 height 15
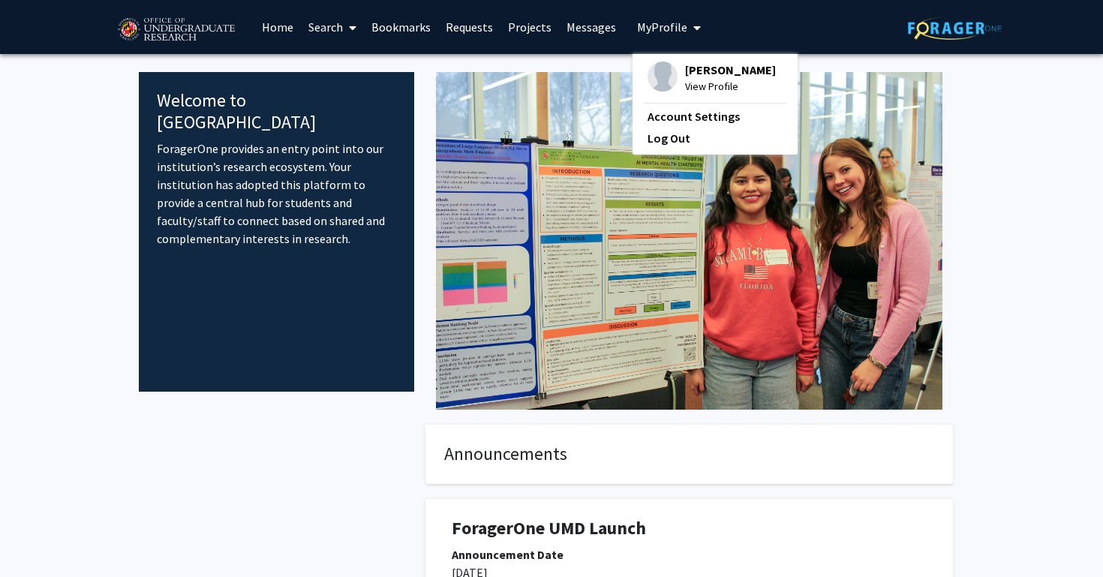
click at [671, 64] on div "[PERSON_NAME] View Profile Account Settings Log Out" at bounding box center [714, 104] width 165 height 101
click at [698, 78] on span "[PERSON_NAME]" at bounding box center [730, 70] width 91 height 17
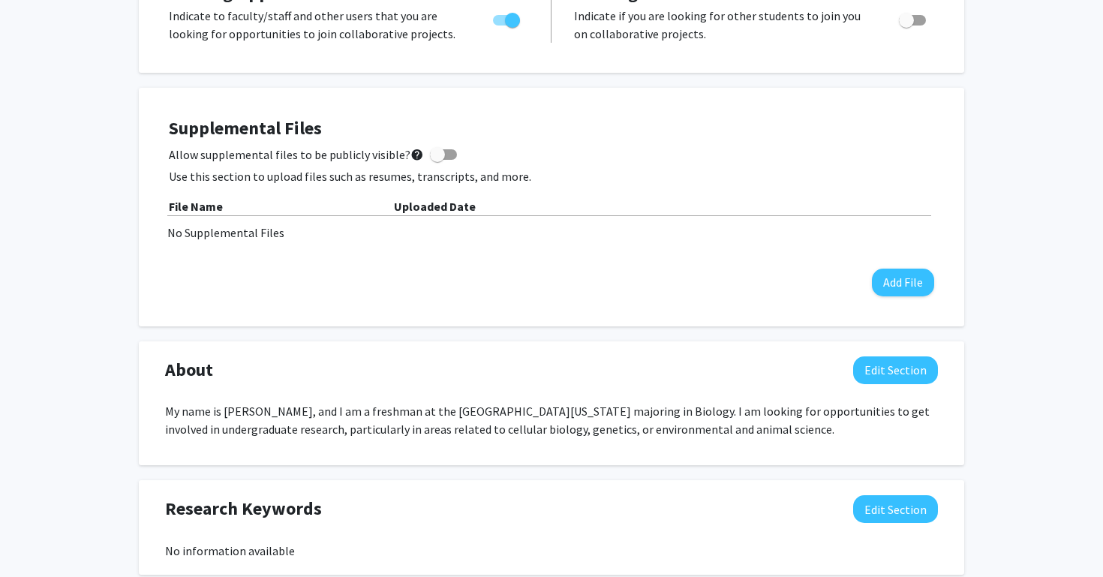
scroll to position [354, 0]
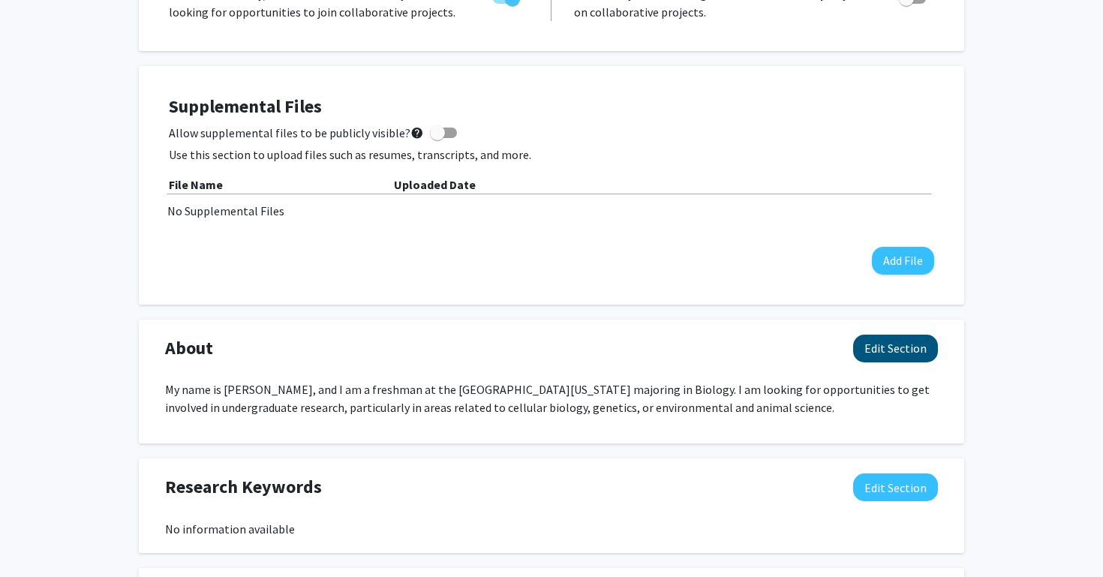
click at [896, 354] on button "Edit Section" at bounding box center [895, 349] width 85 height 28
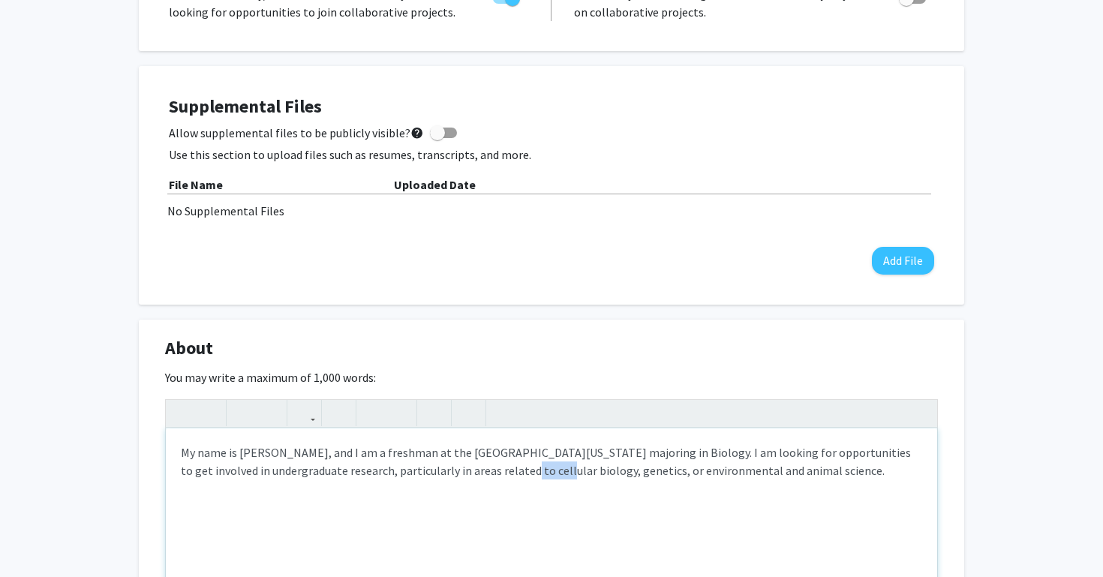
drag, startPoint x: 497, startPoint y: 470, endPoint x: 465, endPoint y: 468, distance: 32.3
click at [465, 469] on span "My name is [PERSON_NAME], and I am a freshman at the [GEOGRAPHIC_DATA][US_STATE…" at bounding box center [546, 461] width 730 height 33
type textarea "<p><span>My name is [PERSON_NAME], and I am a freshman at the [GEOGRAPHIC_DATA]…"
click at [602, 358] on div "About Edit Section" at bounding box center [551, 352] width 795 height 35
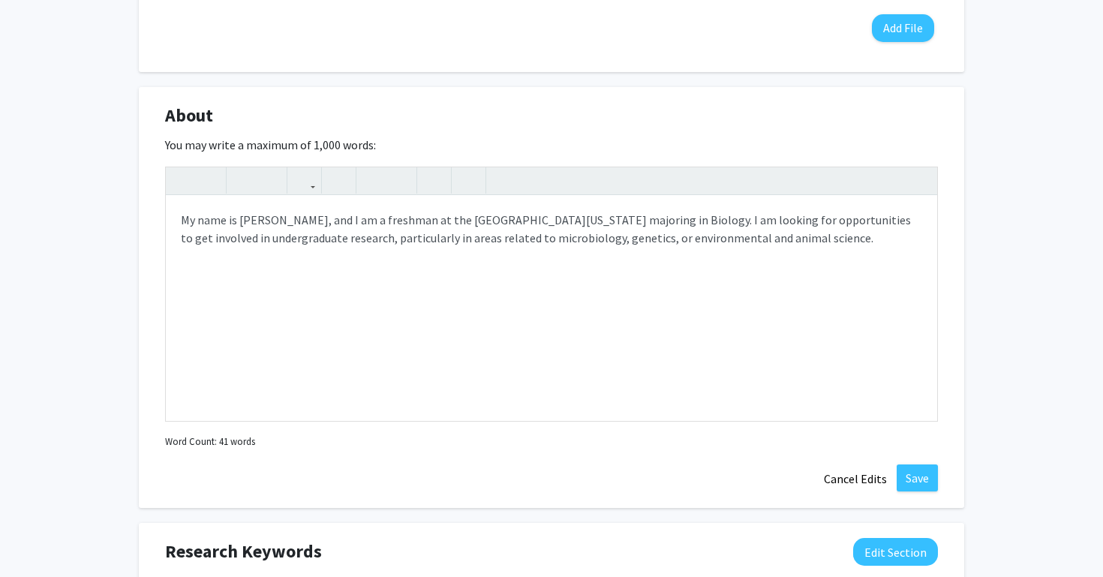
scroll to position [633, 0]
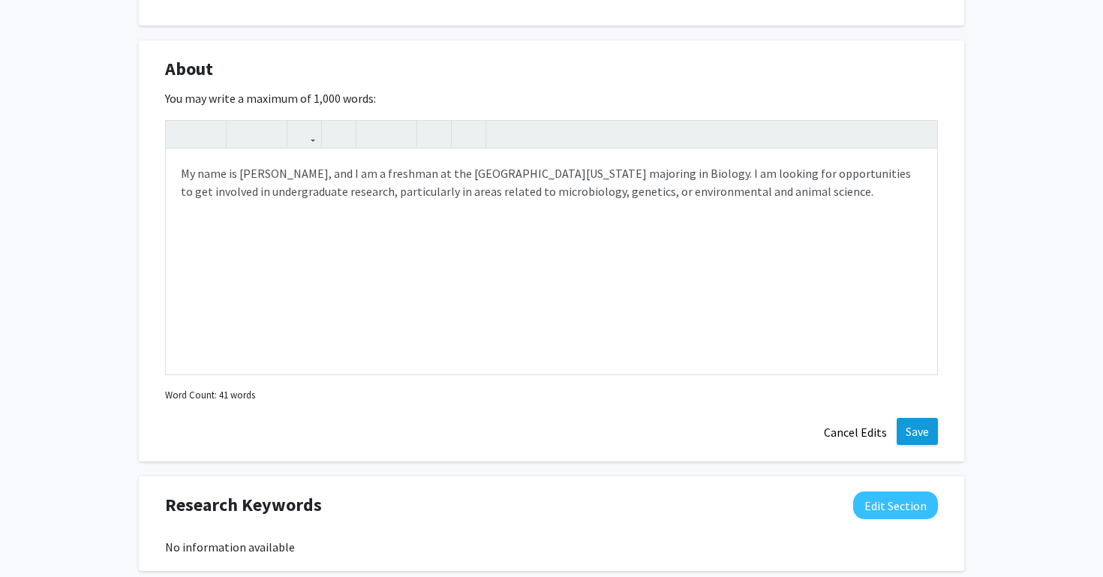
click at [917, 445] on button "Save" at bounding box center [916, 431] width 41 height 27
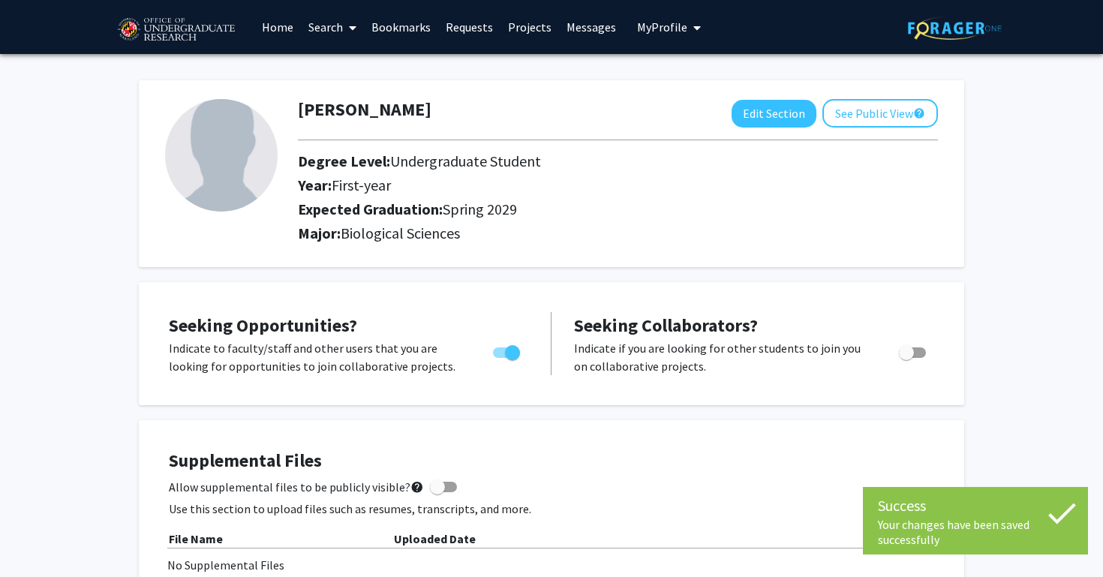
scroll to position [0, 0]
click at [266, 35] on link "Home" at bounding box center [277, 27] width 47 height 53
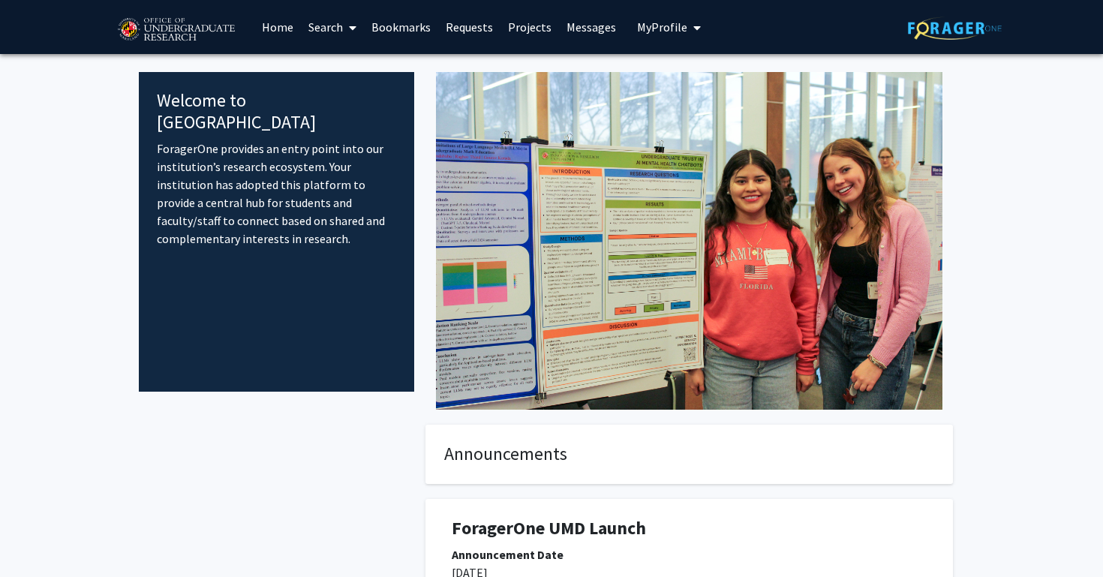
click at [329, 32] on link "Search" at bounding box center [332, 27] width 63 height 53
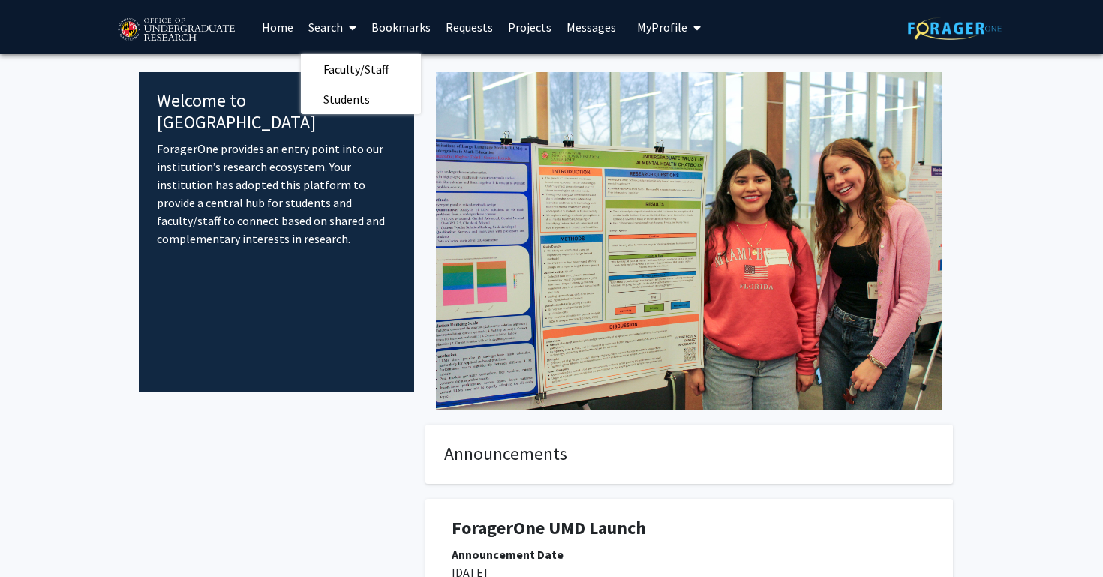
click at [524, 26] on link "Projects" at bounding box center [529, 27] width 59 height 53
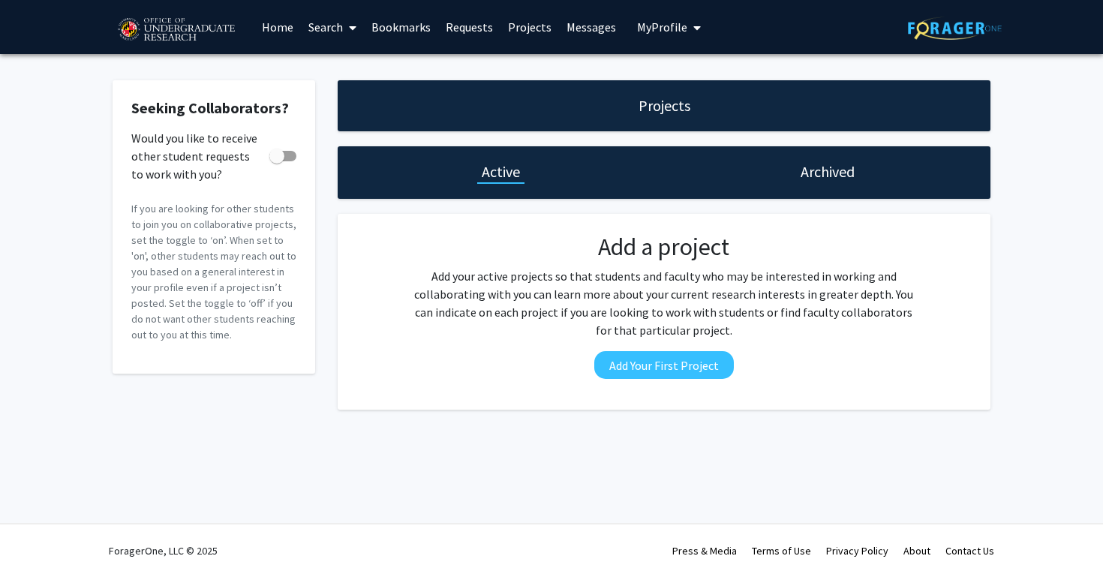
click at [404, 27] on link "Bookmarks" at bounding box center [401, 27] width 74 height 53
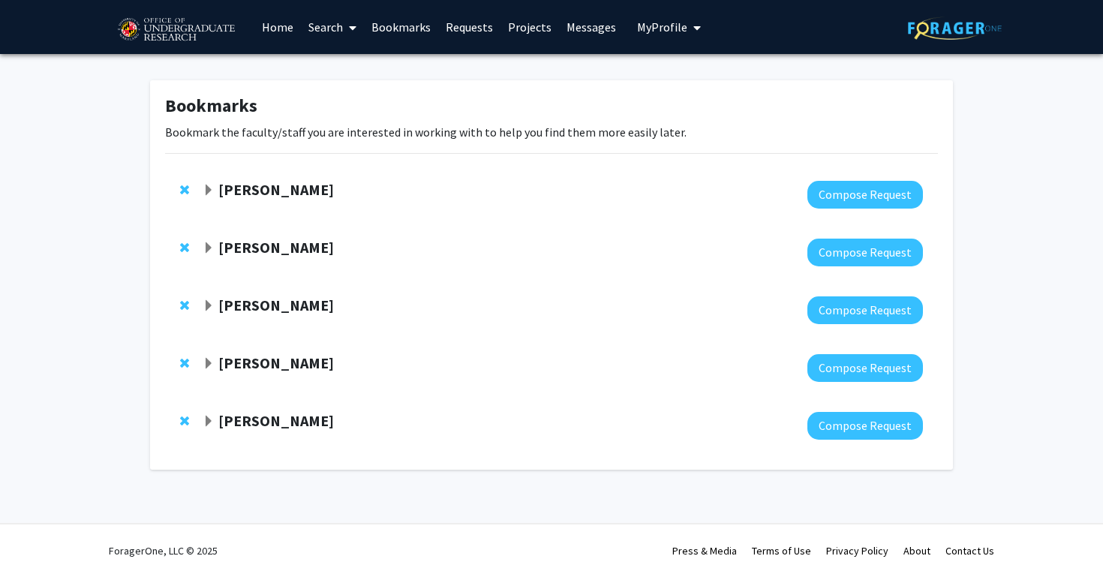
click at [230, 248] on strong "[PERSON_NAME]" at bounding box center [276, 247] width 116 height 19
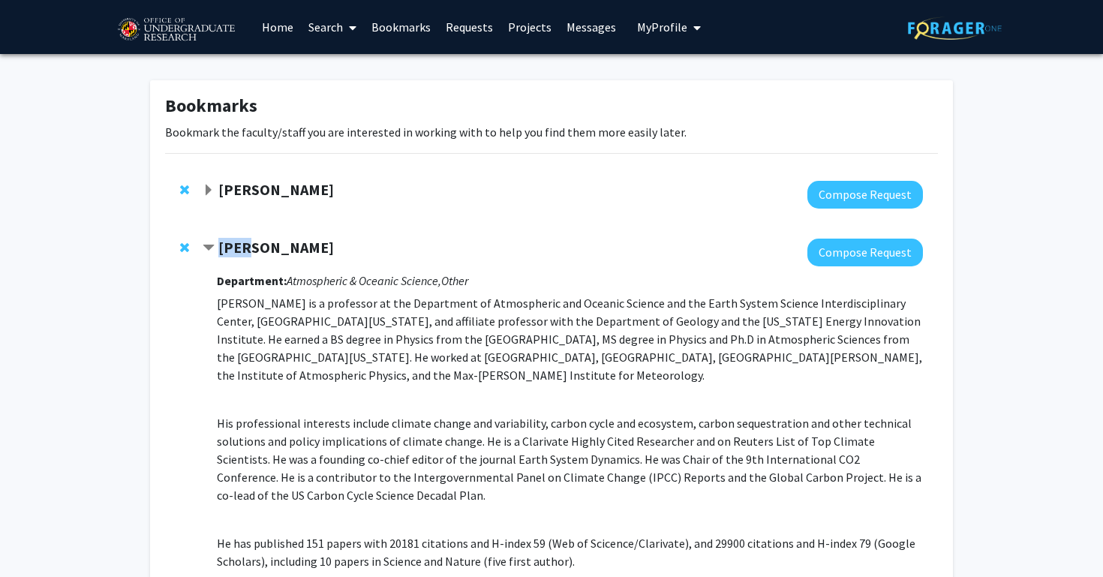
click at [230, 248] on strong "[PERSON_NAME]" at bounding box center [276, 247] width 116 height 19
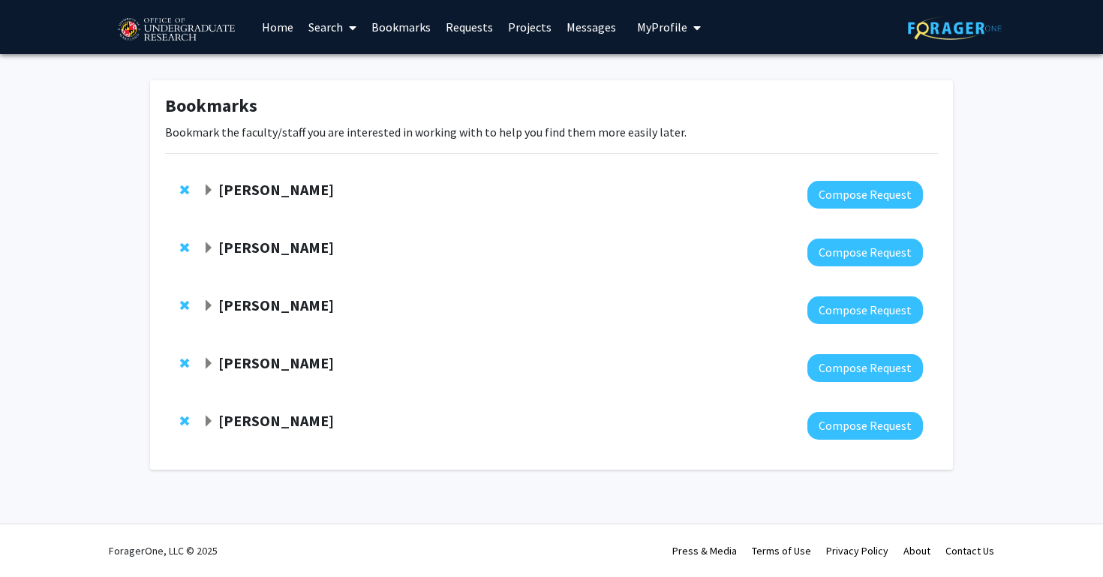
click at [244, 299] on strong "[PERSON_NAME]" at bounding box center [276, 305] width 116 height 19
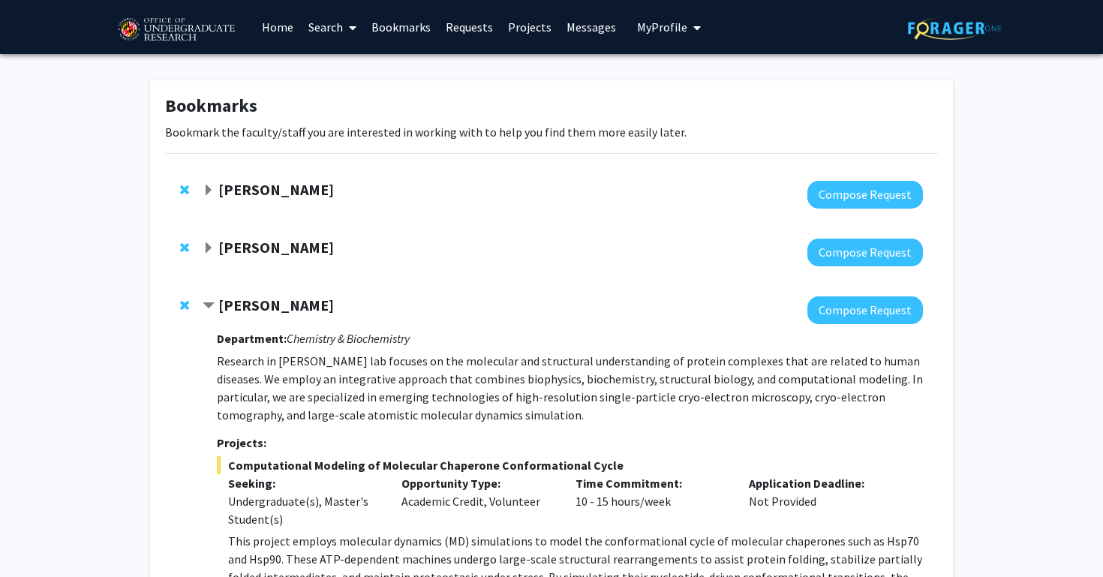
click at [261, 251] on strong "[PERSON_NAME]" at bounding box center [276, 247] width 116 height 19
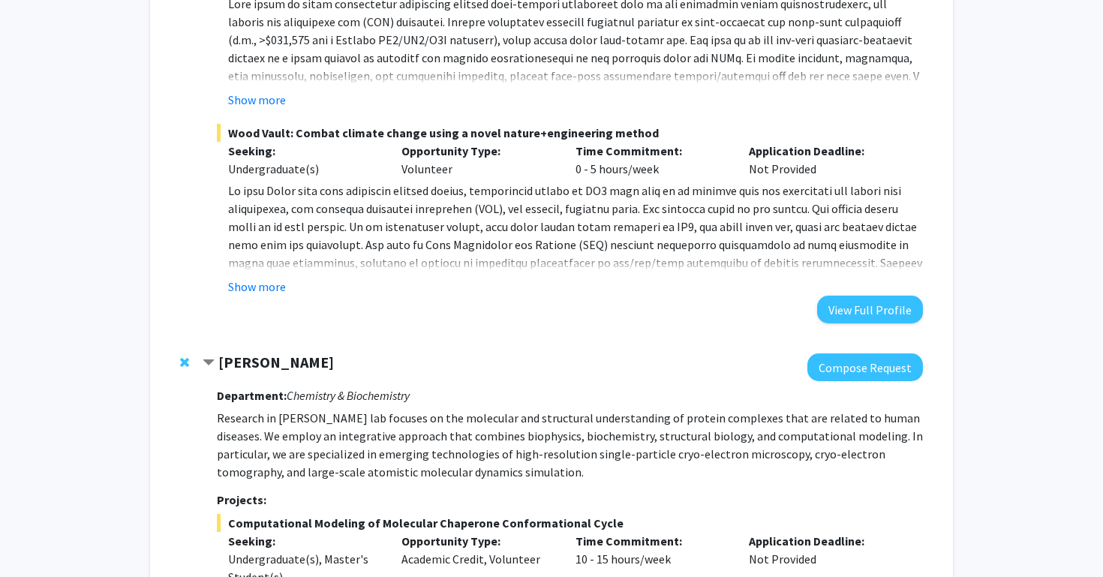
scroll to position [698, 0]
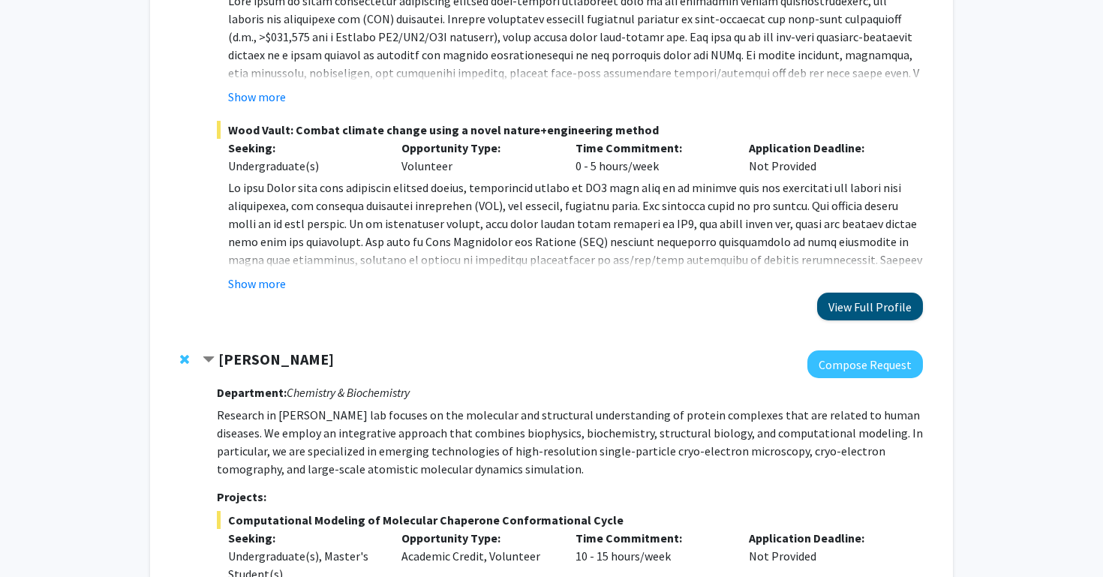
click at [883, 311] on button "View Full Profile" at bounding box center [870, 307] width 106 height 28
click at [269, 289] on button "Show more" at bounding box center [257, 284] width 58 height 18
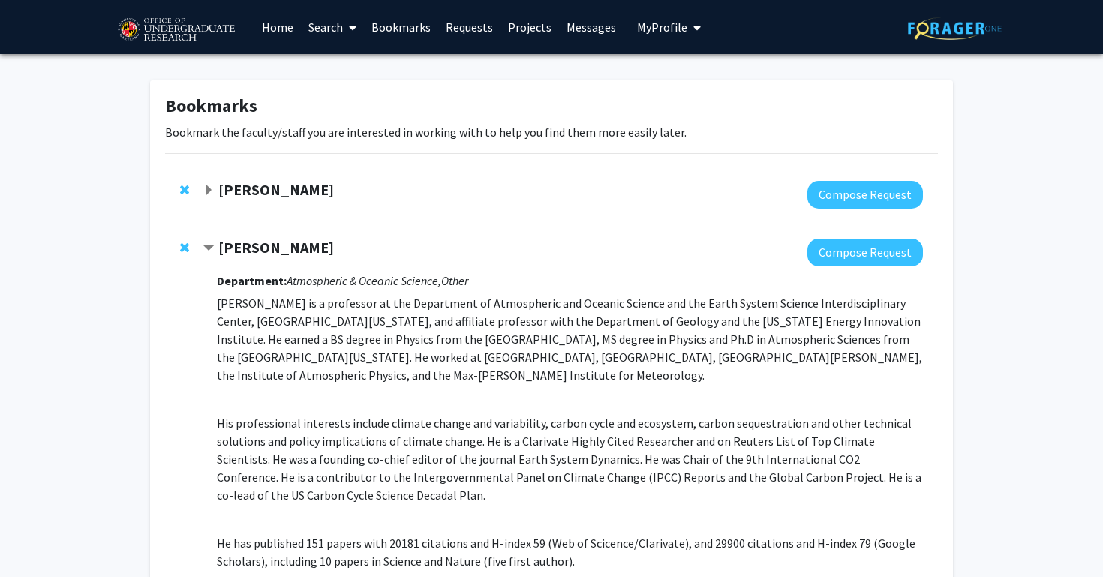
scroll to position [0, 0]
click at [254, 252] on strong "[PERSON_NAME]" at bounding box center [276, 247] width 116 height 19
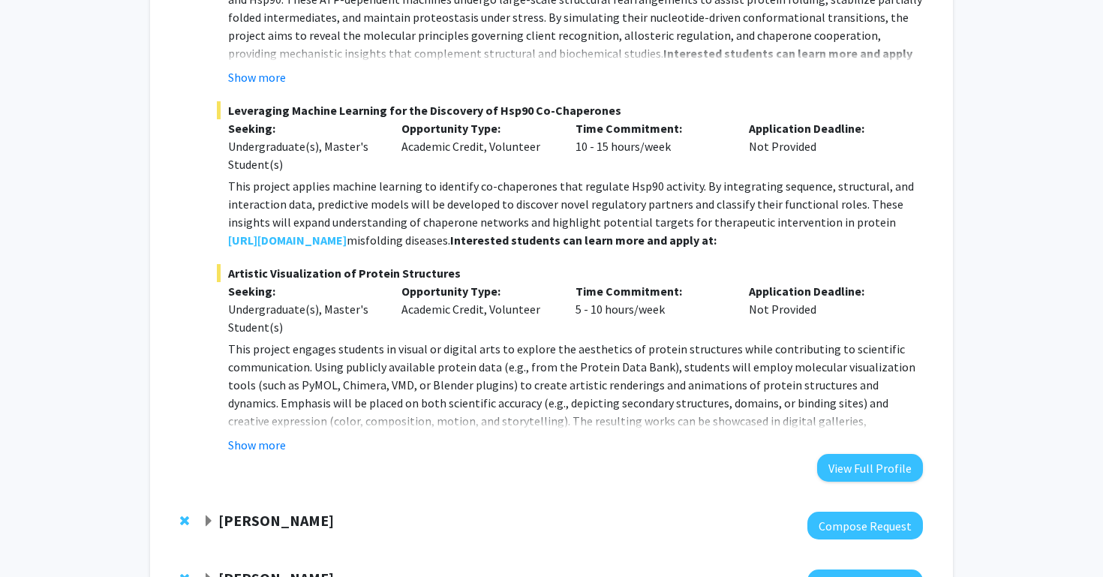
scroll to position [569, 0]
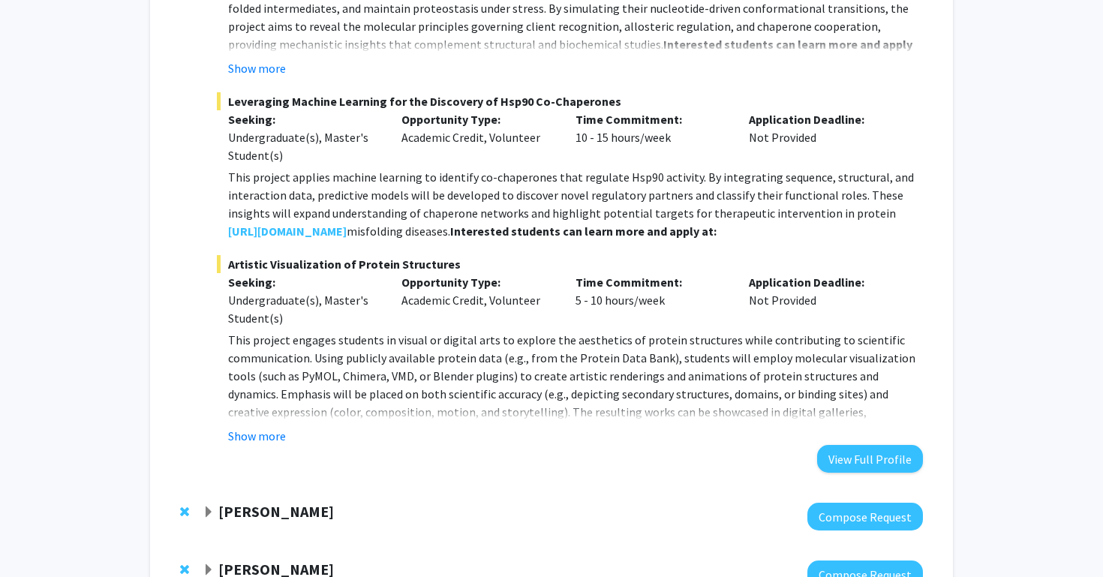
click at [262, 427] on fg-read-more "This project engages students in visual or digital arts to explore the aestheti…" at bounding box center [570, 388] width 706 height 114
click at [262, 438] on button "Show more" at bounding box center [257, 436] width 58 height 18
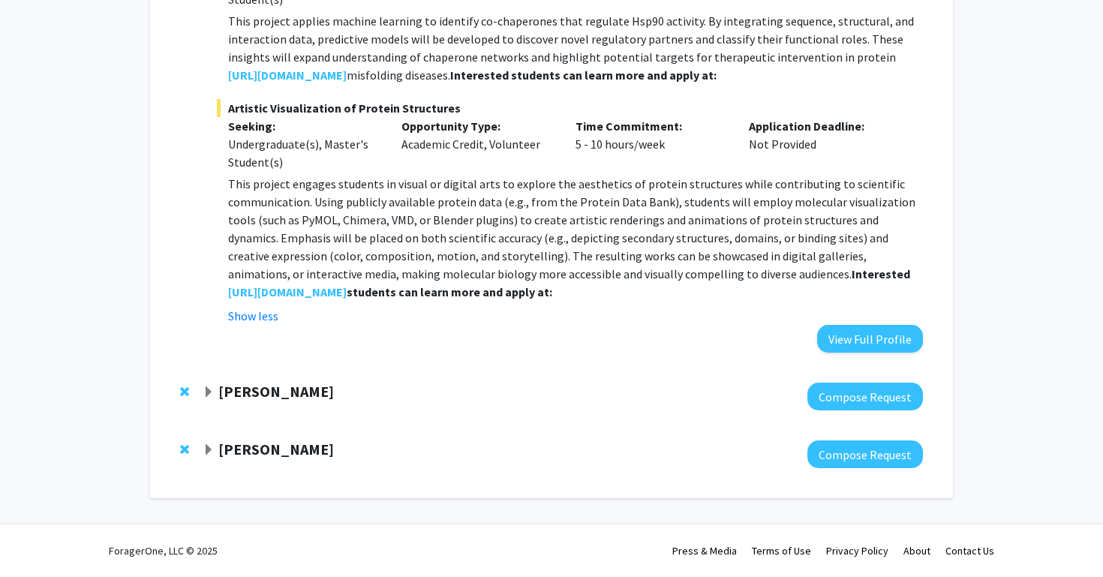
click at [269, 389] on strong "[PERSON_NAME]" at bounding box center [276, 391] width 116 height 19
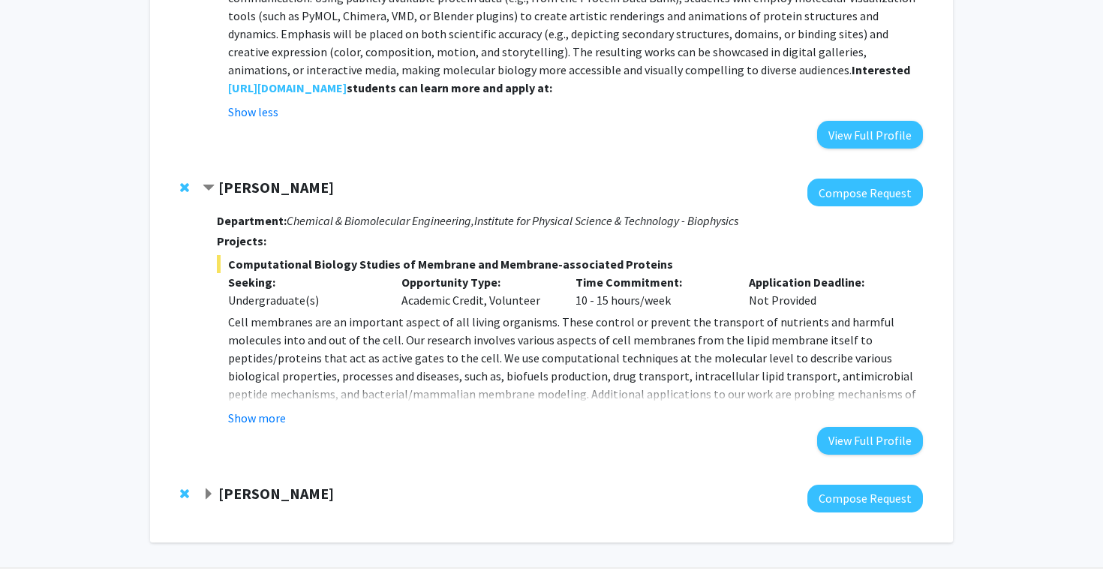
scroll to position [929, 0]
click at [268, 414] on button "Show more" at bounding box center [257, 417] width 58 height 18
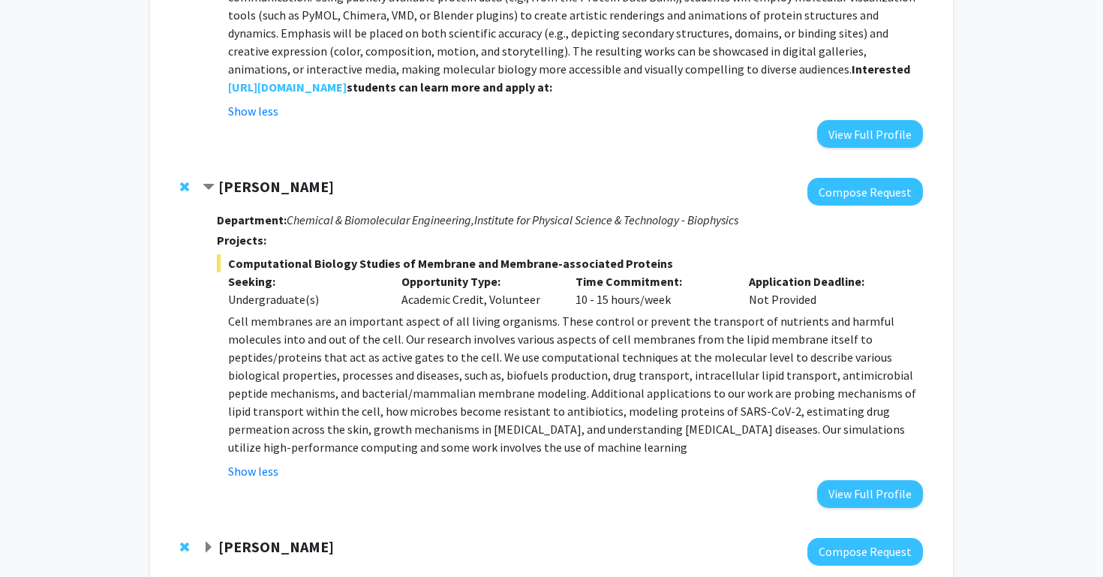
click at [245, 192] on strong "[PERSON_NAME]" at bounding box center [276, 186] width 116 height 19
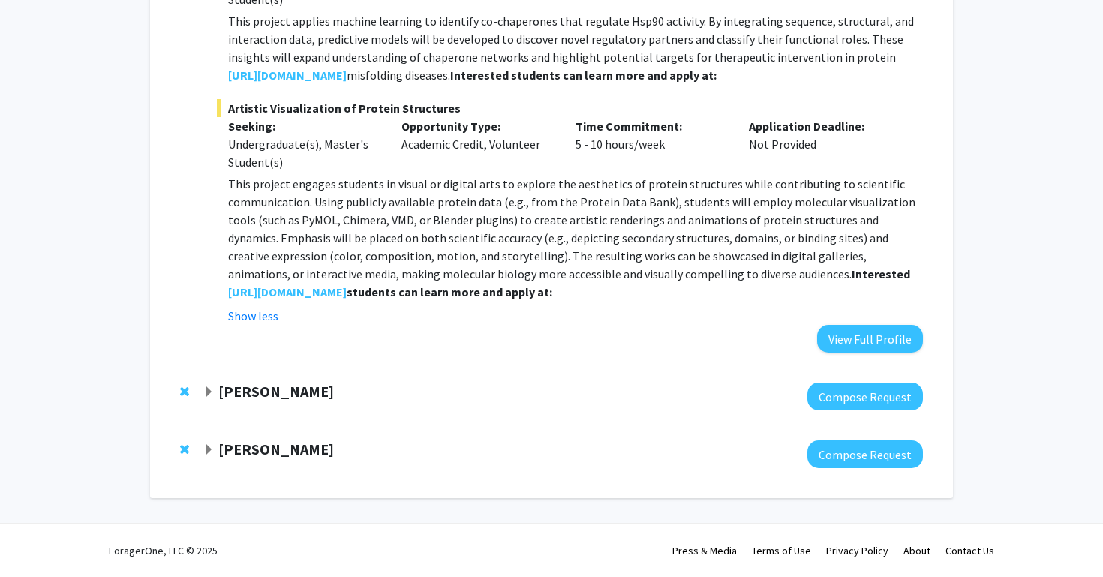
click at [247, 450] on strong "[PERSON_NAME]" at bounding box center [276, 449] width 116 height 19
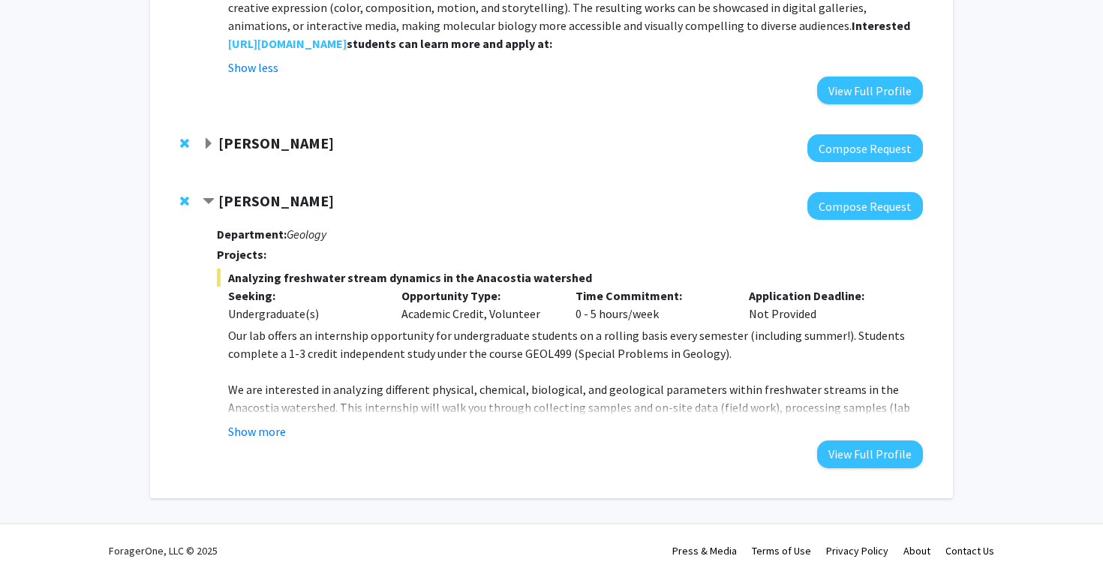
scroll to position [974, 0]
click at [265, 432] on button "Show more" at bounding box center [257, 431] width 58 height 18
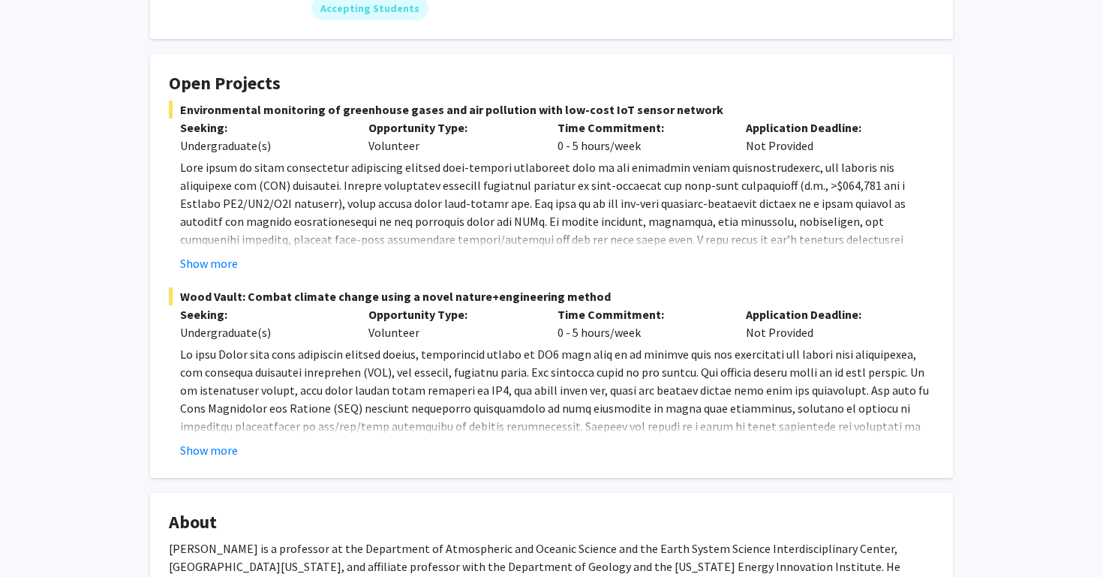
scroll to position [217, 0]
click at [227, 457] on button "Show more" at bounding box center [209, 452] width 58 height 18
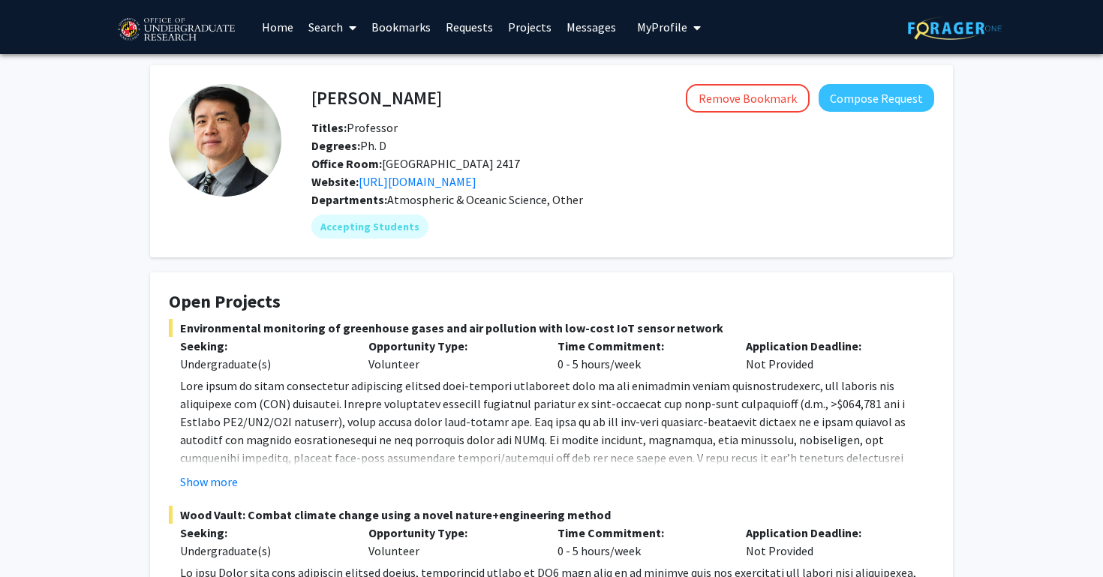
scroll to position [0, 0]
